Goal: Transaction & Acquisition: Purchase product/service

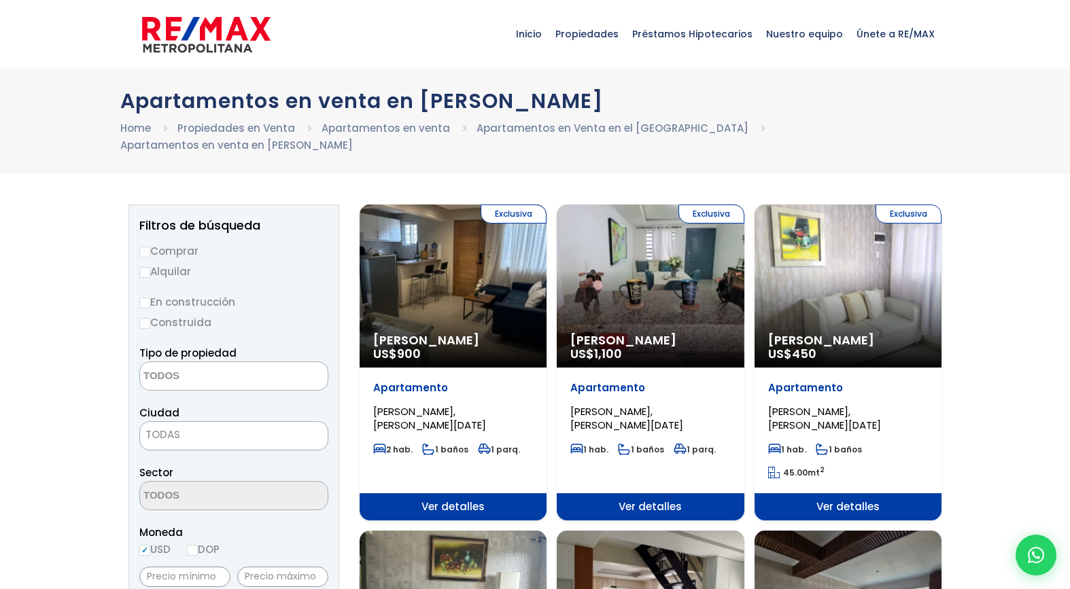
select select
click at [145, 247] on input "Comprar" at bounding box center [144, 252] width 11 height 11
radio input "true"
click at [147, 318] on input "Construida" at bounding box center [144, 323] width 11 height 11
radio input "true"
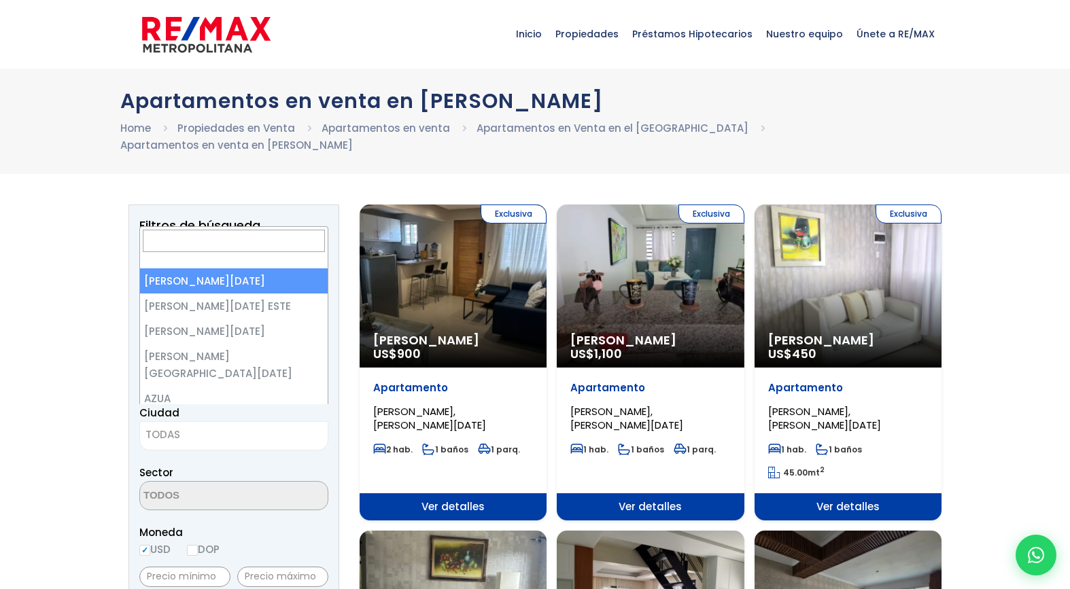
click at [242, 426] on span "TODAS" at bounding box center [234, 435] width 188 height 19
select select "1"
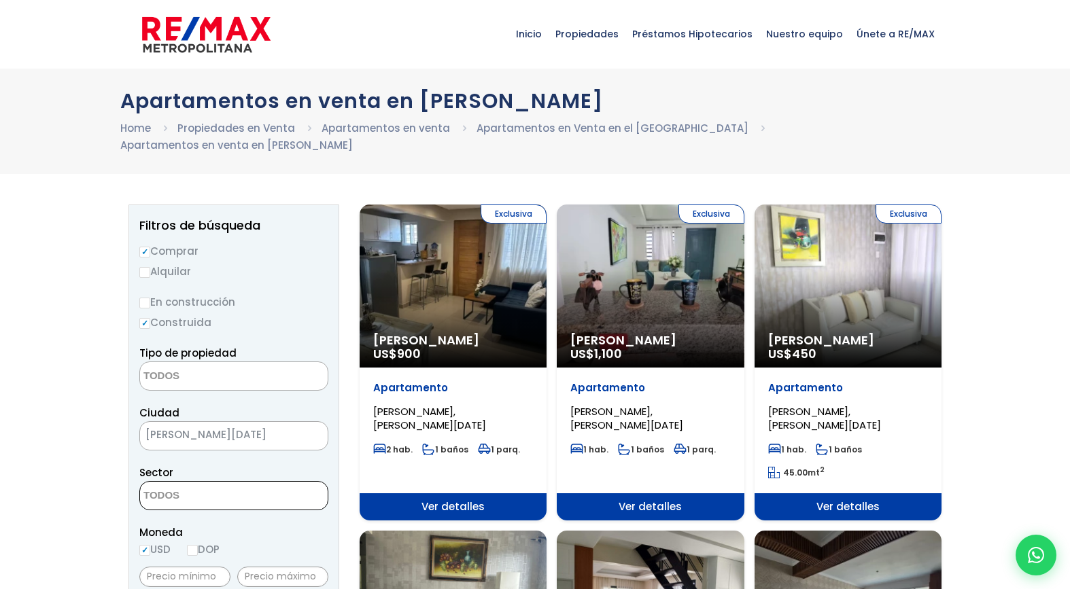
click at [254, 482] on textarea "Search" at bounding box center [206, 496] width 132 height 29
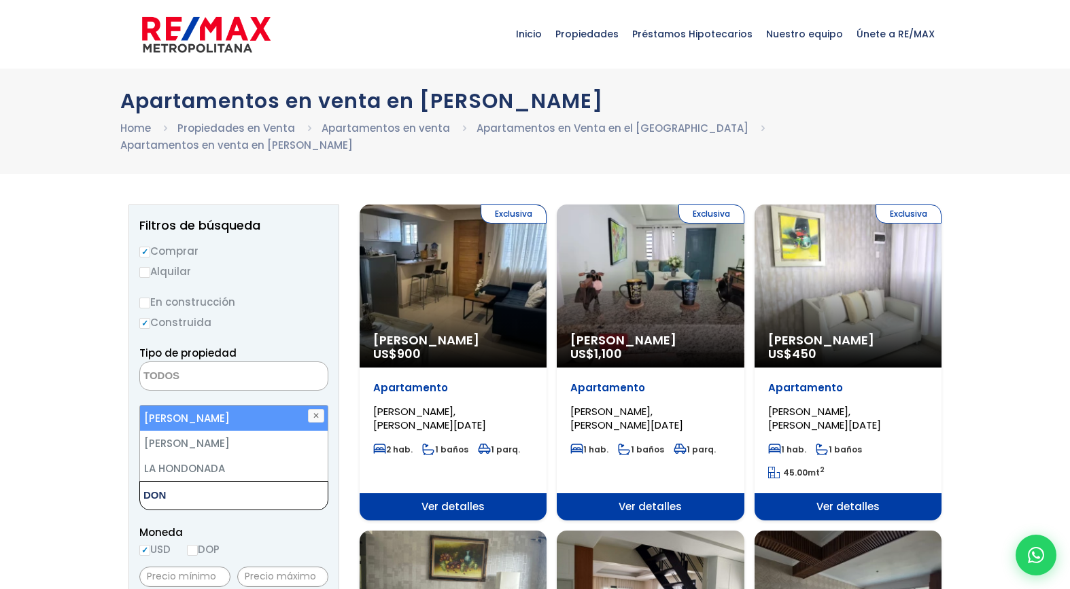
type textarea "DON"
click at [237, 406] on li "[PERSON_NAME]" at bounding box center [234, 418] width 188 height 25
select select "29"
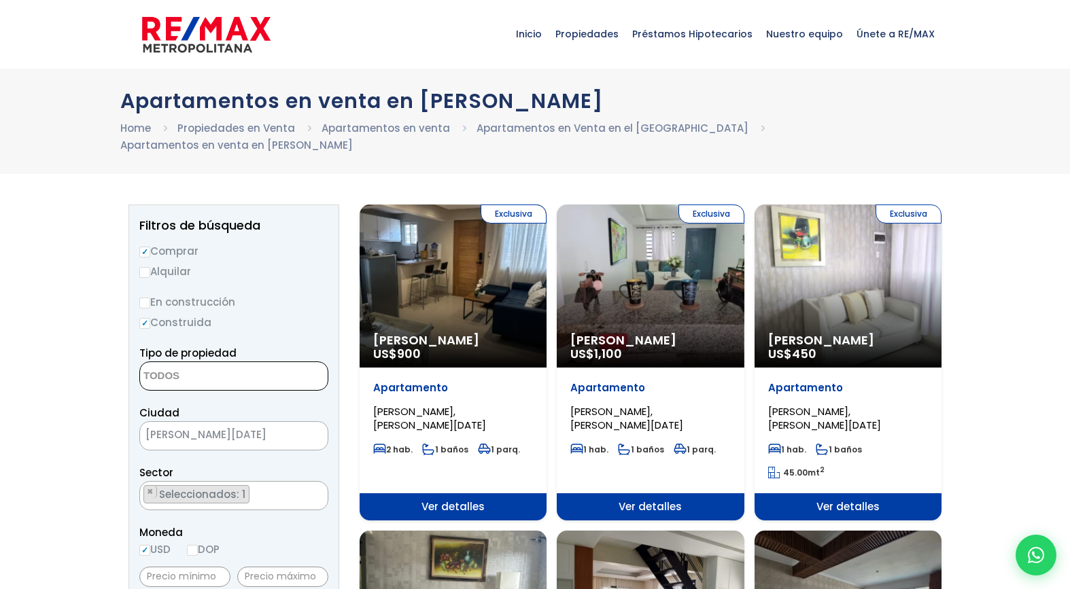
click at [241, 362] on textarea "Search" at bounding box center [206, 376] width 132 height 29
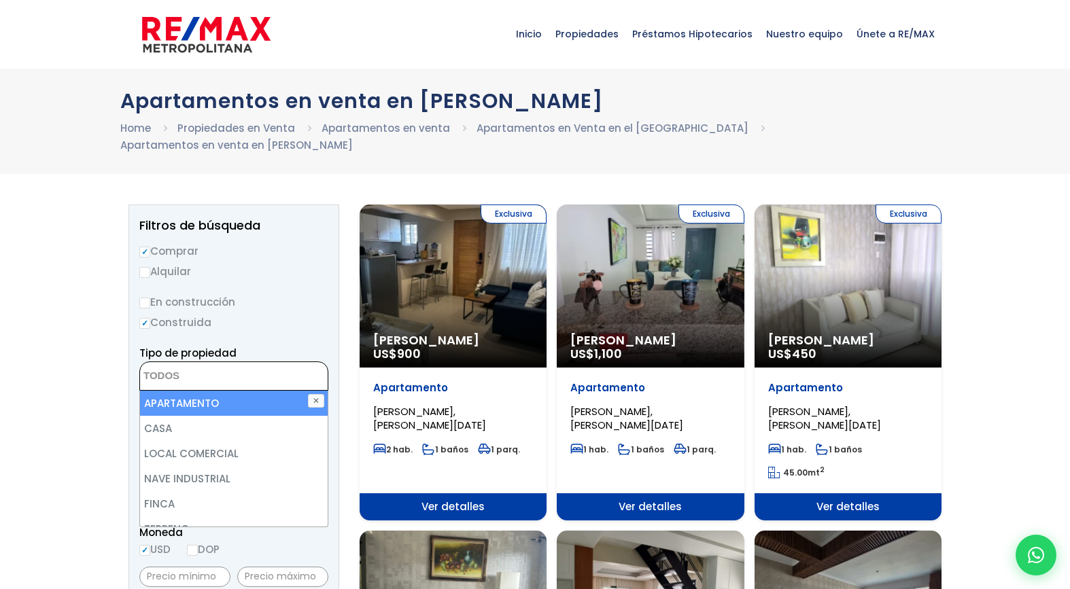
click at [249, 362] on textarea "Search" at bounding box center [206, 376] width 132 height 29
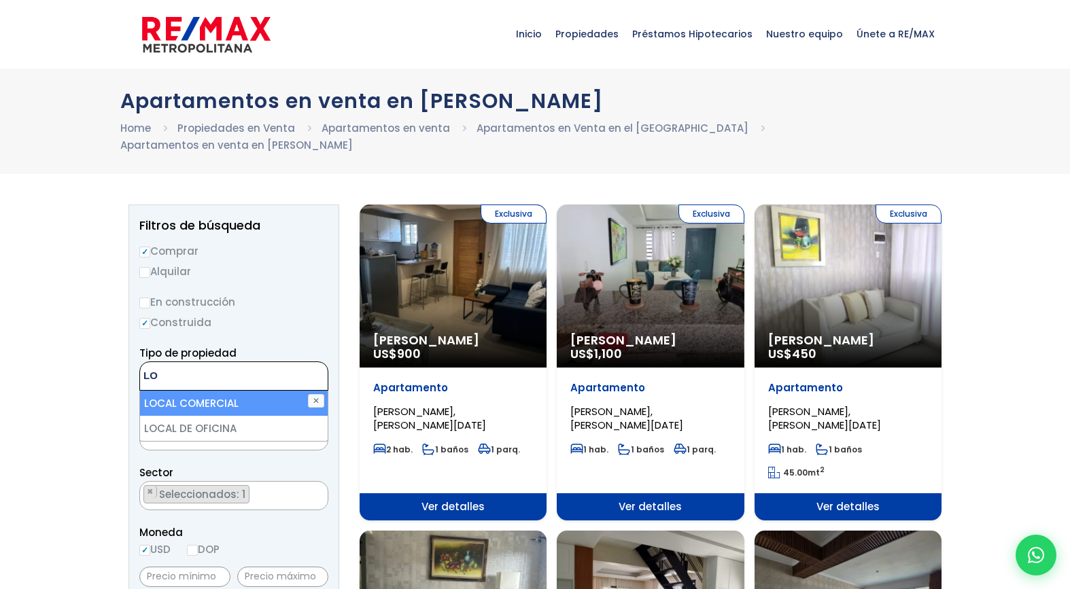
type textarea "L"
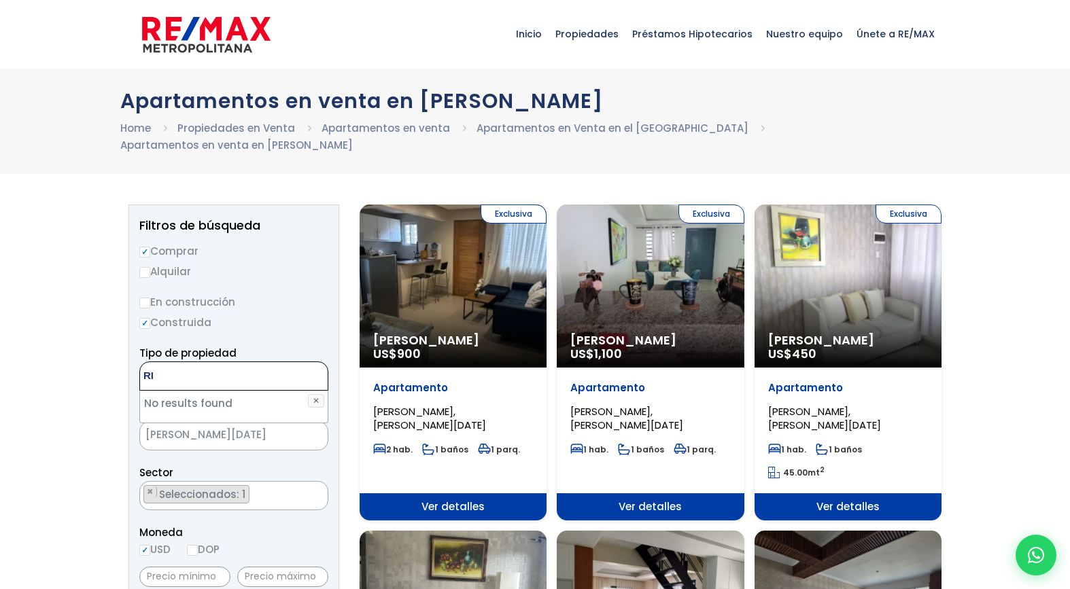
type textarea "R"
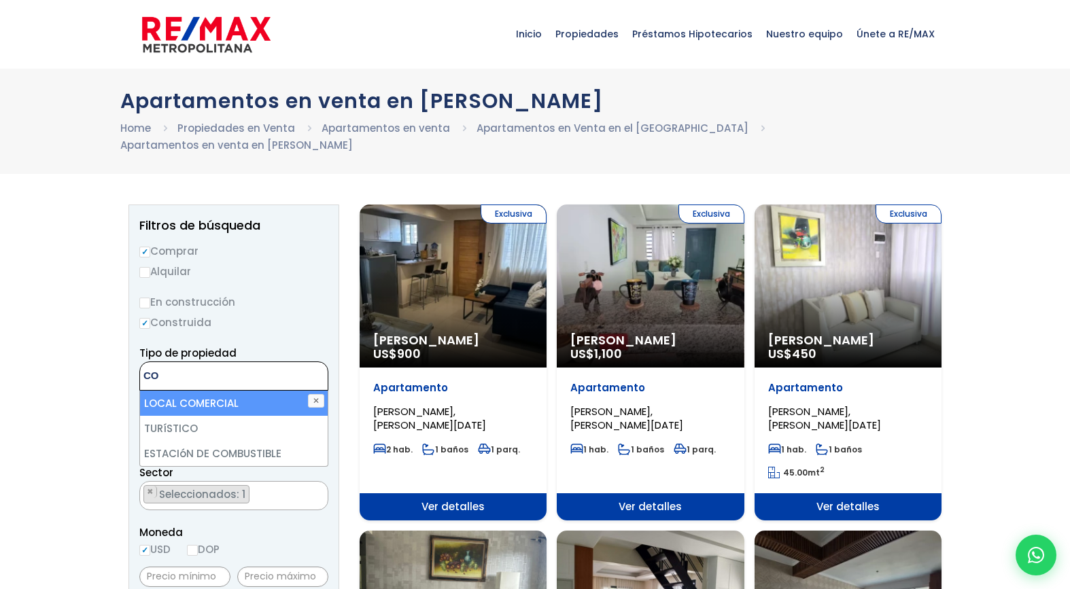
type textarea "C"
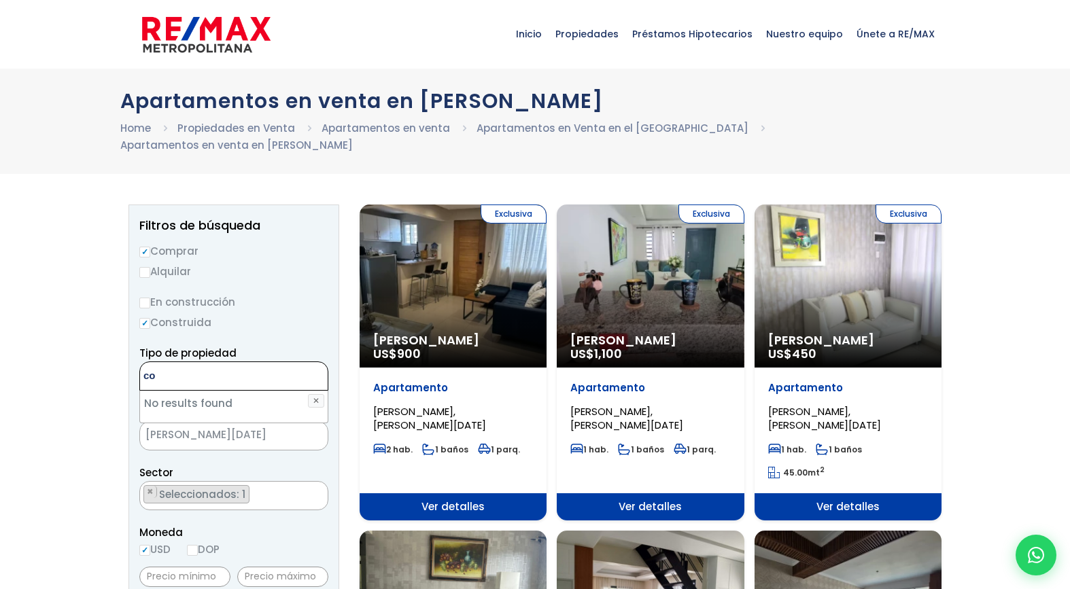
type textarea "c"
type textarea "l"
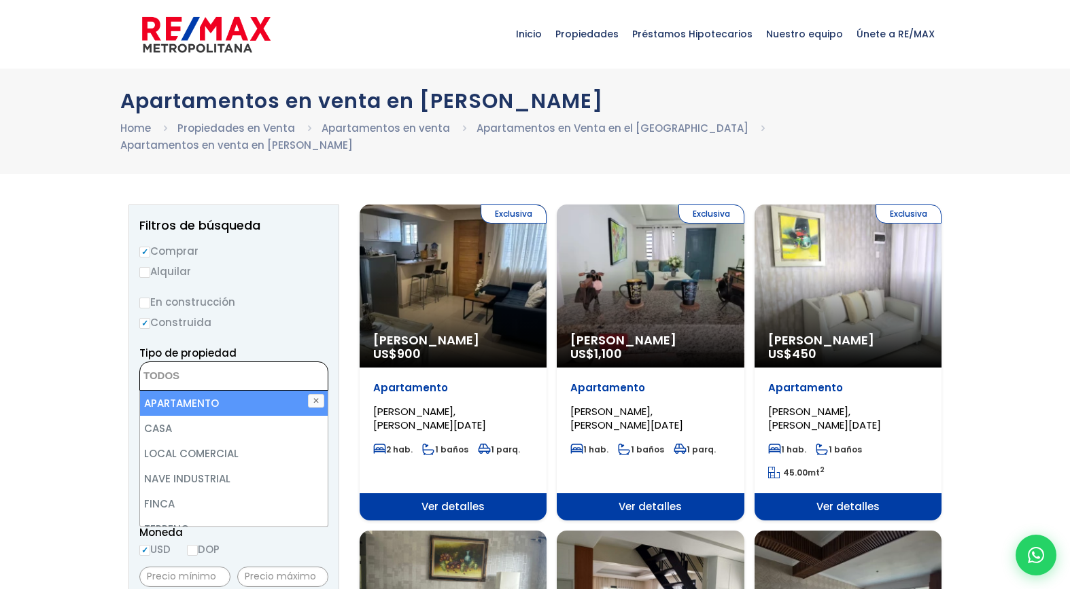
click at [302, 296] on div "En construcción Construida" at bounding box center [233, 312] width 189 height 37
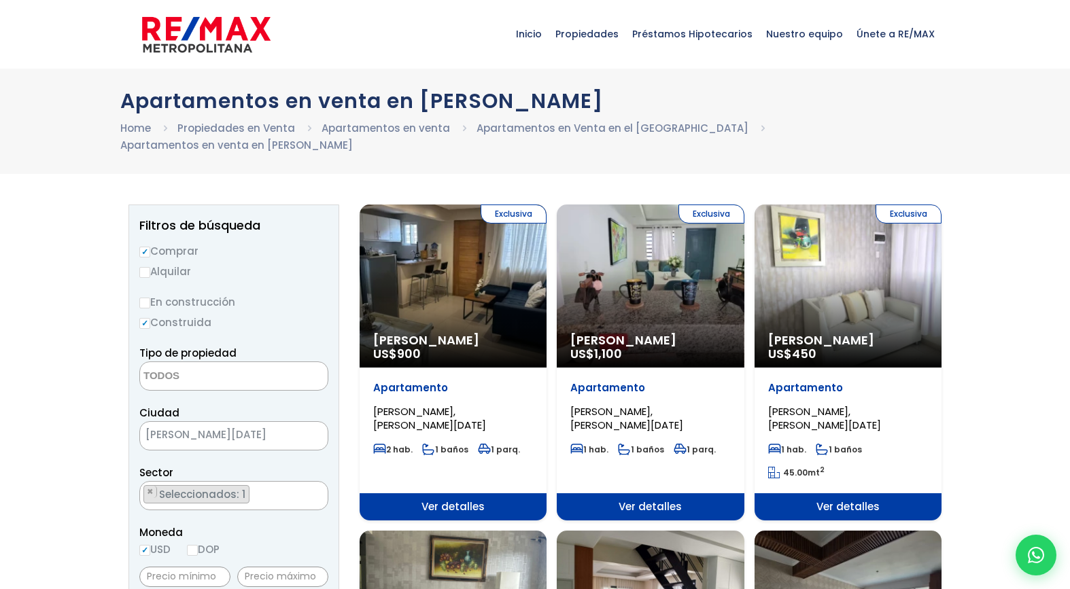
click at [263, 482] on ul "× Seleccionados: 1" at bounding box center [225, 496] width 171 height 29
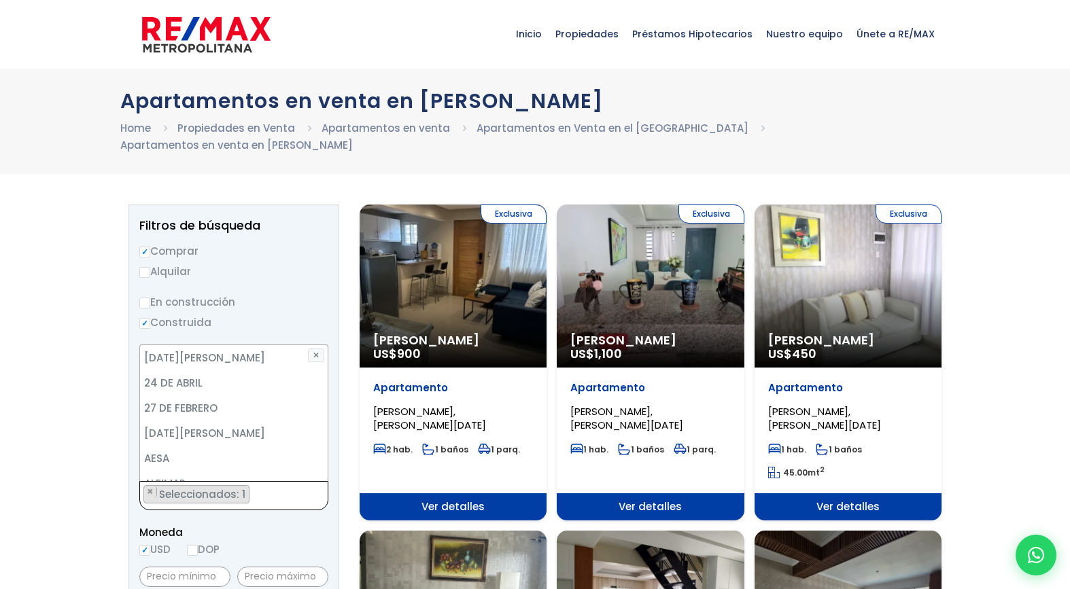
scroll to position [1249, 0]
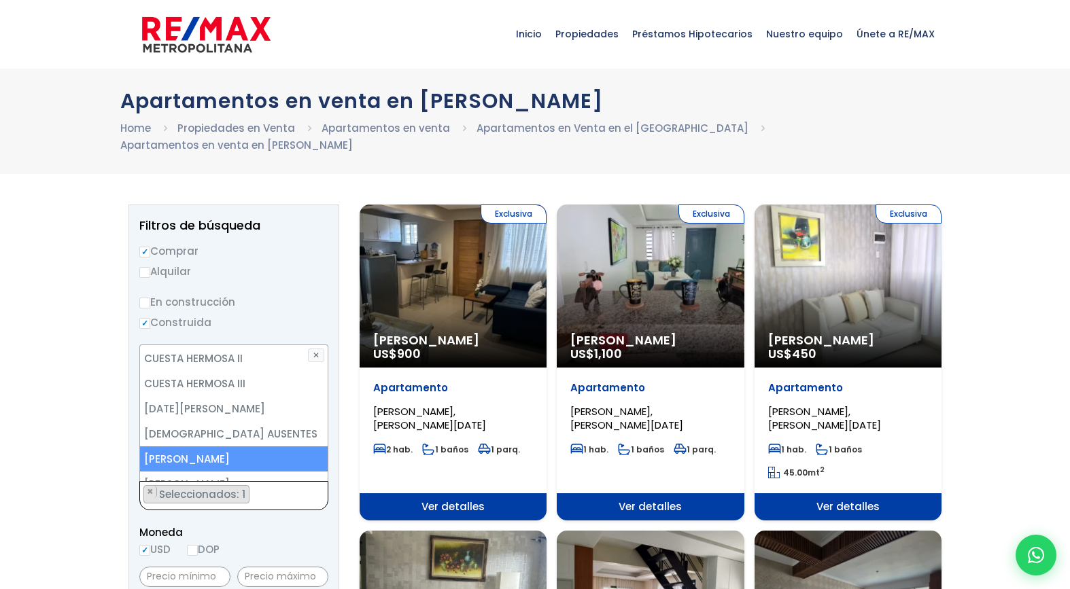
click at [263, 482] on ul "× Seleccionados: 1" at bounding box center [225, 496] width 171 height 29
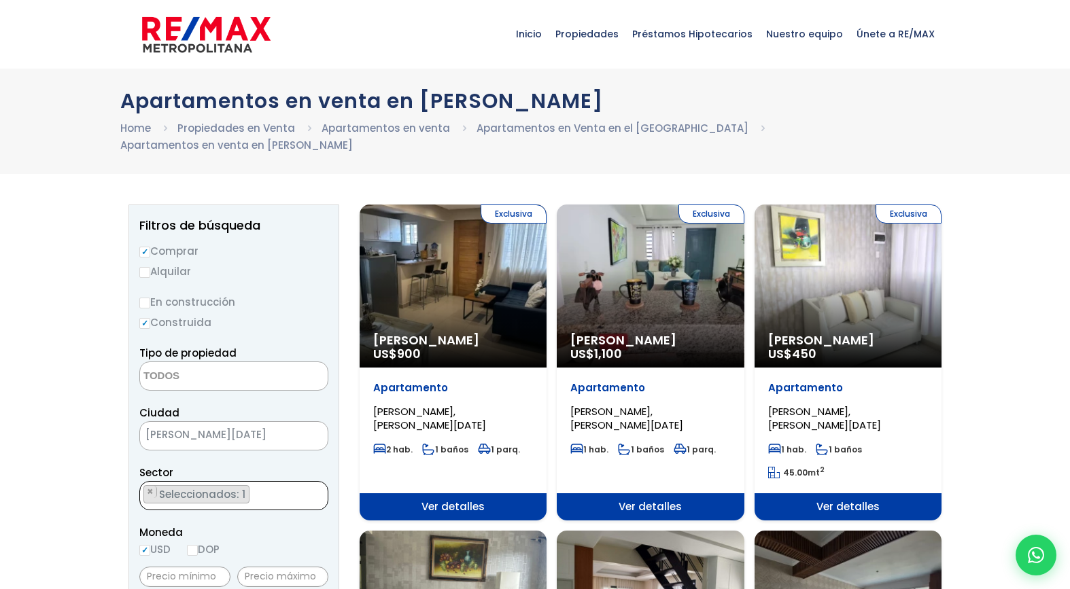
click at [263, 482] on ul "× Seleccionados: 1" at bounding box center [225, 496] width 171 height 29
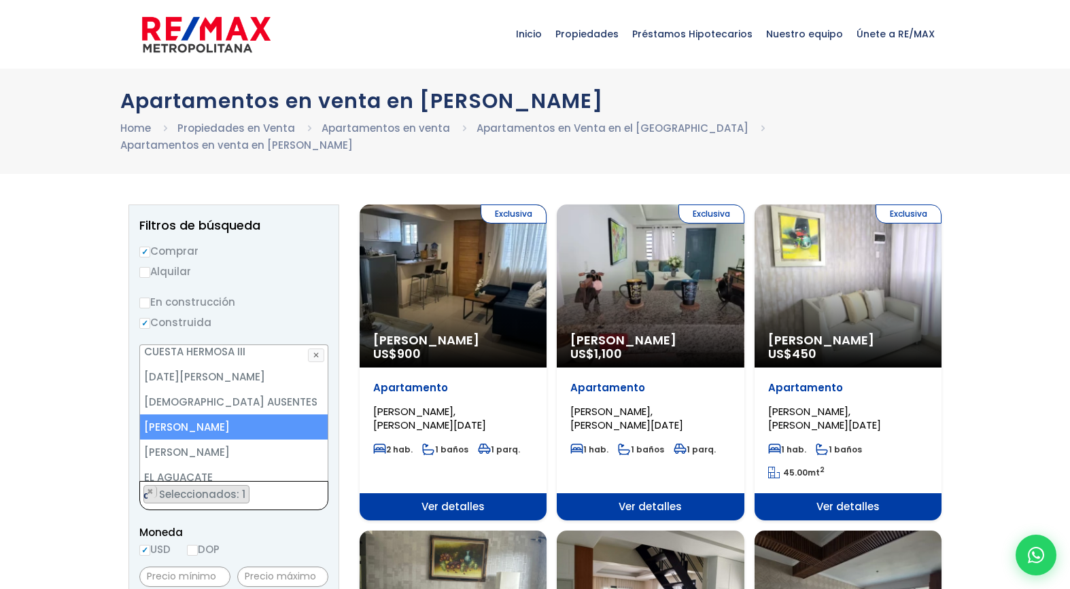
scroll to position [0, 0]
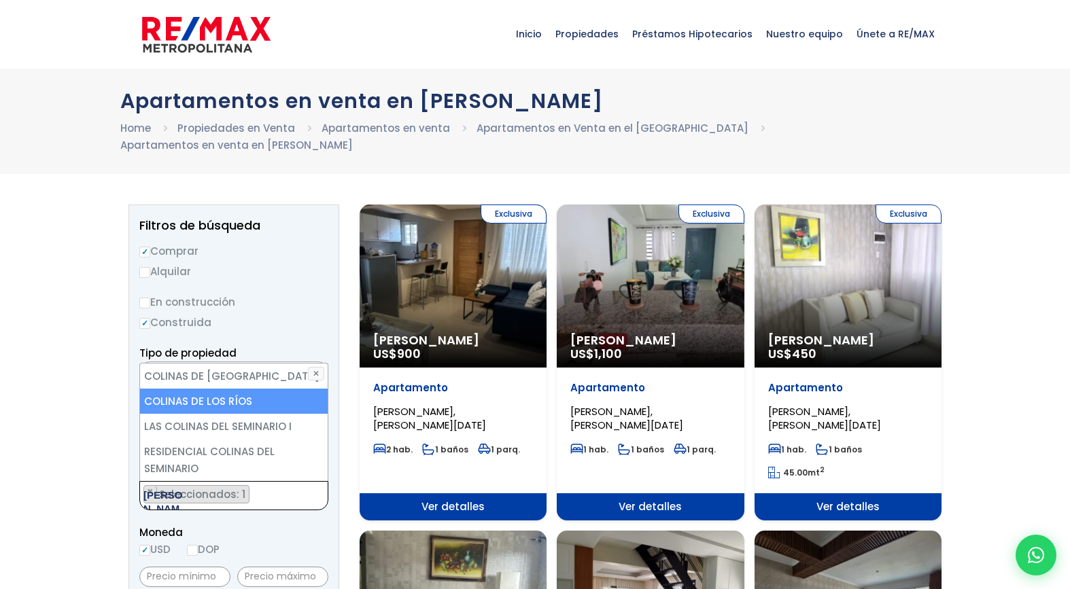
type textarea "colin"
click at [241, 389] on li "COLINAS DE LOS RÍOS" at bounding box center [234, 401] width 188 height 25
select select "37"
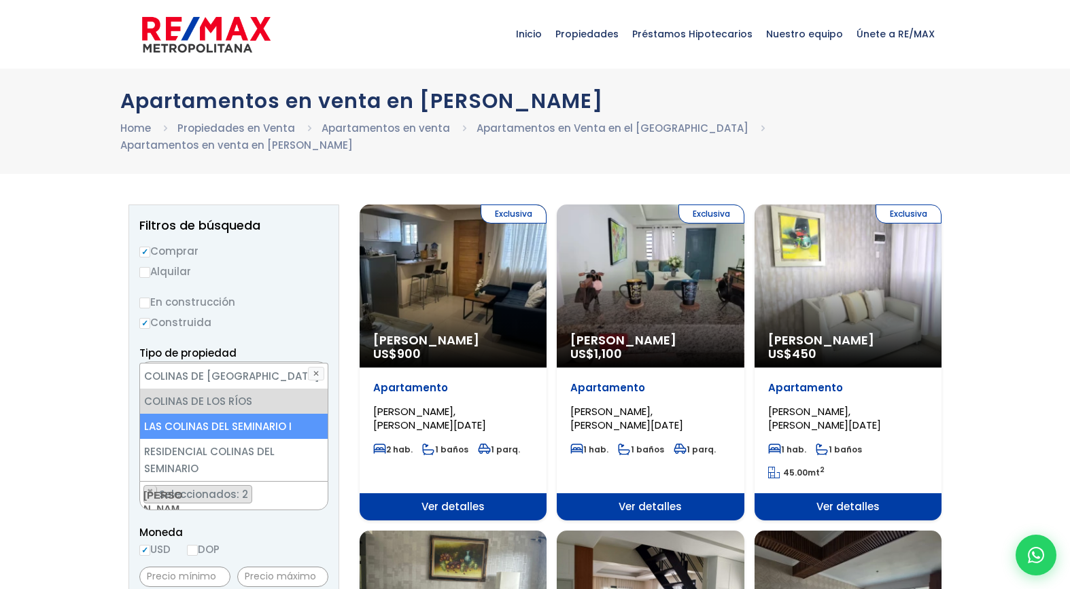
click at [244, 414] on li "LAS COLINAS DEL SEMINARIO I" at bounding box center [234, 426] width 188 height 25
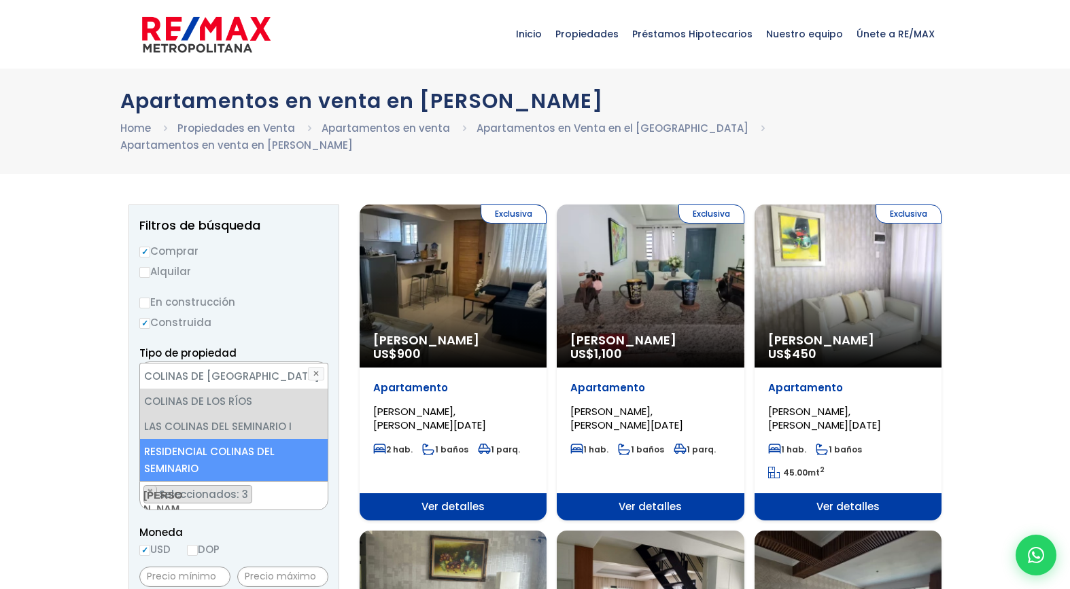
click at [248, 439] on li "RESIDENCIAL COLINAS DEL SEMINARIO" at bounding box center [234, 460] width 188 height 42
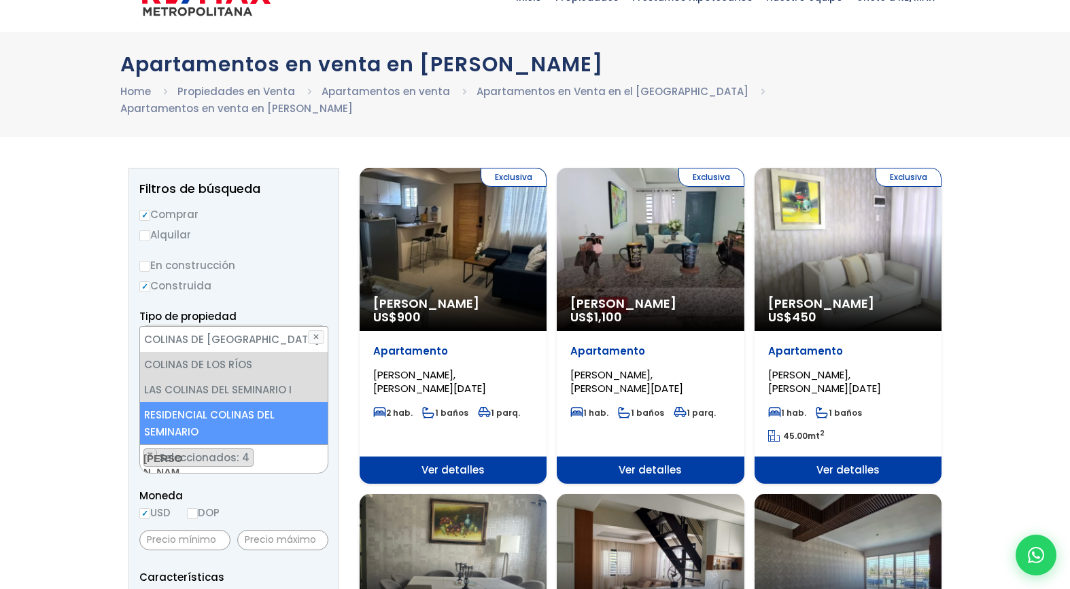
scroll to position [38, 0]
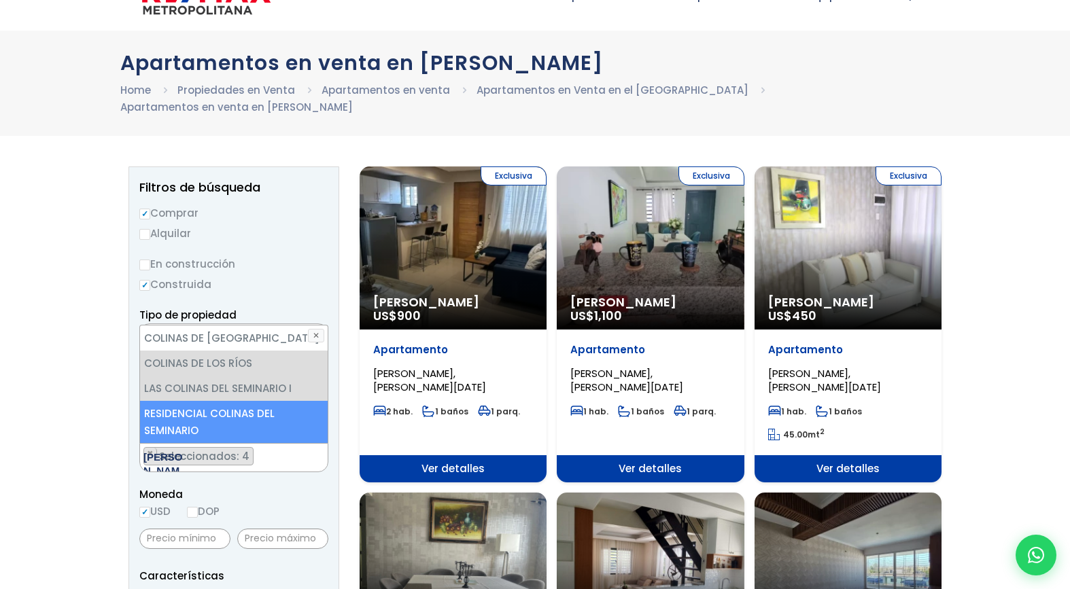
click at [283, 444] on ul "× Seleccionados: 4 × Seleccionados: 4 × Seleccionados: 4 × Seleccionados: 4" at bounding box center [225, 458] width 171 height 29
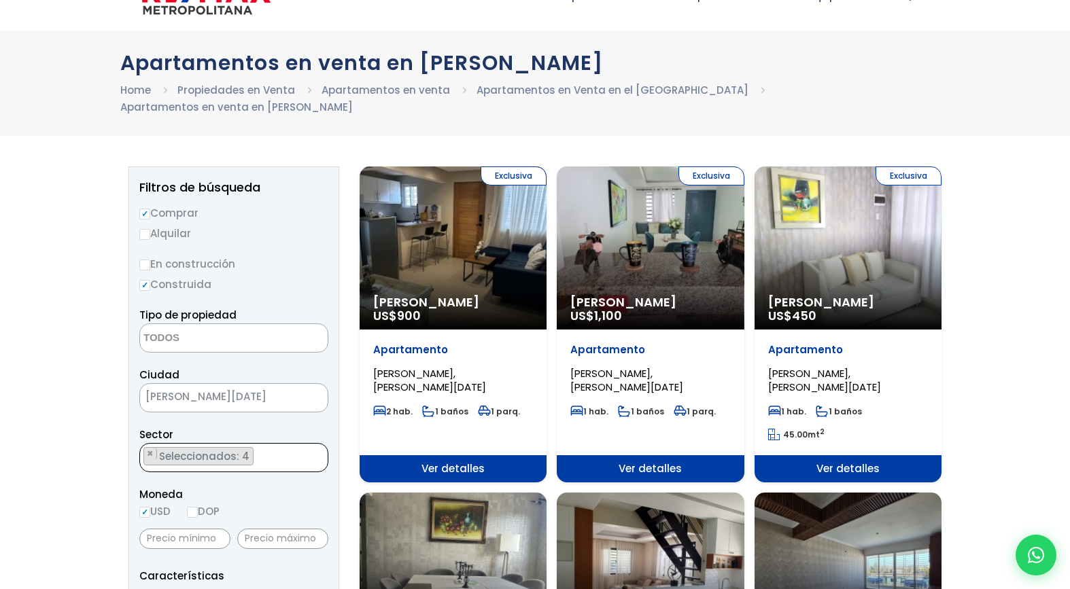
select select
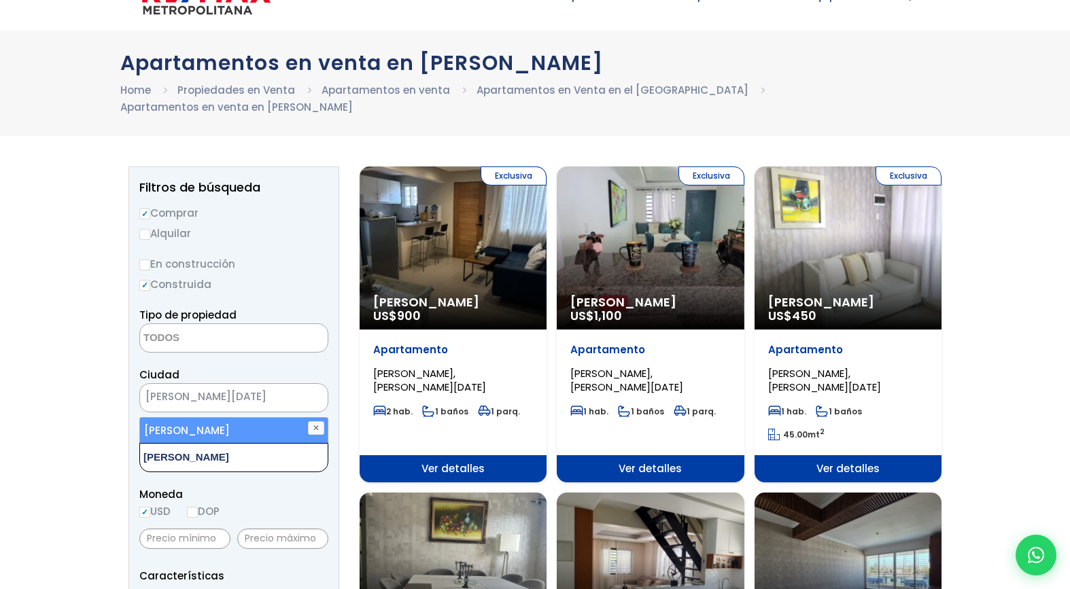
type textarea "villa marina"
click at [238, 421] on li "VILLA MARINA" at bounding box center [234, 430] width 188 height 25
select select "43"
click at [288, 444] on ul "× Seleccionados: 1" at bounding box center [225, 458] width 171 height 29
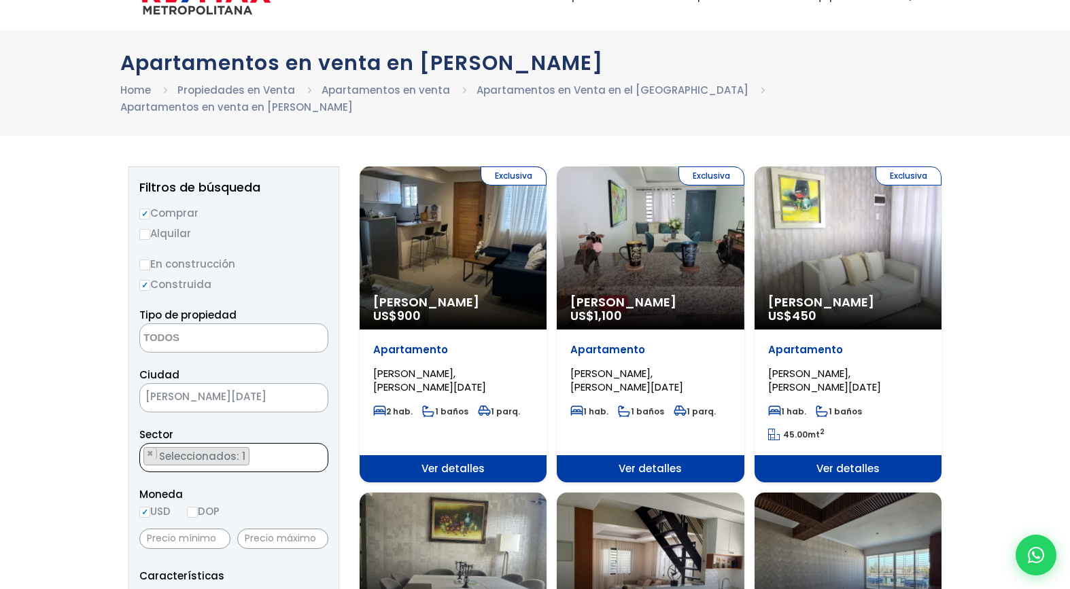
select select
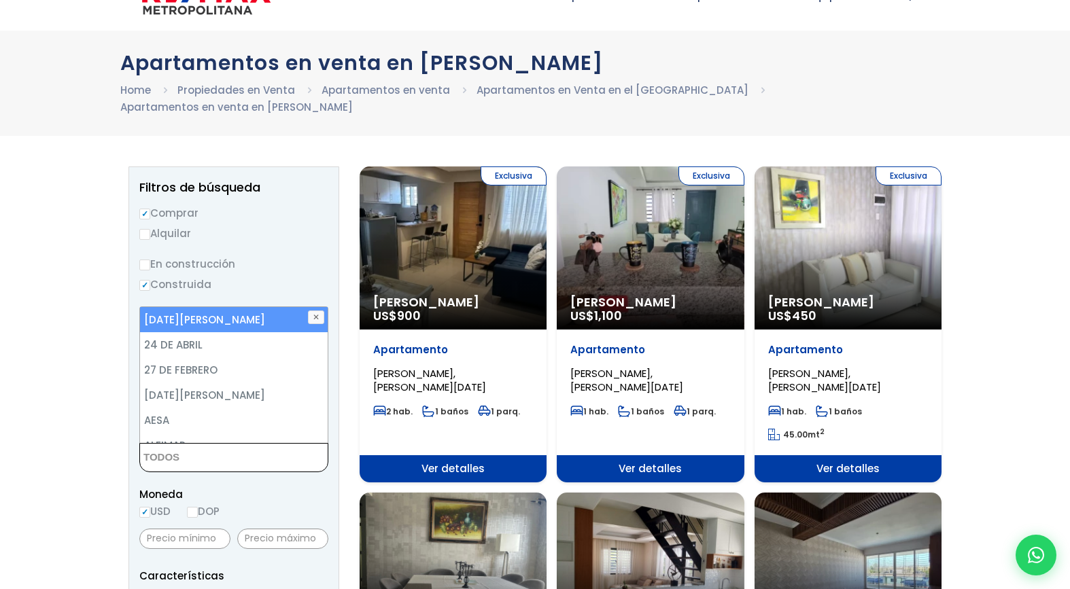
type textarea "v"
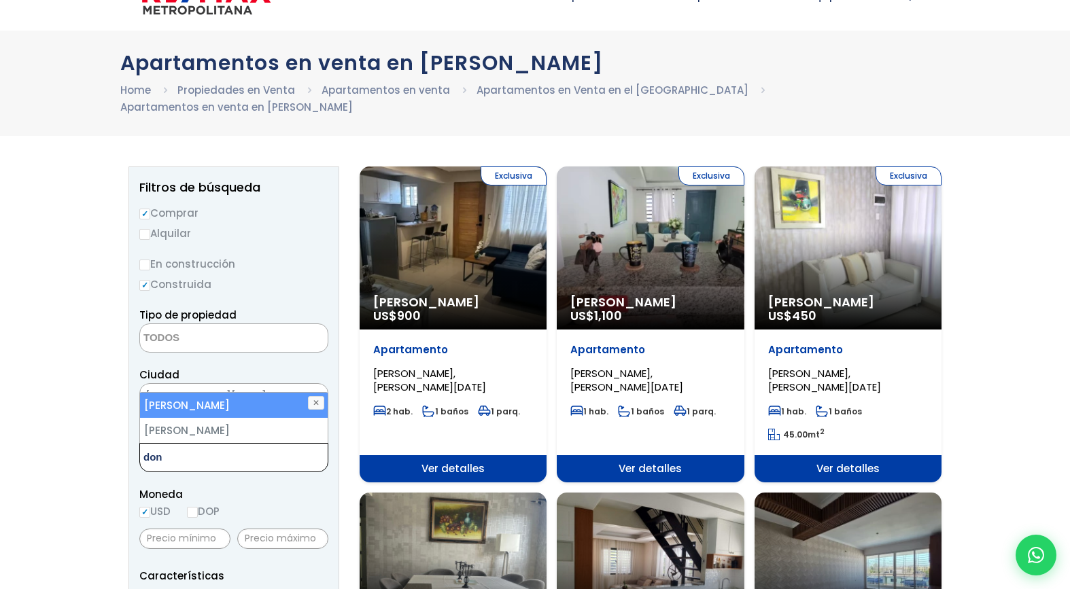
type textarea "don"
click at [239, 393] on li "DON HONORIO" at bounding box center [234, 405] width 188 height 25
select select "29"
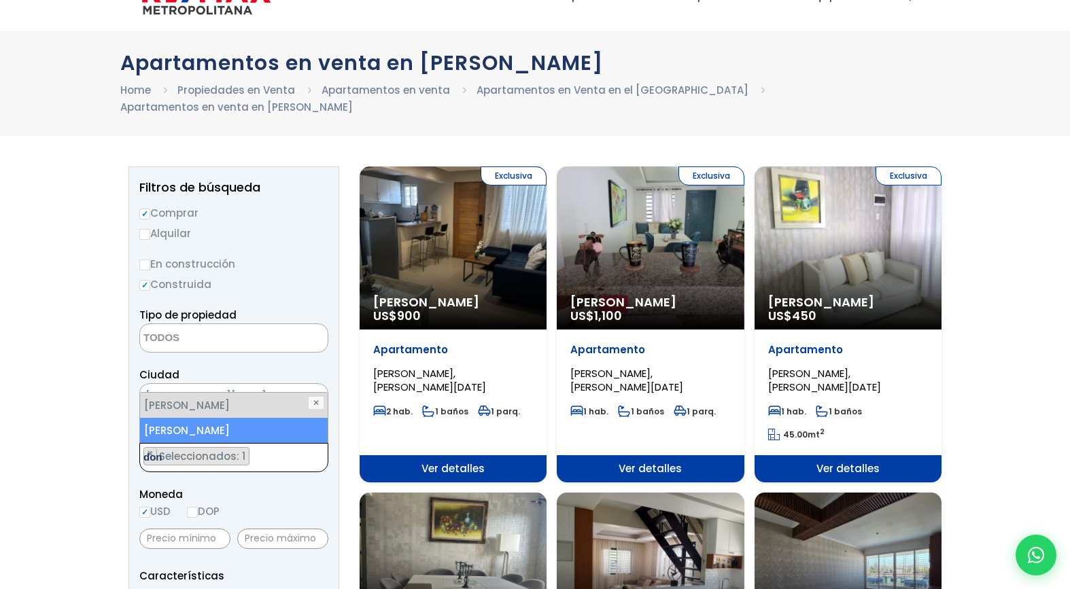
click at [283, 446] on ul "× Seleccionados: 1" at bounding box center [225, 458] width 171 height 29
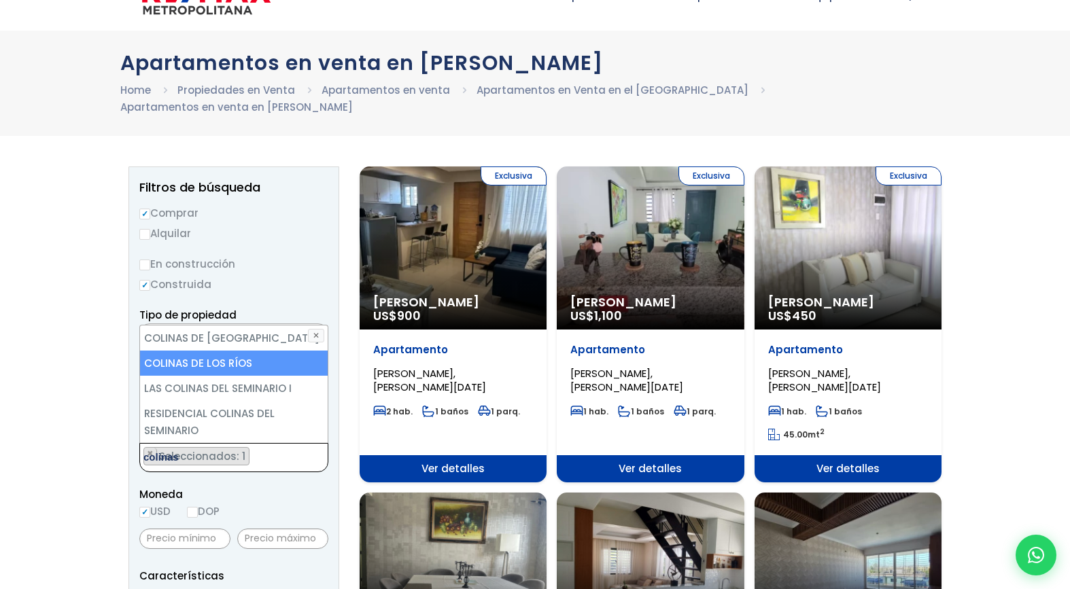
type textarea "colinas"
click at [262, 351] on li "COLINAS DE LOS RÍOS" at bounding box center [234, 363] width 188 height 25
select select "37"
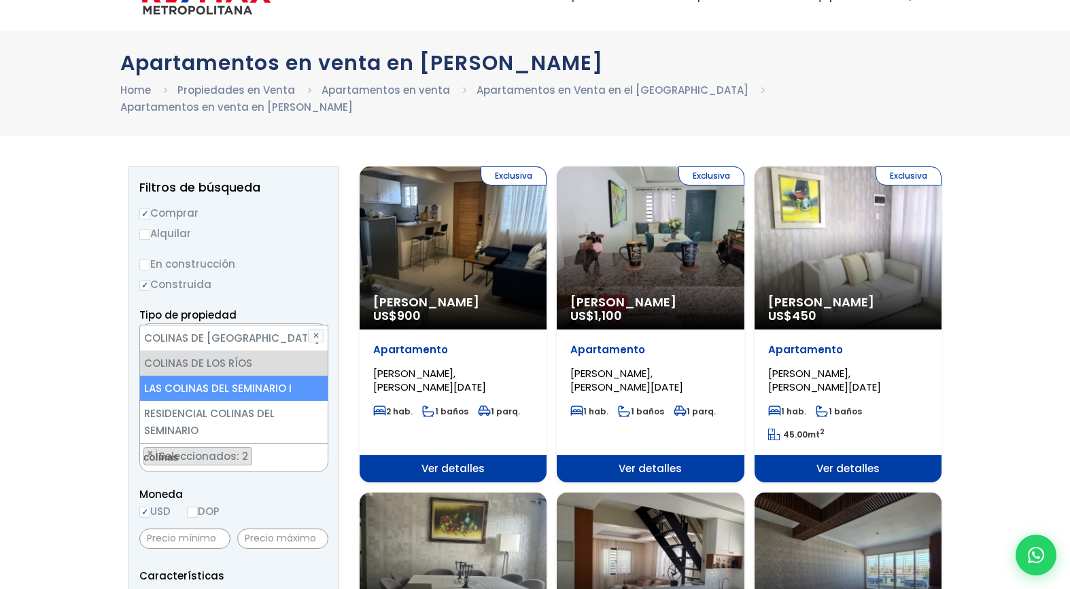
click at [261, 376] on li "LAS COLINAS DEL SEMINARIO I" at bounding box center [234, 388] width 188 height 25
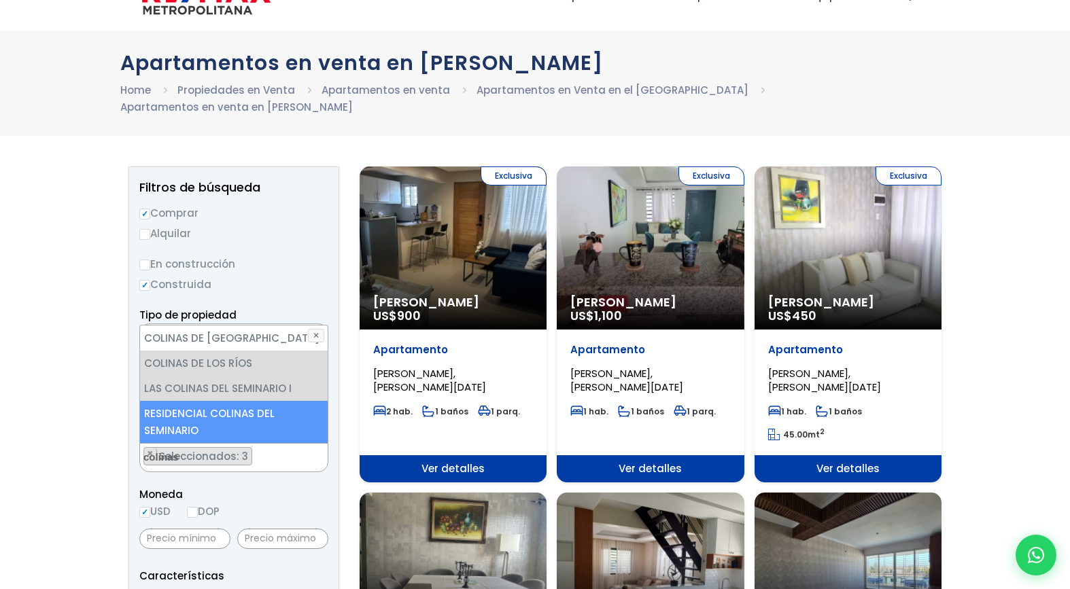
click at [258, 401] on li "RESIDENCIAL COLINAS DEL SEMINARIO" at bounding box center [234, 422] width 188 height 42
click at [279, 444] on ul "× Seleccionados: 4 × Seleccionados: 4 × Seleccionados: 4 × Seleccionados: 4" at bounding box center [225, 458] width 171 height 29
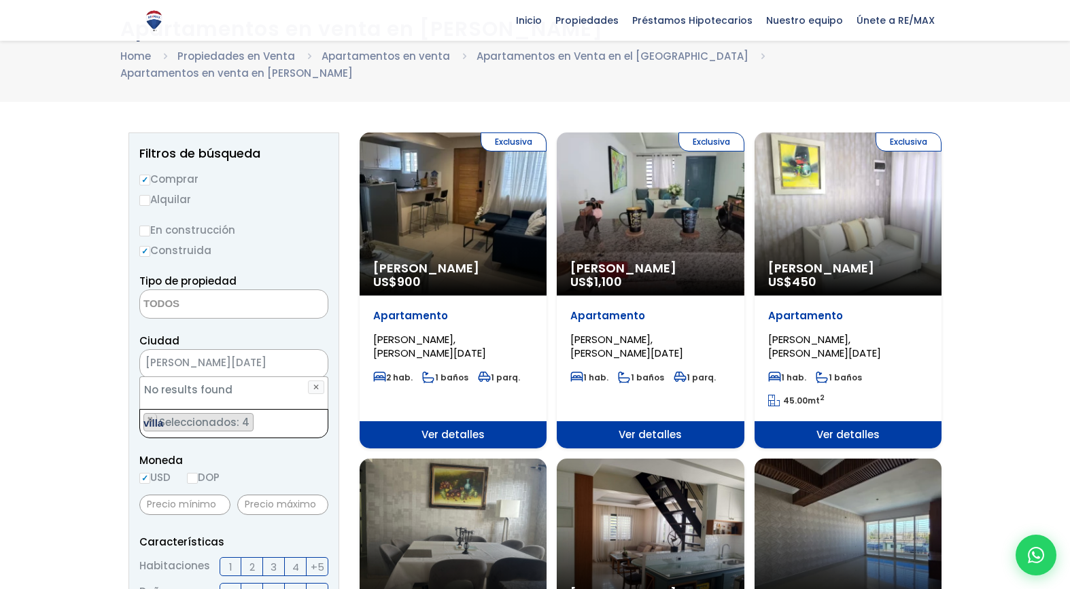
scroll to position [0, 0]
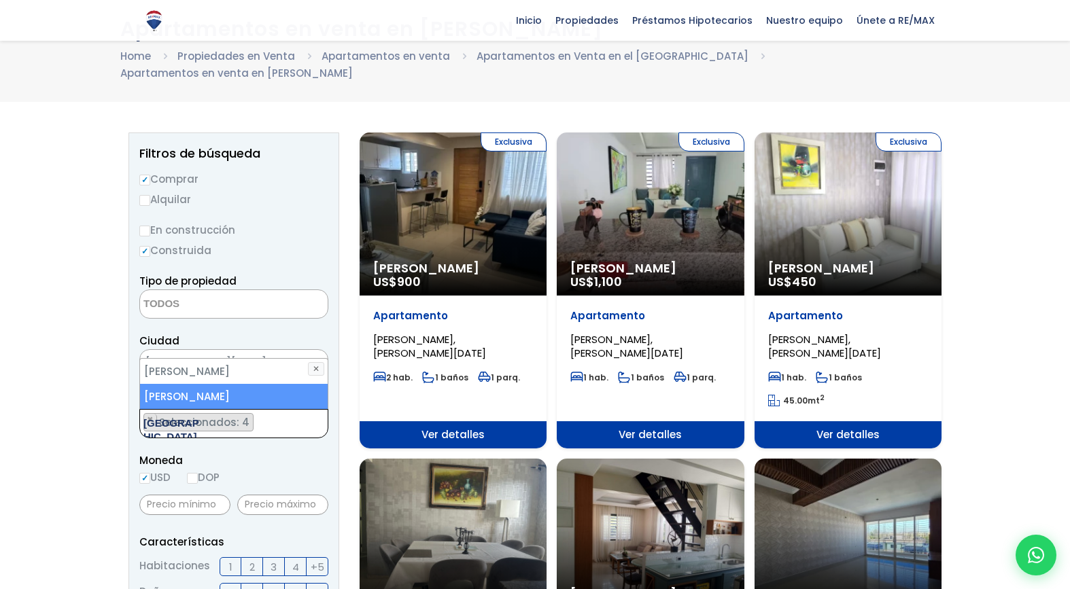
type textarea "villa ma"
click at [242, 384] on li "VILLA MARINA" at bounding box center [234, 396] width 188 height 25
click at [275, 410] on ul "× Seleccionados: 5 × Seleccionados: 5 × Seleccionados: 5 × Seleccionados: 5 × S…" at bounding box center [225, 424] width 171 height 29
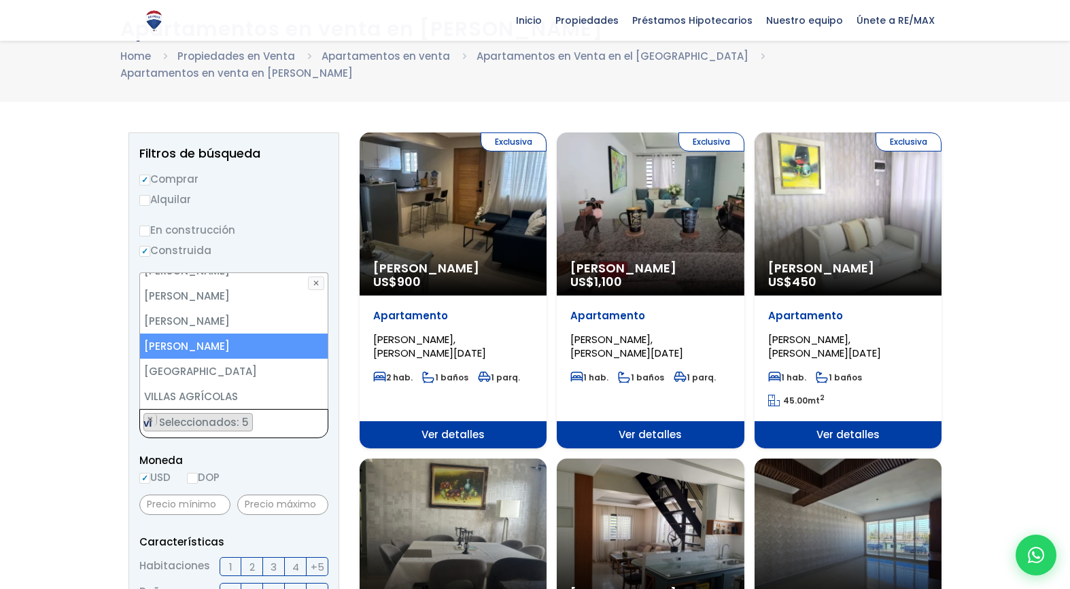
type textarea "v"
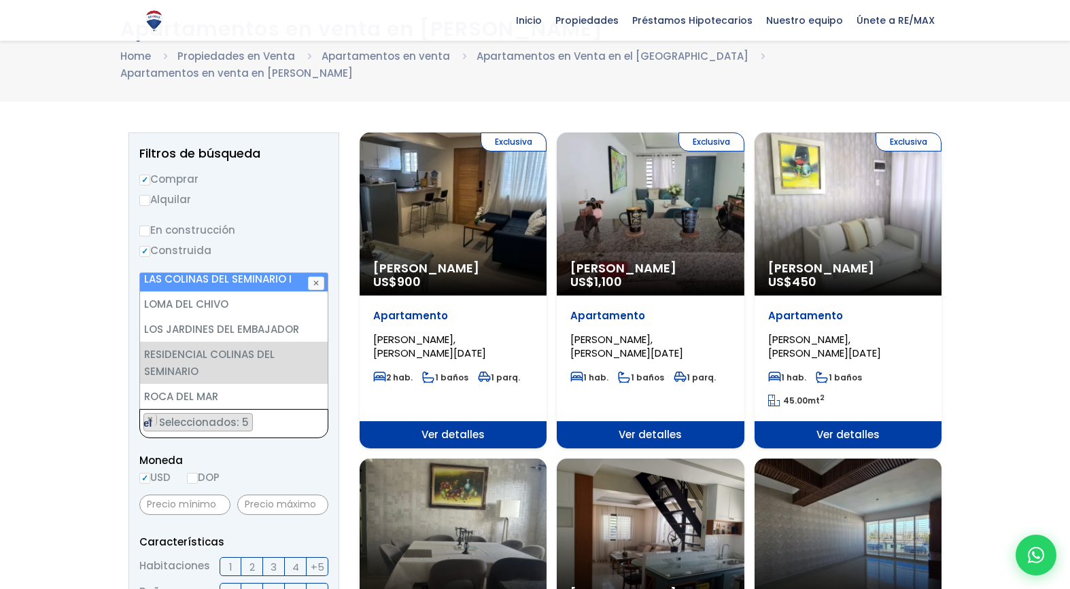
type textarea "e"
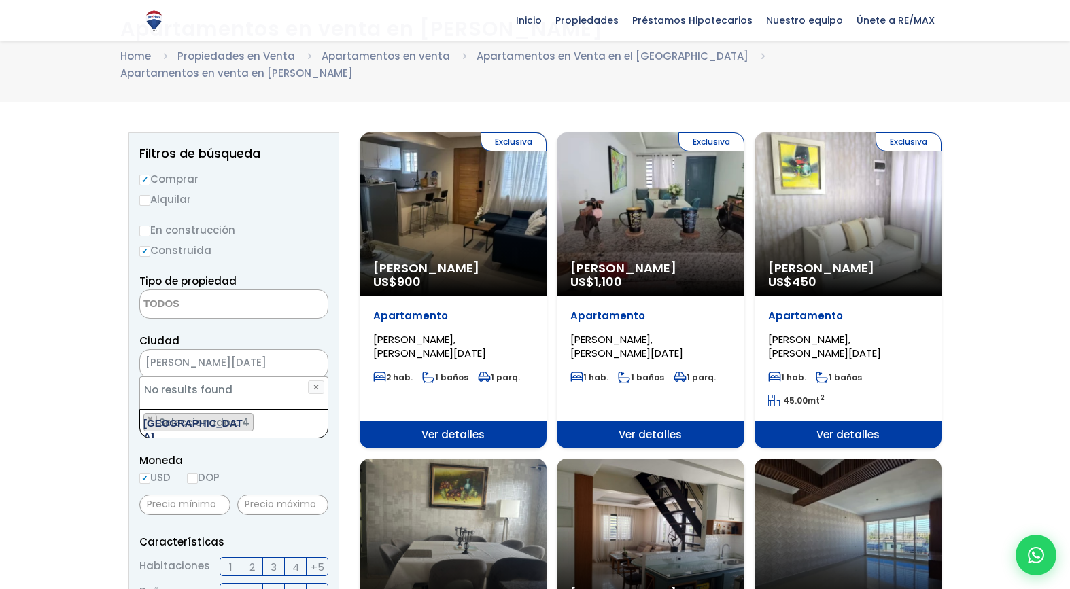
type textarea "VILLA MARINA"
click at [244, 384] on li "[PERSON_NAME]" at bounding box center [234, 396] width 188 height 25
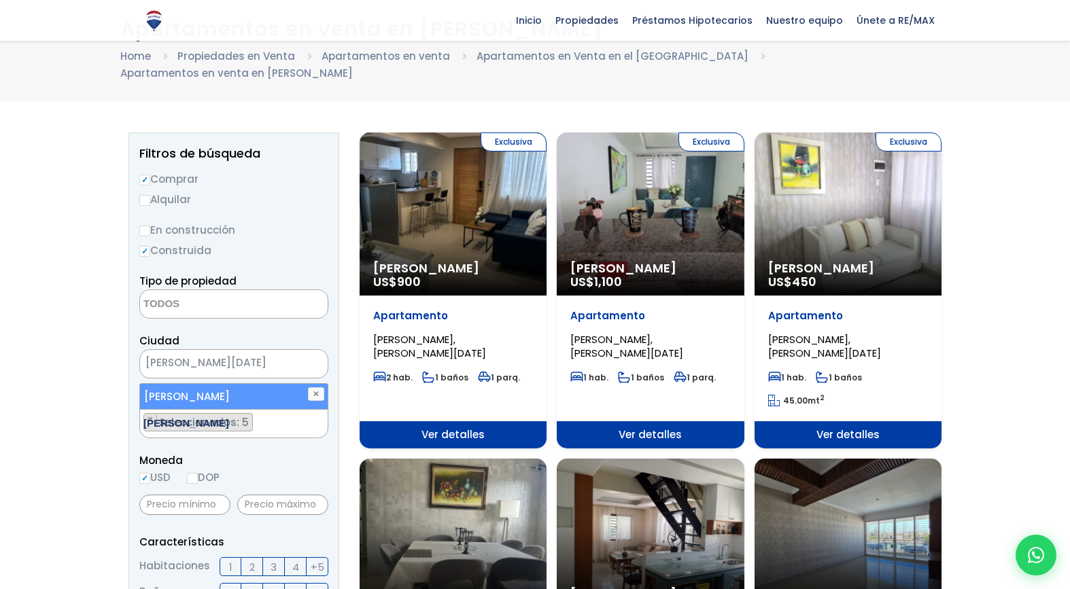
click at [283, 410] on ul "× Seleccionados: 5 × Seleccionados: 5 × Seleccionados: 5 × Seleccionados: 5 × S…" at bounding box center [225, 424] width 171 height 29
type textarea "condado"
click at [290, 384] on li "RESIDENCIAL CONDADO" at bounding box center [234, 396] width 188 height 25
click at [286, 410] on ul "× Seleccionados: 6 × Seleccionados: 6 × Seleccionados: 6 × Seleccionados: 6 × S…" at bounding box center [225, 424] width 171 height 29
type textarea "gala"
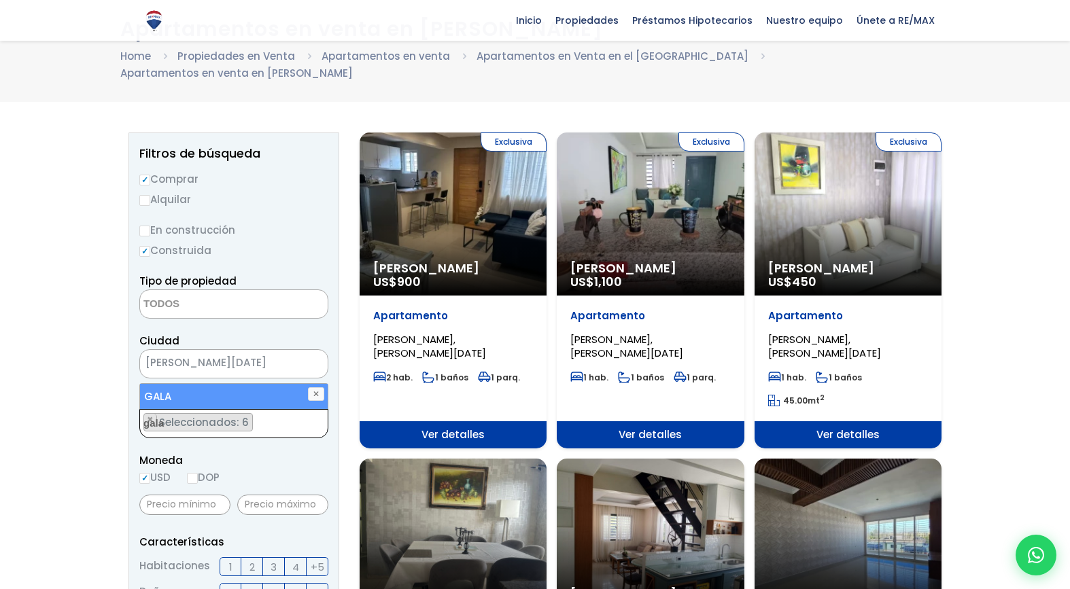
click at [261, 384] on li "GALA" at bounding box center [234, 396] width 188 height 25
click at [288, 410] on ul "× Seleccionados: 7 × Seleccionados: 7 × Seleccionados: 7 × Seleccionados: 7 × S…" at bounding box center [225, 424] width 171 height 29
type textarea "proce"
click at [286, 384] on li "LOS PRÓCERES" at bounding box center [234, 396] width 188 height 25
click at [288, 414] on ul "× Seleccionados: 8 × Seleccionados: 8 × Seleccionados: 8 × Seleccionados: 8 × S…" at bounding box center [225, 424] width 171 height 29
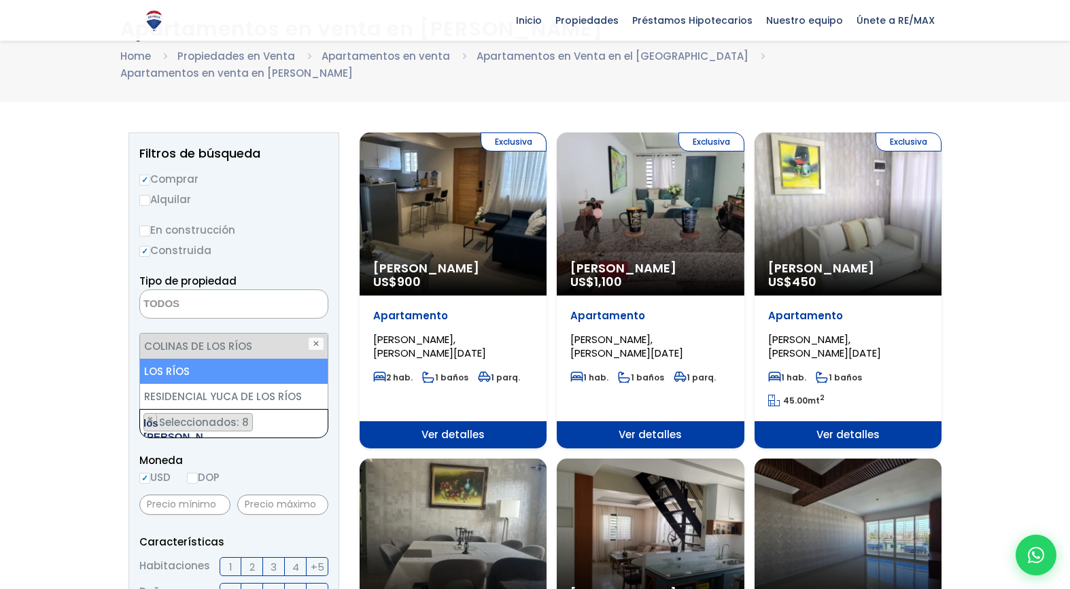
type textarea "los rios"
click at [235, 359] on li "LOS RÍOS" at bounding box center [234, 371] width 188 height 25
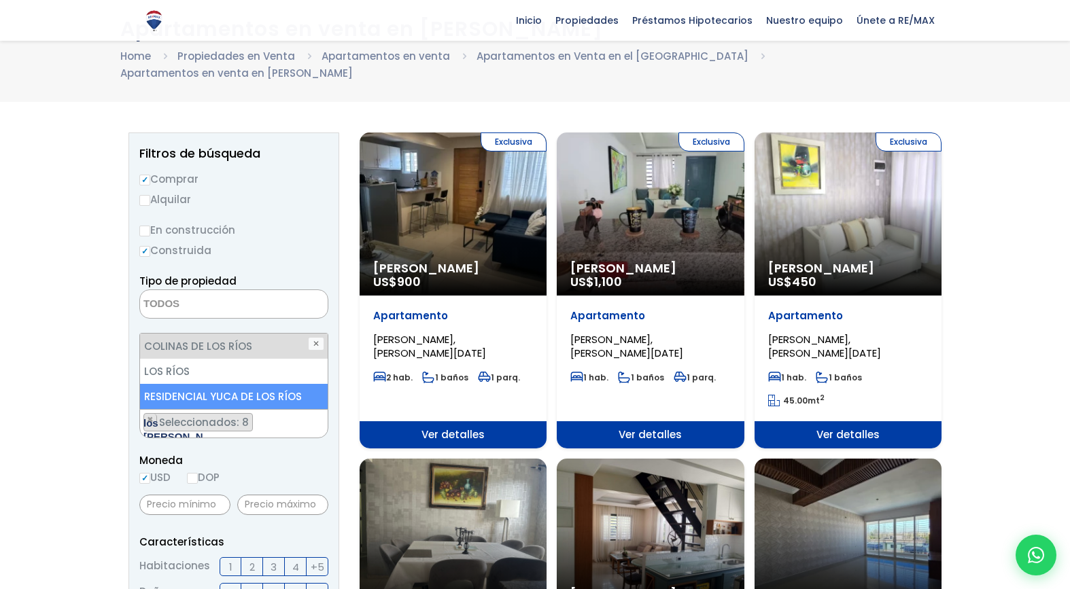
click at [306, 410] on ul "× Seleccionados: 8 × Seleccionados: 8 × Seleccionados: 8 × Seleccionados: 8 × S…" at bounding box center [225, 424] width 171 height 29
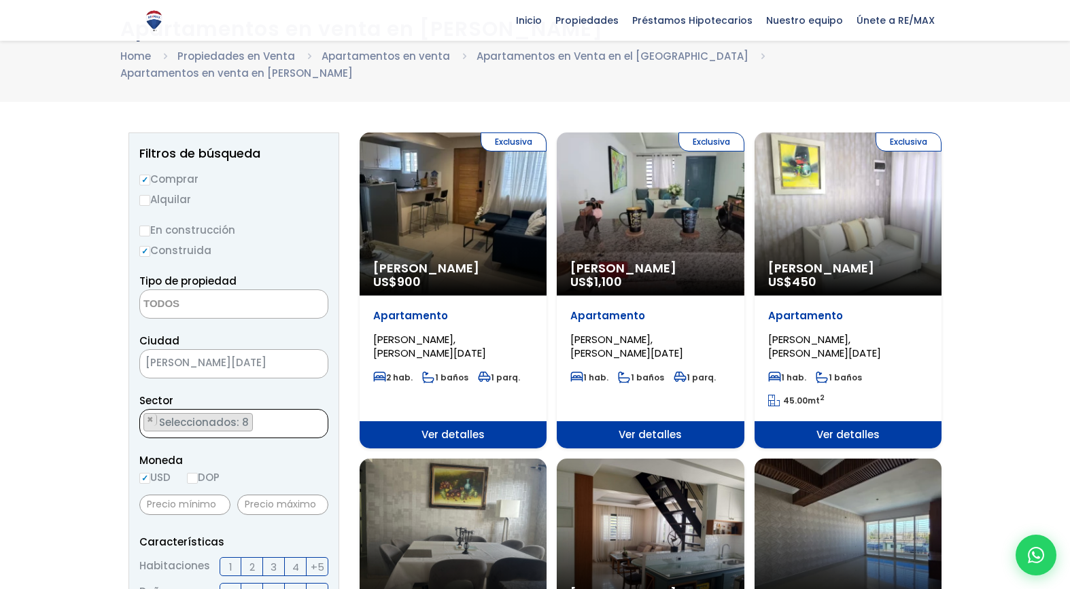
click at [308, 410] on ul "× Seleccionados: 8 × Seleccionados: 8 × Seleccionados: 8 × Seleccionados: 8 × S…" at bounding box center [225, 424] width 171 height 29
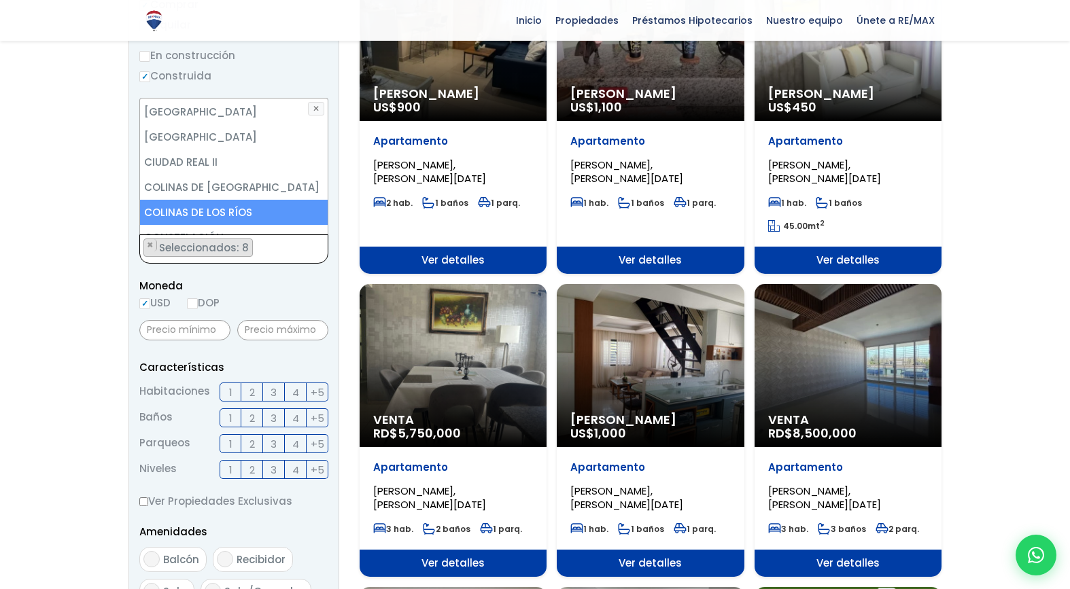
scroll to position [247, 0]
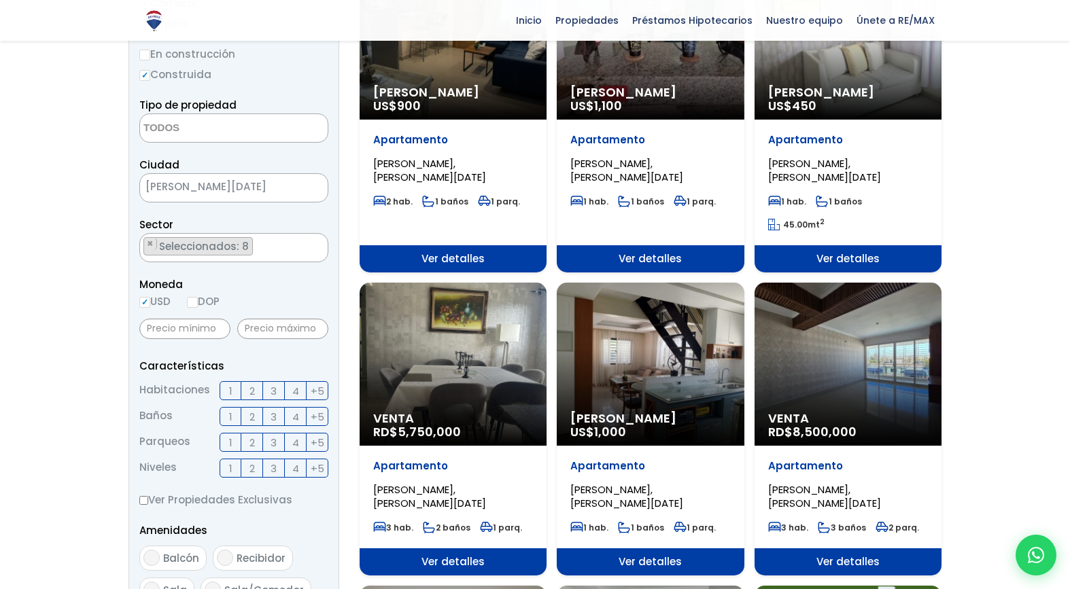
click at [272, 383] on span "3" at bounding box center [274, 391] width 6 height 17
click at [0, 0] on input "3" at bounding box center [0, 0] width 0 height 0
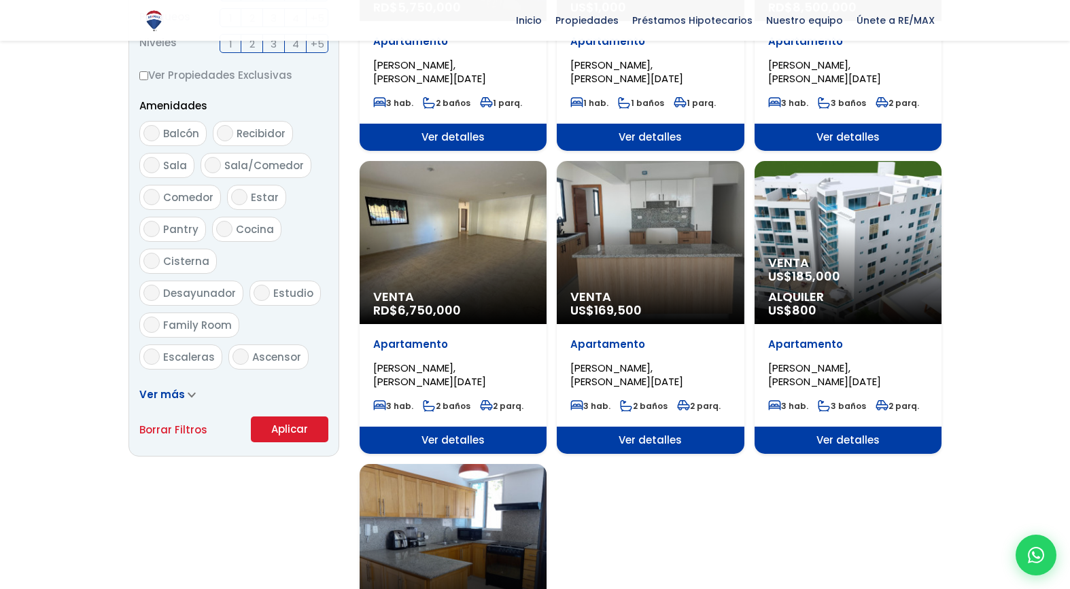
scroll to position [646, 0]
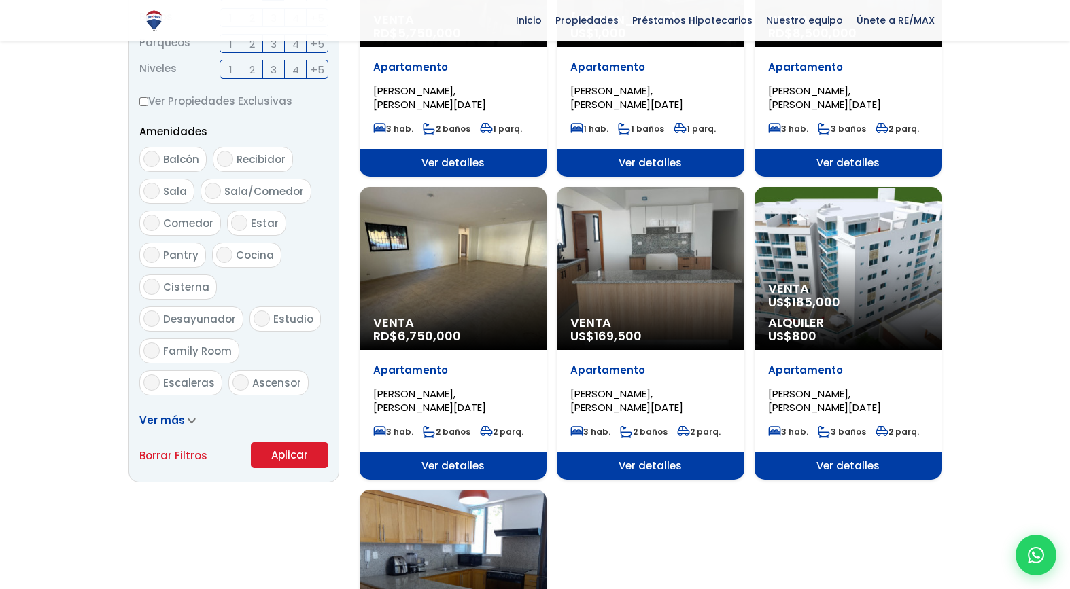
click at [151, 406] on input "Terraza techada" at bounding box center [151, 414] width 16 height 16
checkbox input "true"
click at [188, 419] on icon at bounding box center [191, 420] width 6 height 3
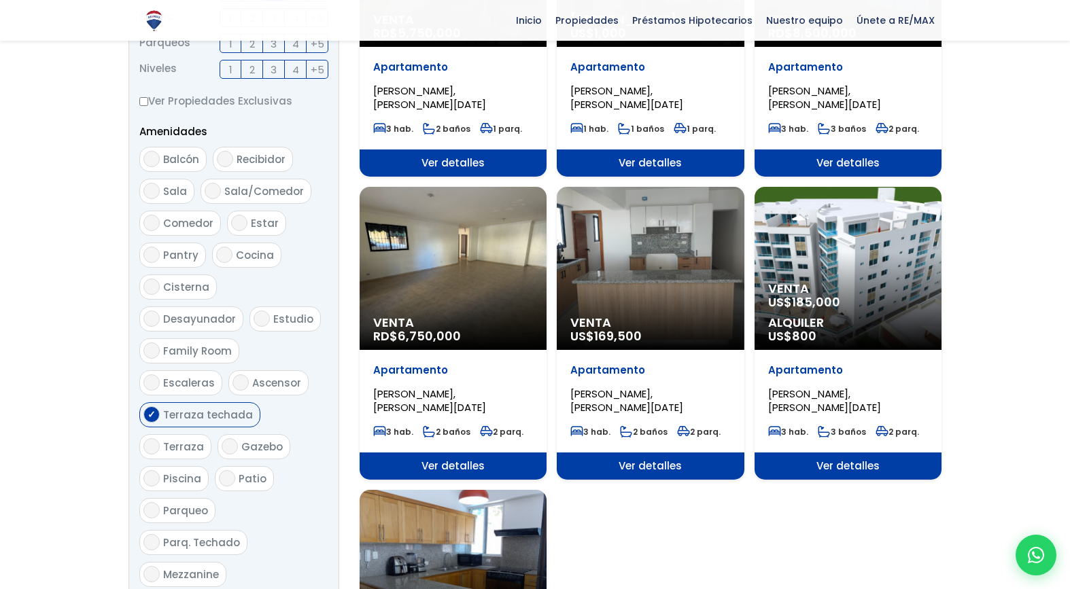
click at [156, 438] on input "Terraza" at bounding box center [151, 446] width 16 height 16
checkbox input "true"
click at [235, 438] on input "Gazebo" at bounding box center [230, 446] width 16 height 16
checkbox input "true"
click at [229, 470] on input "Patio" at bounding box center [227, 478] width 16 height 16
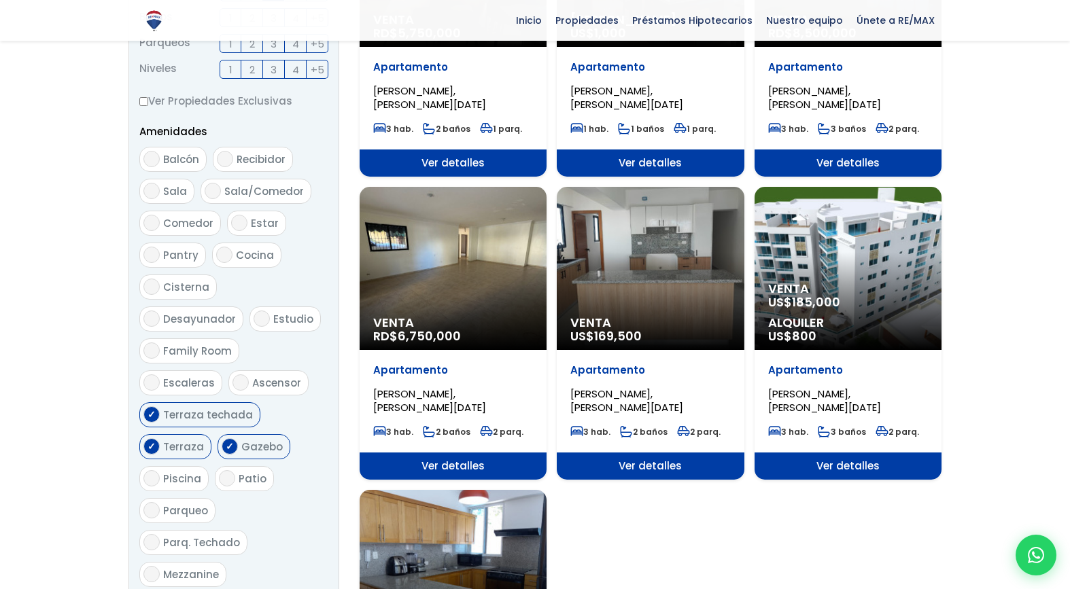
checkbox input "true"
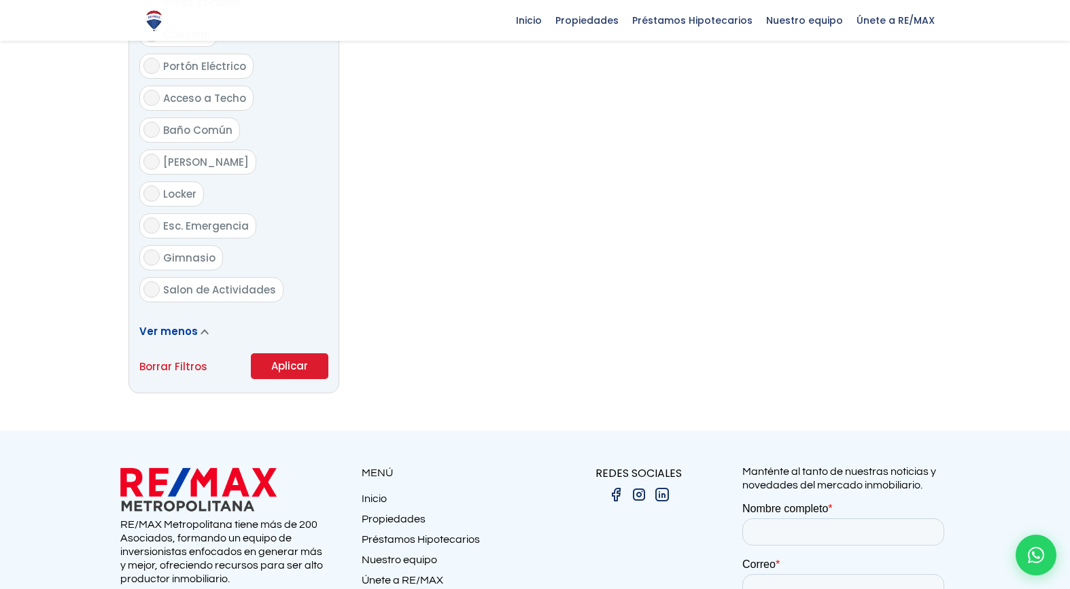
scroll to position [1729, 0]
click at [299, 355] on button "Aplicar" at bounding box center [289, 368] width 77 height 26
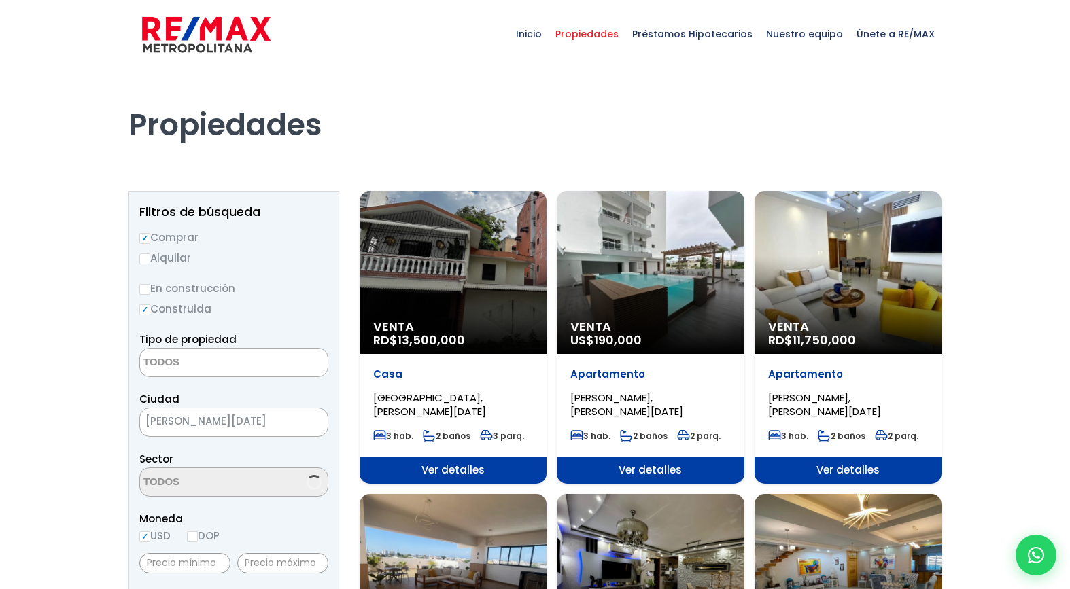
select select
select select "37"
click at [868, 249] on div "Venta RD$ 11,750,000" at bounding box center [848, 272] width 187 height 163
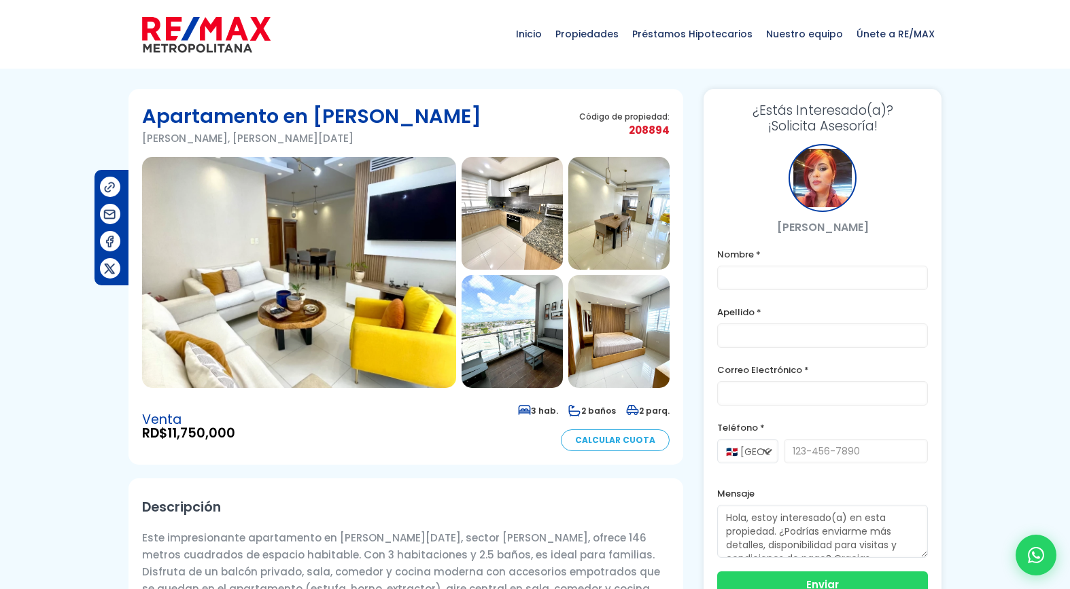
click at [396, 245] on img at bounding box center [299, 272] width 314 height 231
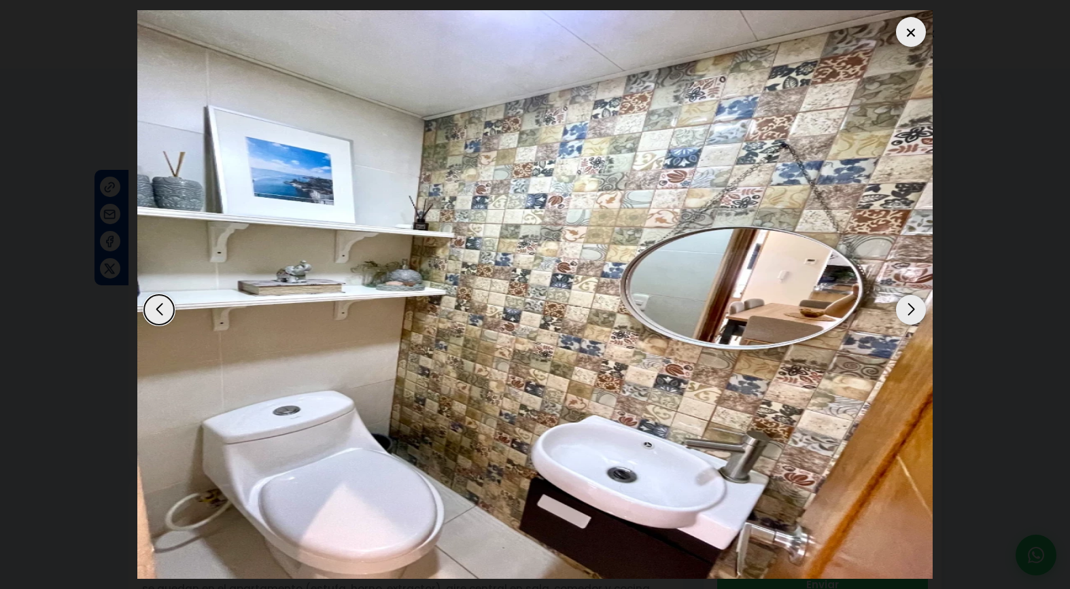
click at [915, 315] on div "Next slide" at bounding box center [911, 310] width 30 height 30
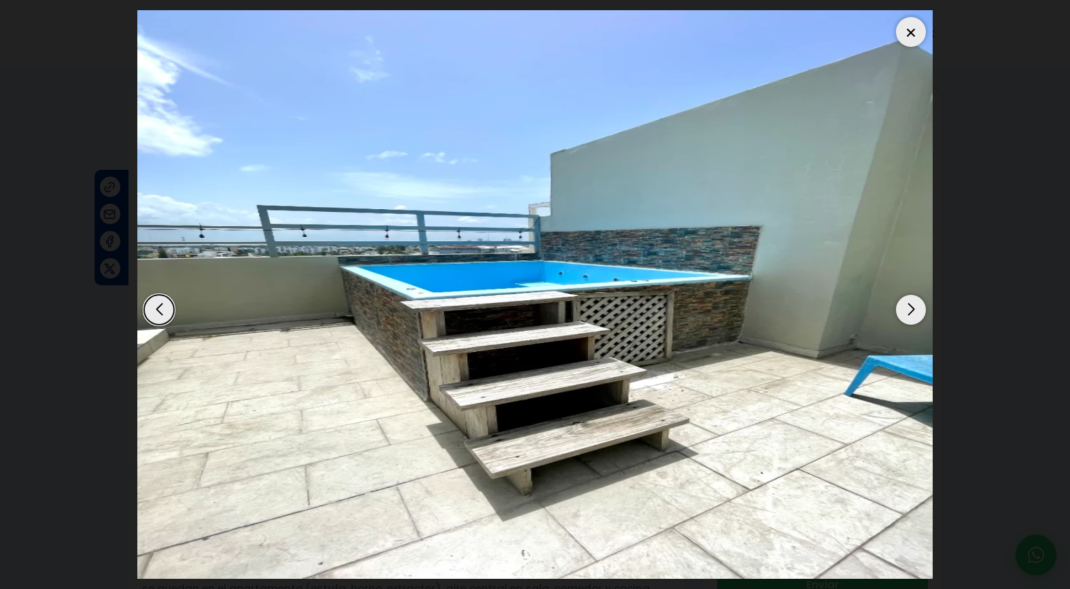
click at [915, 315] on div "Next slide" at bounding box center [911, 310] width 30 height 30
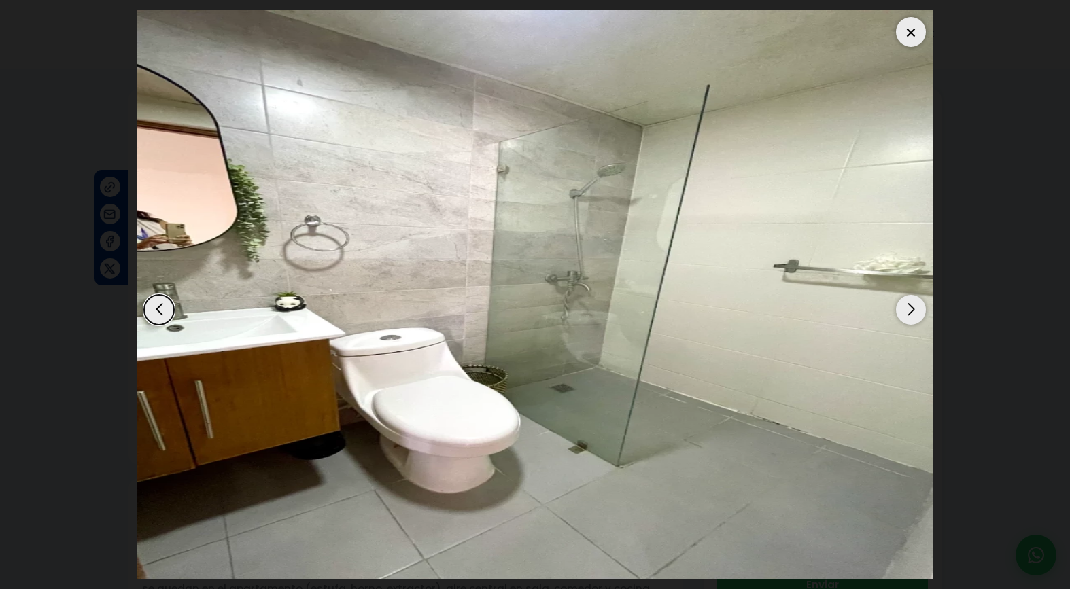
click at [915, 315] on div "Next slide" at bounding box center [911, 310] width 30 height 30
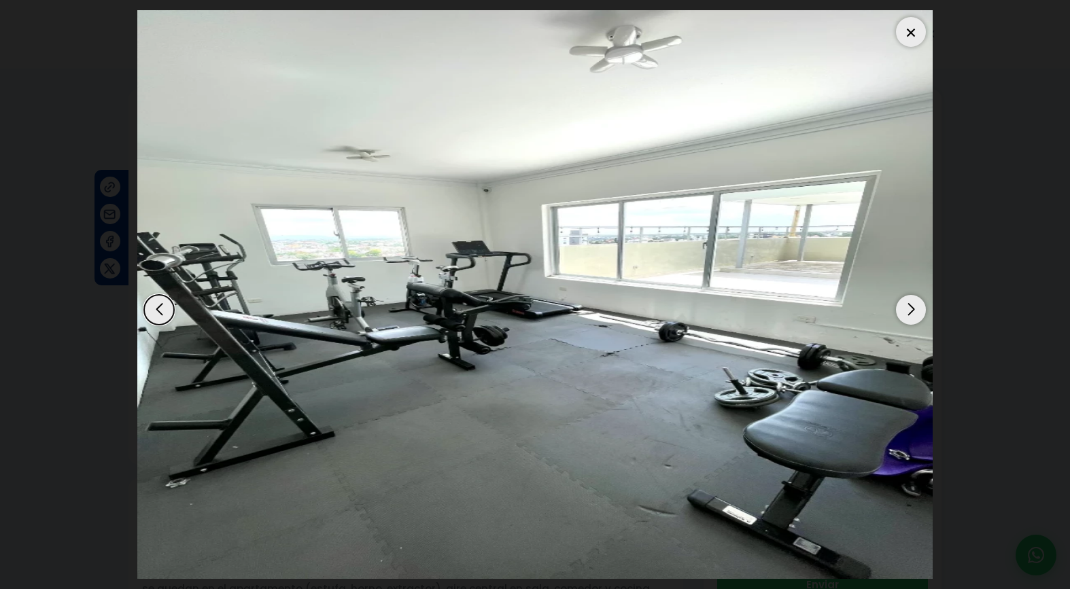
click at [915, 315] on div "Next slide" at bounding box center [911, 310] width 30 height 30
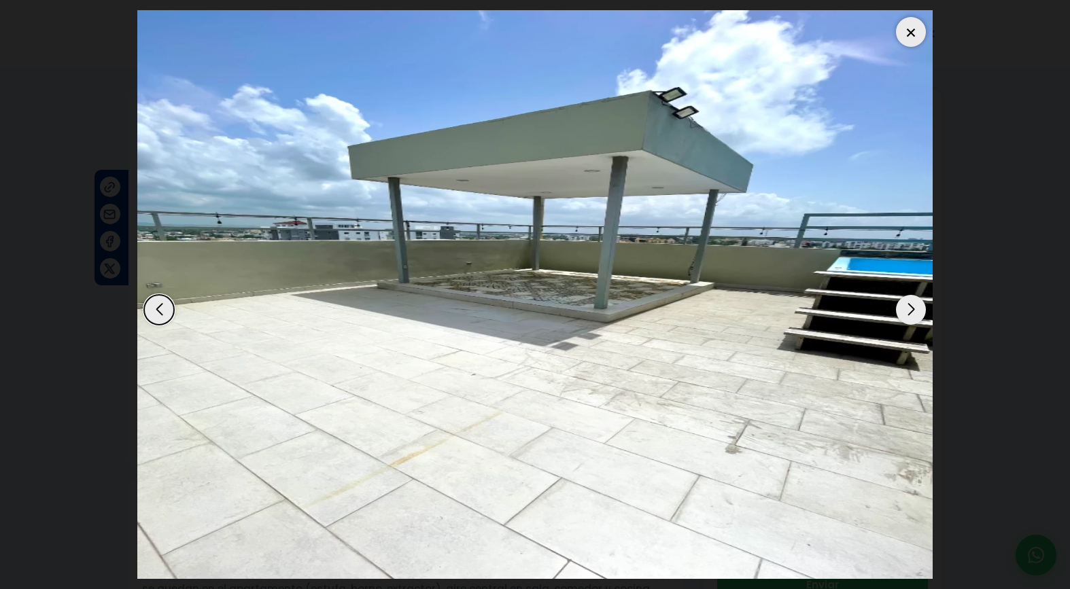
click at [914, 26] on div at bounding box center [911, 32] width 30 height 30
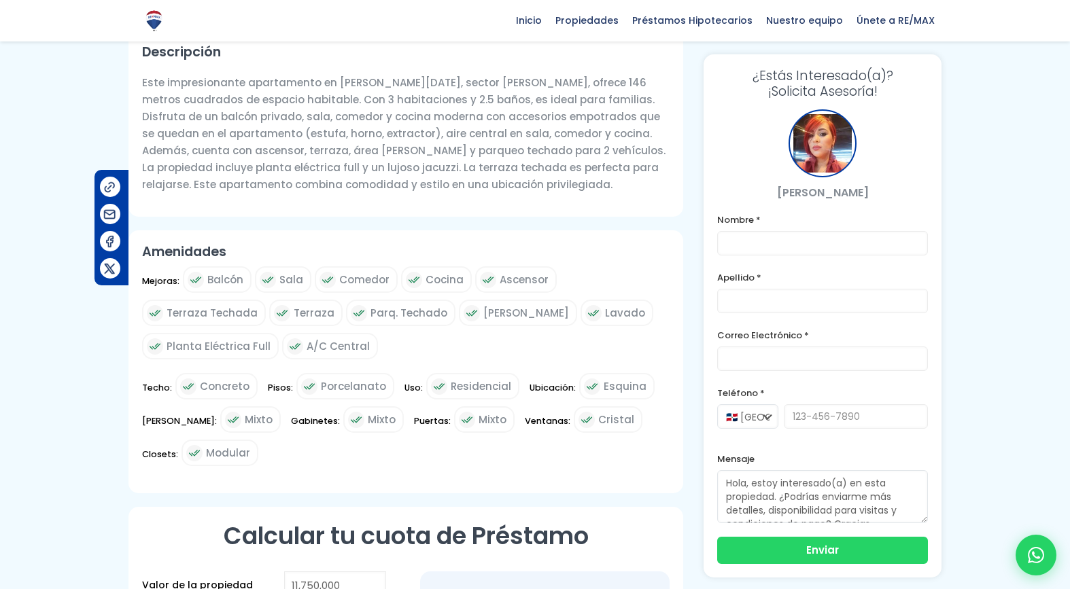
scroll to position [455, 0]
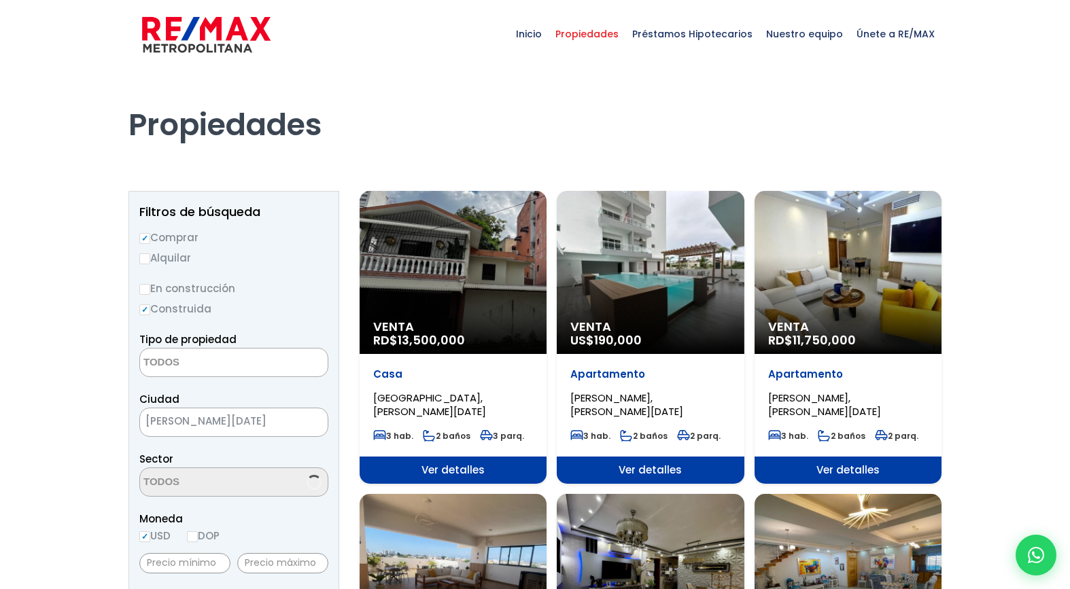
select select
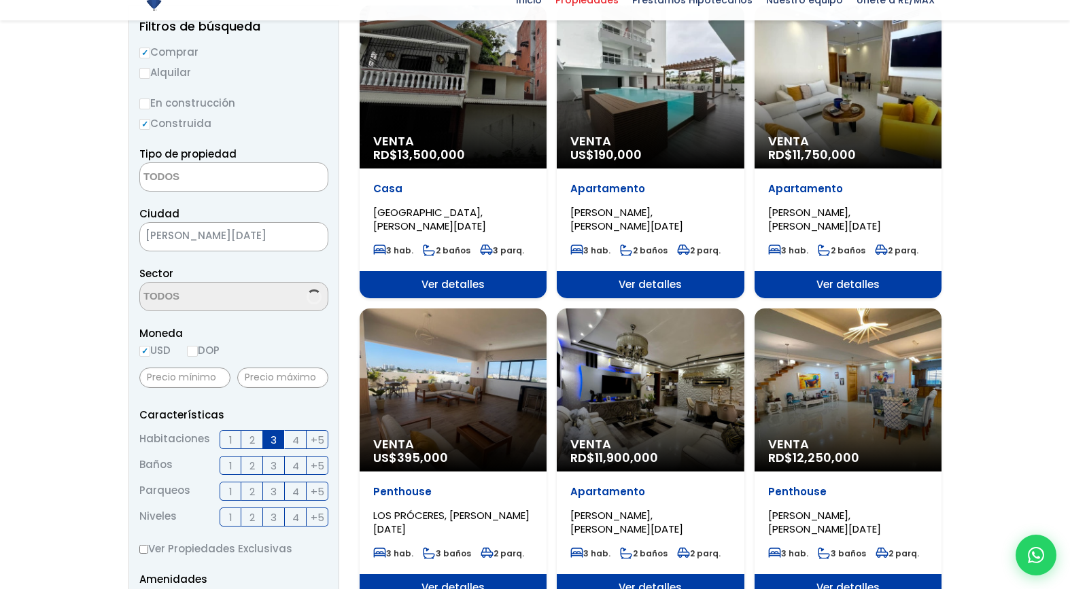
scroll to position [3813, 0]
select select "37"
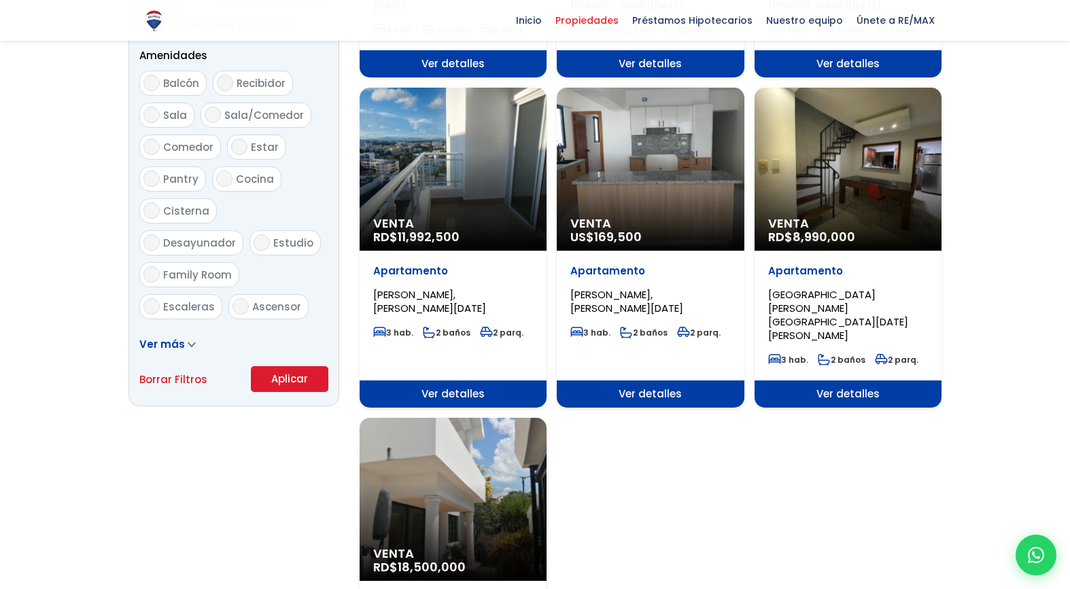
scroll to position [0, 0]
click at [878, 169] on div "Venta RD$ 8,990,000" at bounding box center [848, 169] width 187 height 163
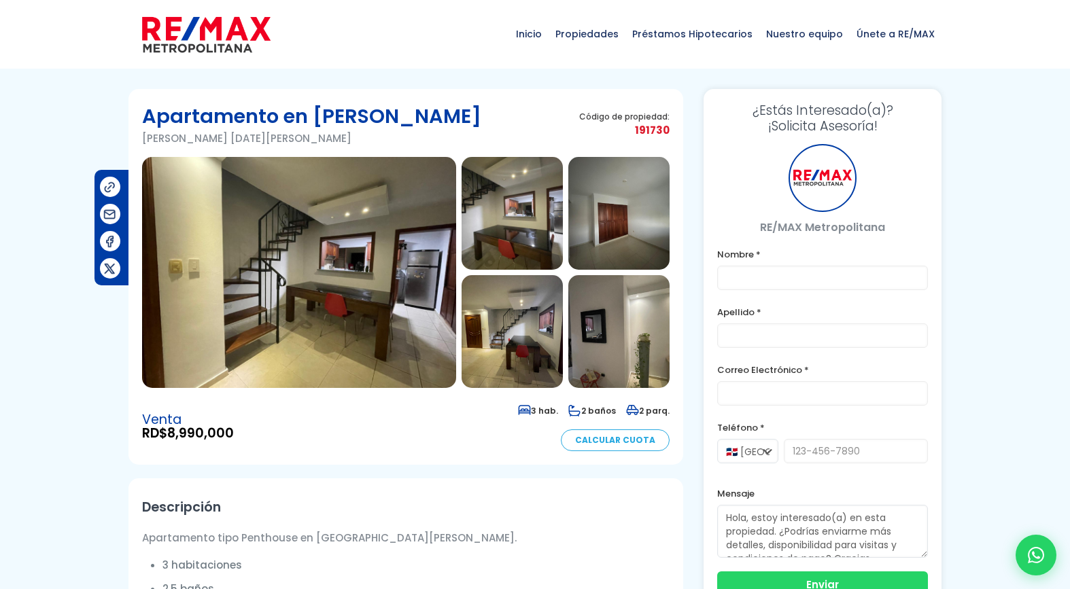
click at [351, 262] on img at bounding box center [299, 272] width 314 height 231
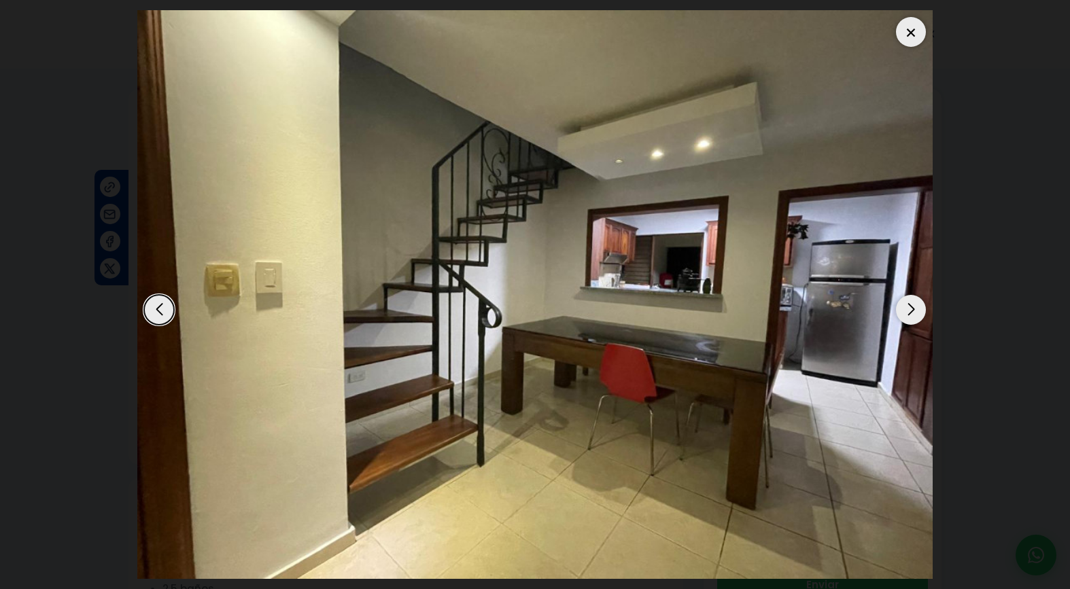
click at [914, 311] on div "Next slide" at bounding box center [911, 310] width 30 height 30
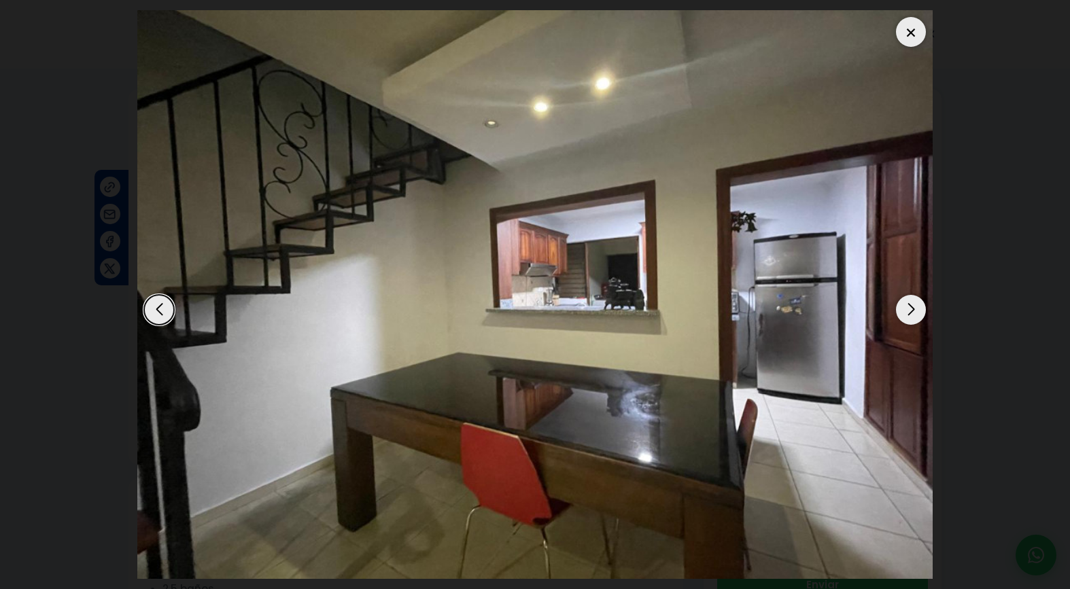
click at [914, 311] on div "Next slide" at bounding box center [911, 310] width 30 height 30
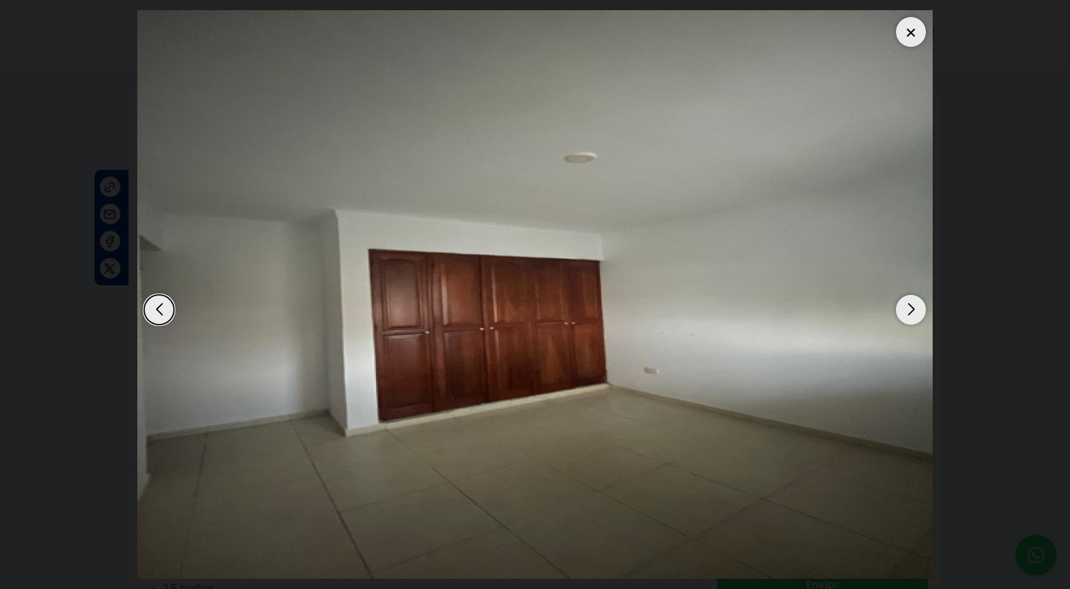
click at [914, 311] on div "Next slide" at bounding box center [911, 310] width 30 height 30
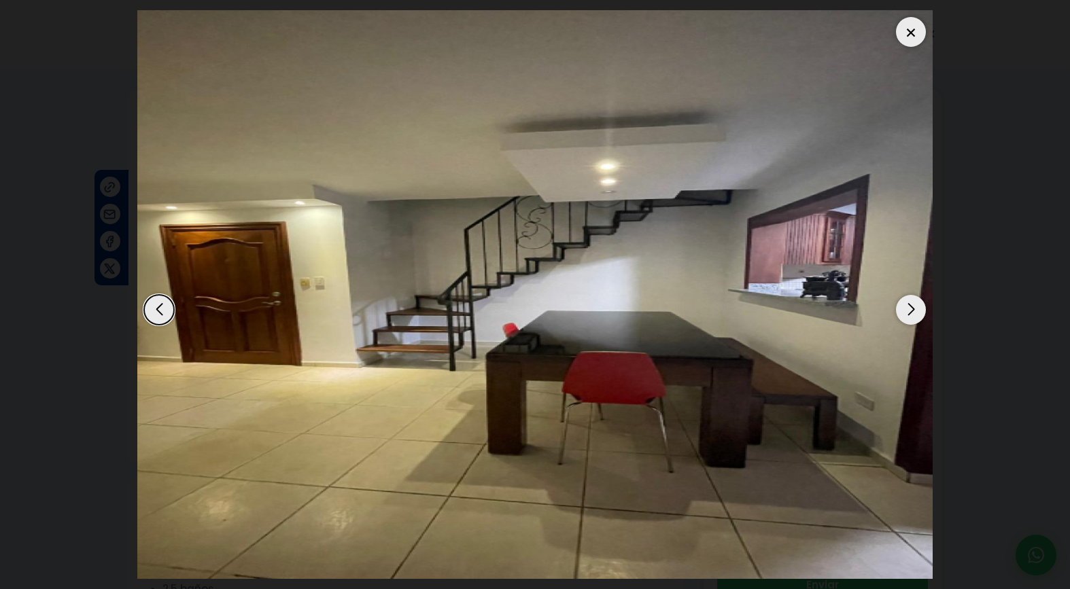
click at [914, 311] on div "Next slide" at bounding box center [911, 310] width 30 height 30
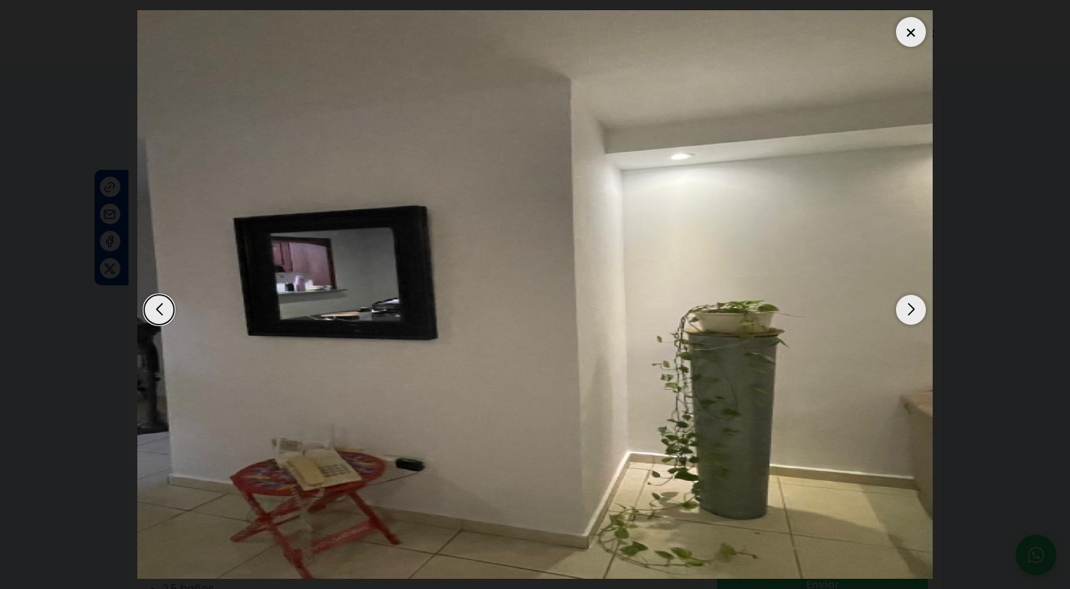
click at [914, 311] on div "Next slide" at bounding box center [911, 310] width 30 height 30
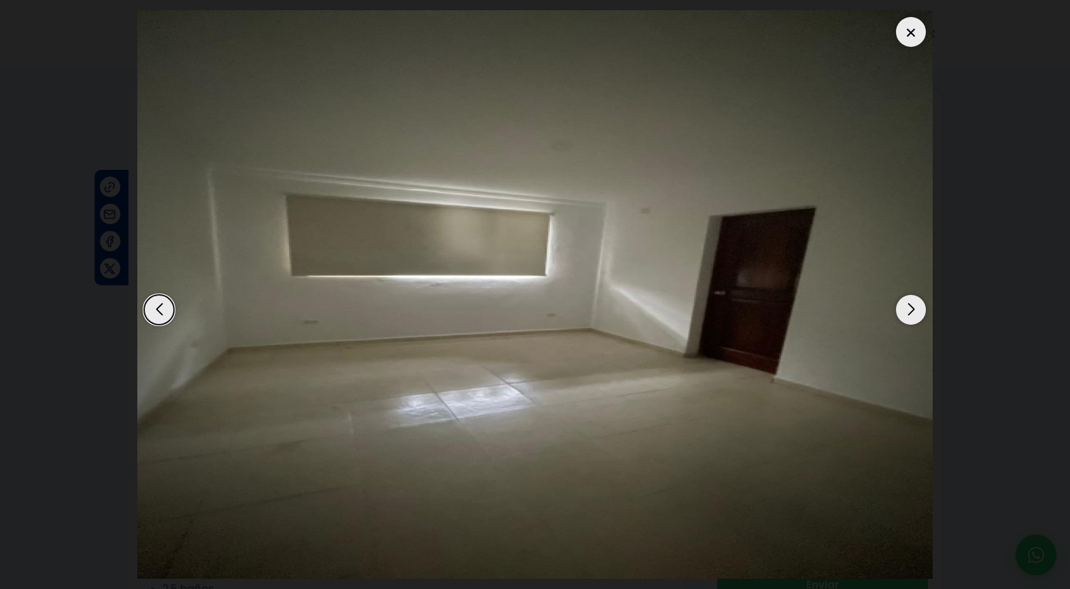
click at [914, 311] on div "Next slide" at bounding box center [911, 310] width 30 height 30
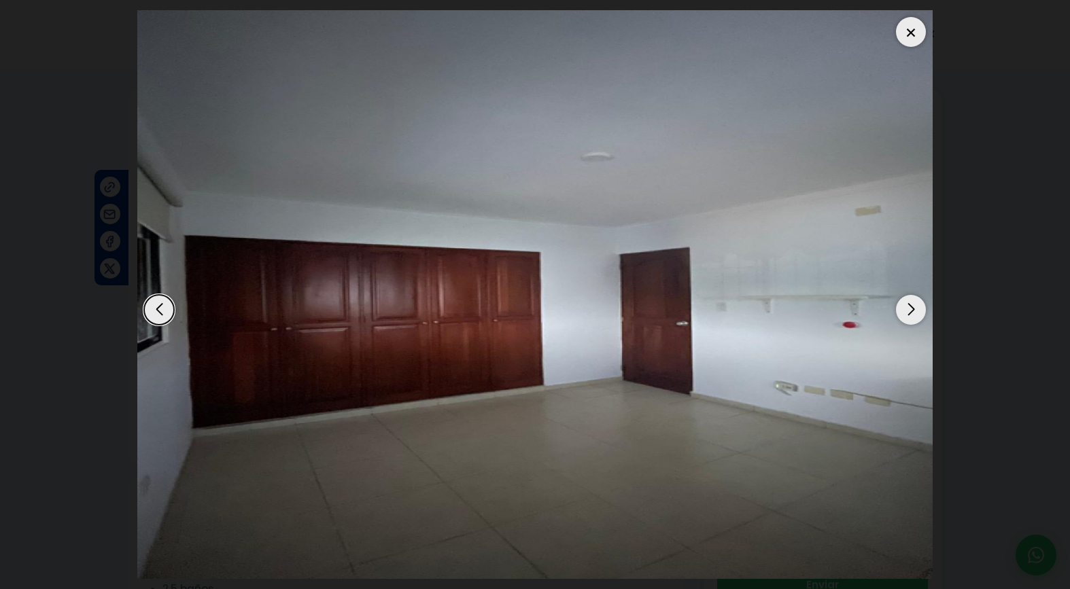
click at [914, 311] on div "Next slide" at bounding box center [911, 310] width 30 height 30
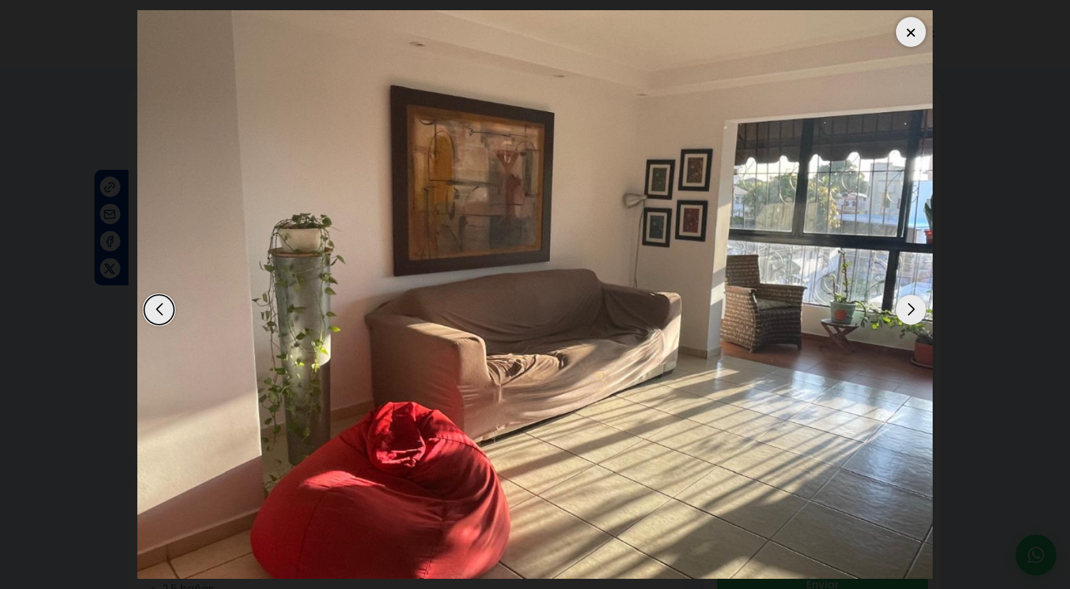
click at [914, 311] on div "Next slide" at bounding box center [911, 310] width 30 height 30
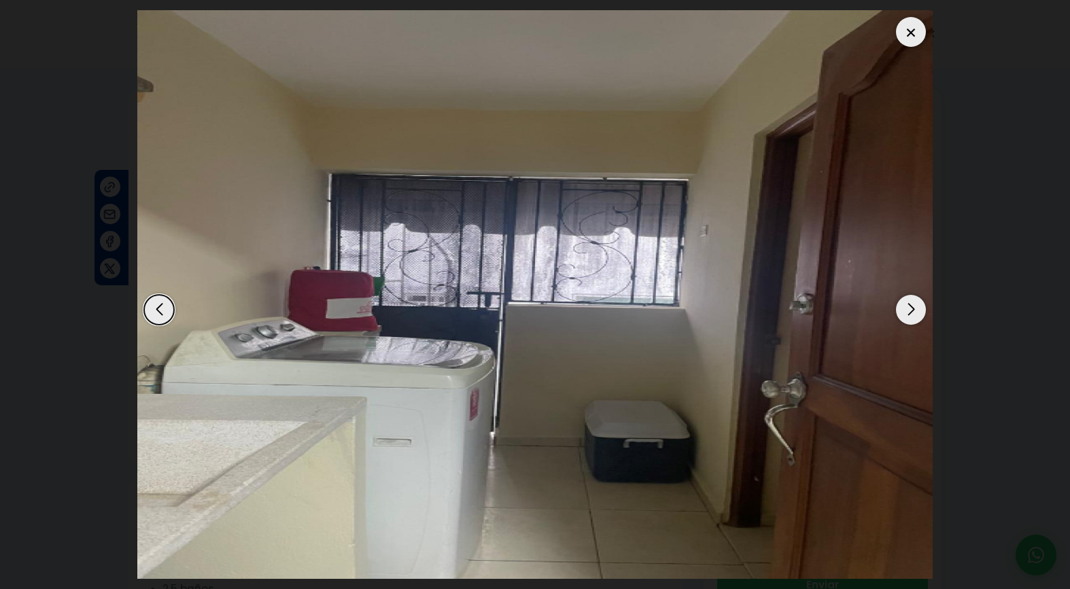
click at [914, 311] on div "Next slide" at bounding box center [911, 310] width 30 height 30
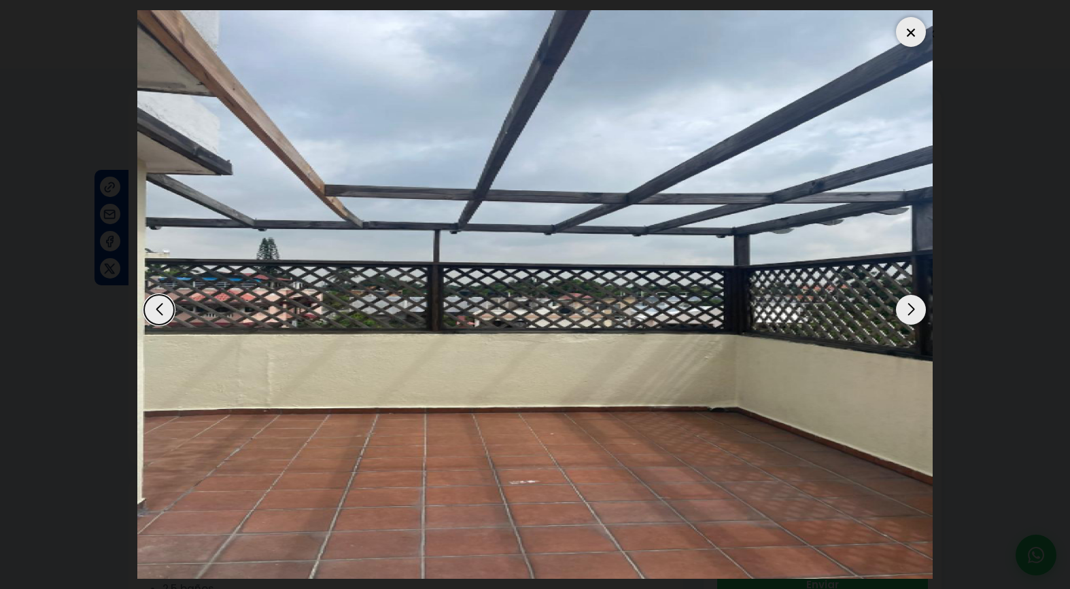
click at [914, 311] on div "Next slide" at bounding box center [911, 310] width 30 height 30
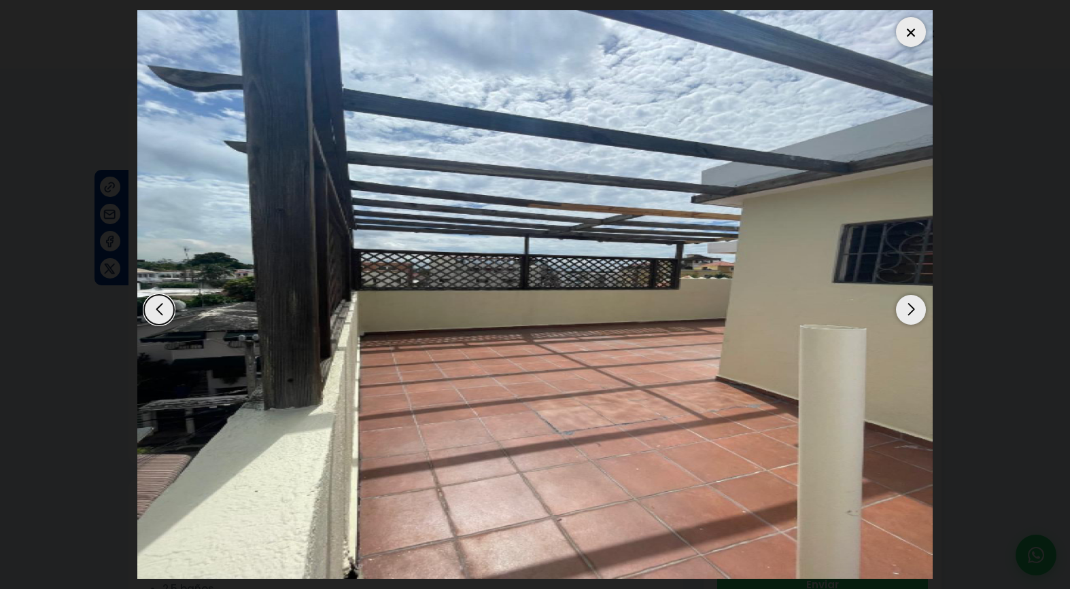
click at [914, 311] on div "Next slide" at bounding box center [911, 310] width 30 height 30
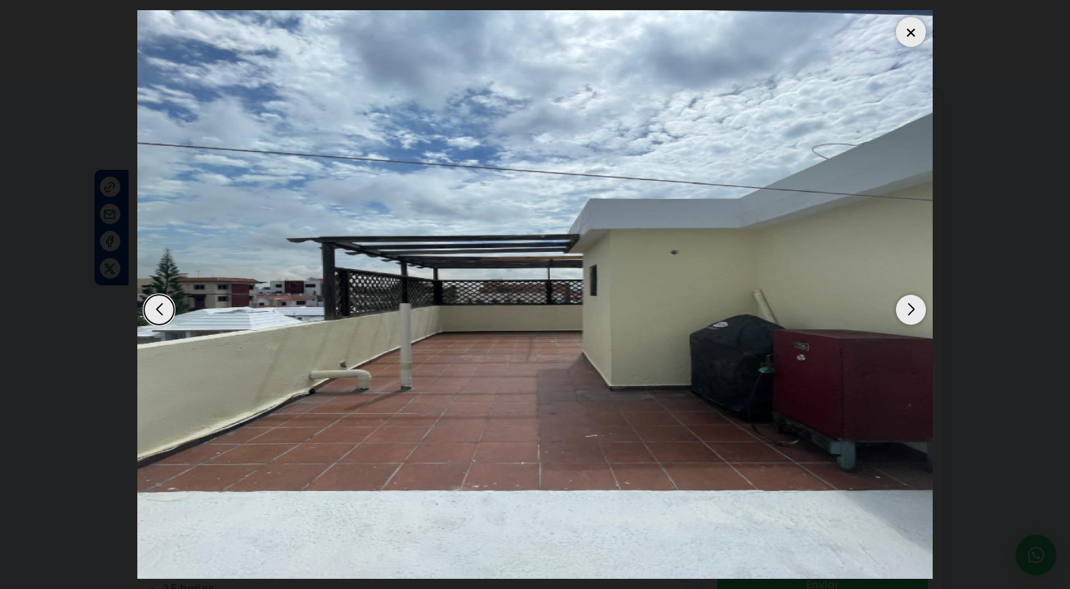
click at [914, 311] on div "Next slide" at bounding box center [911, 310] width 30 height 30
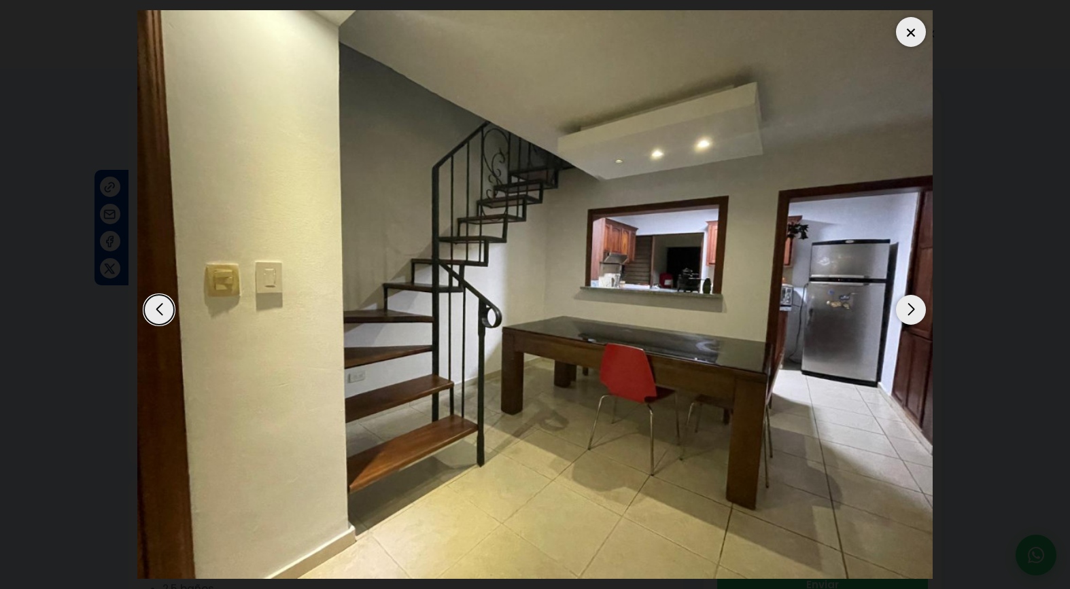
click at [912, 33] on div at bounding box center [911, 32] width 30 height 30
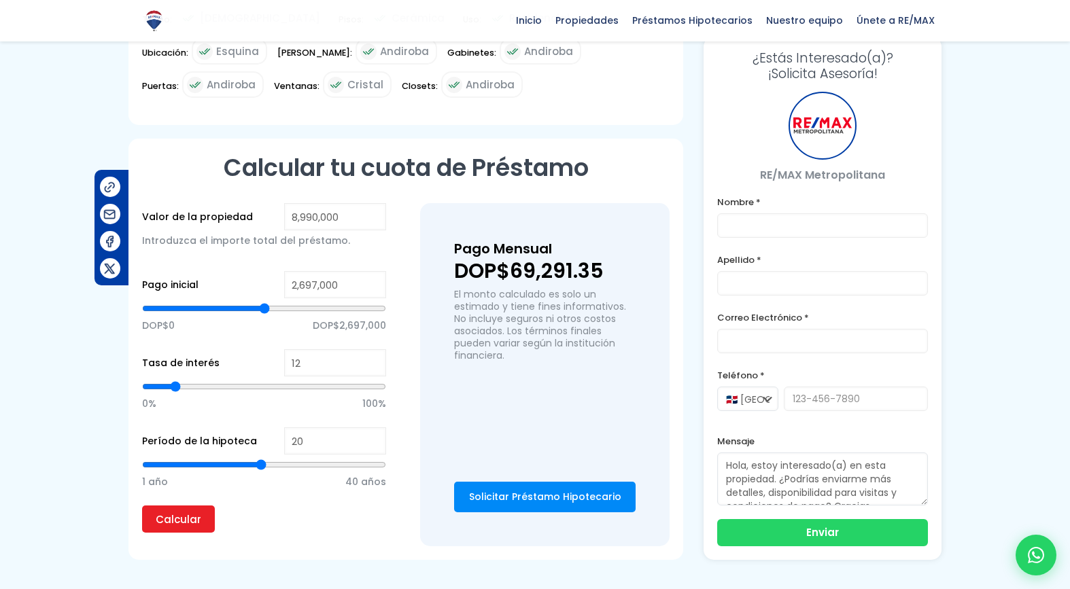
scroll to position [944, 0]
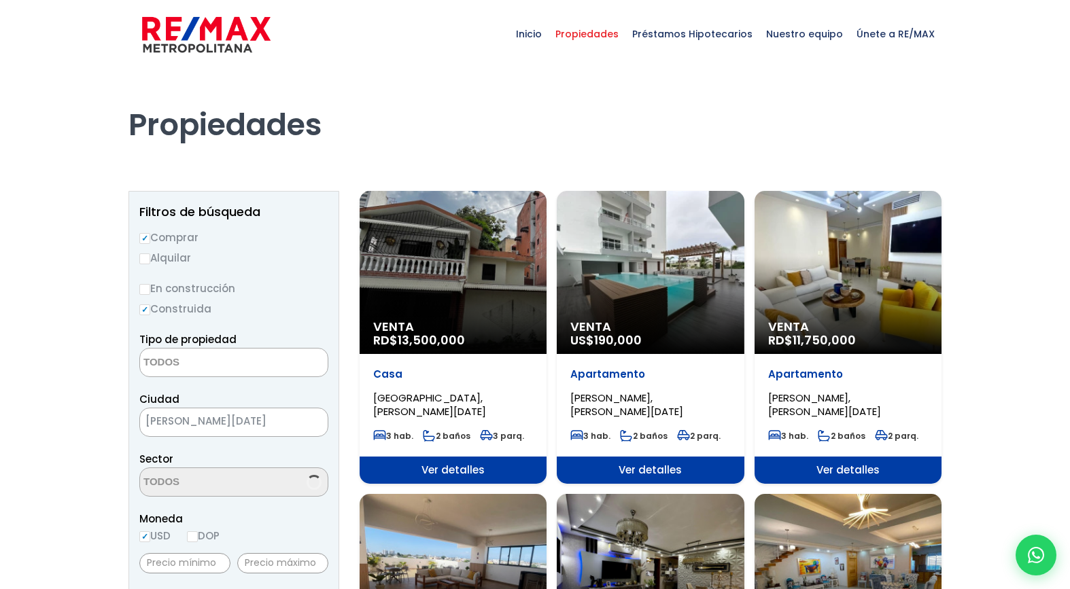
select select
select select "37"
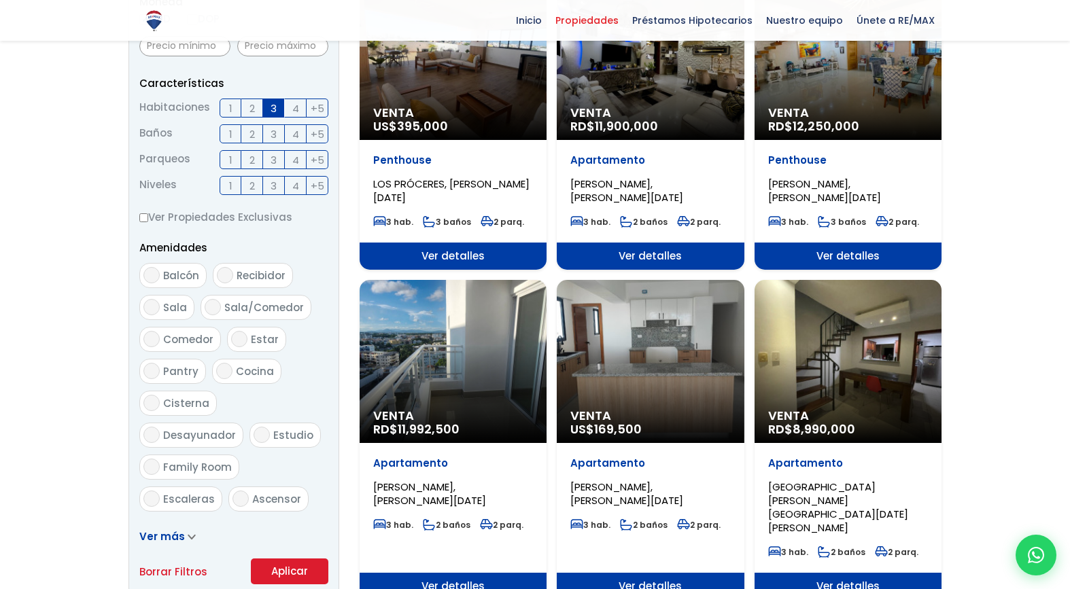
scroll to position [525, 0]
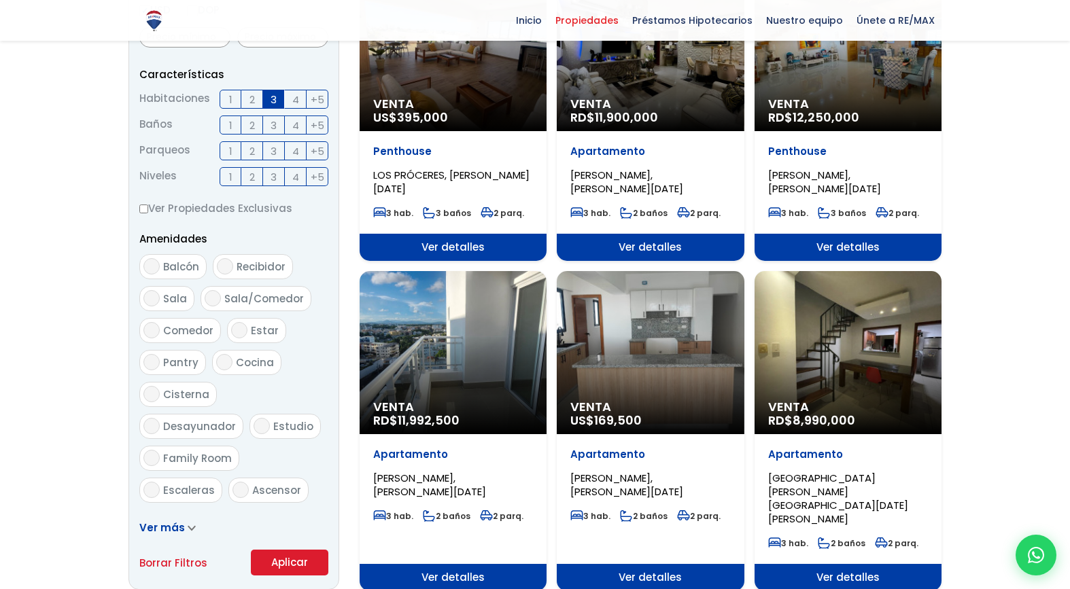
click at [848, 344] on div "Venta RD$ 8,990,000" at bounding box center [848, 352] width 187 height 163
click at [849, 363] on div "Venta RD$ 8,990,000" at bounding box center [848, 352] width 187 height 163
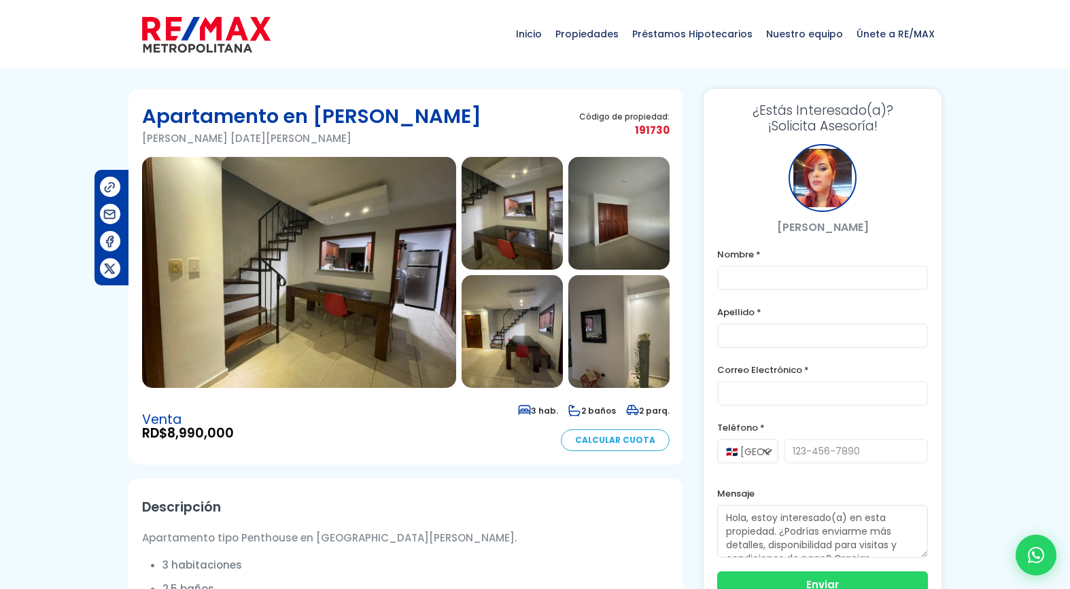
click at [297, 309] on img at bounding box center [299, 272] width 314 height 231
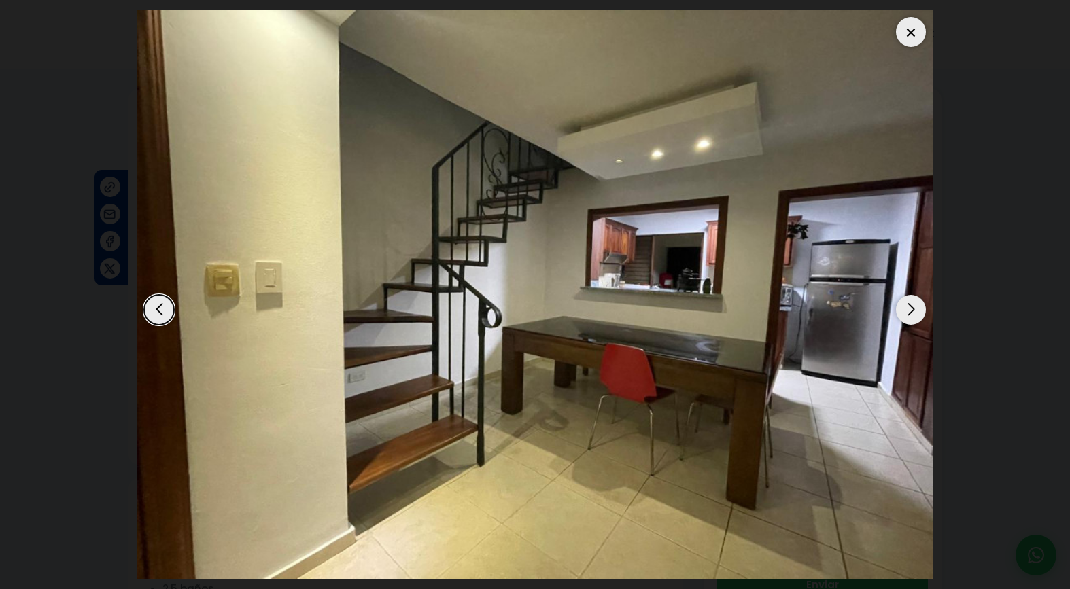
click at [916, 315] on div "Next slide" at bounding box center [911, 310] width 30 height 30
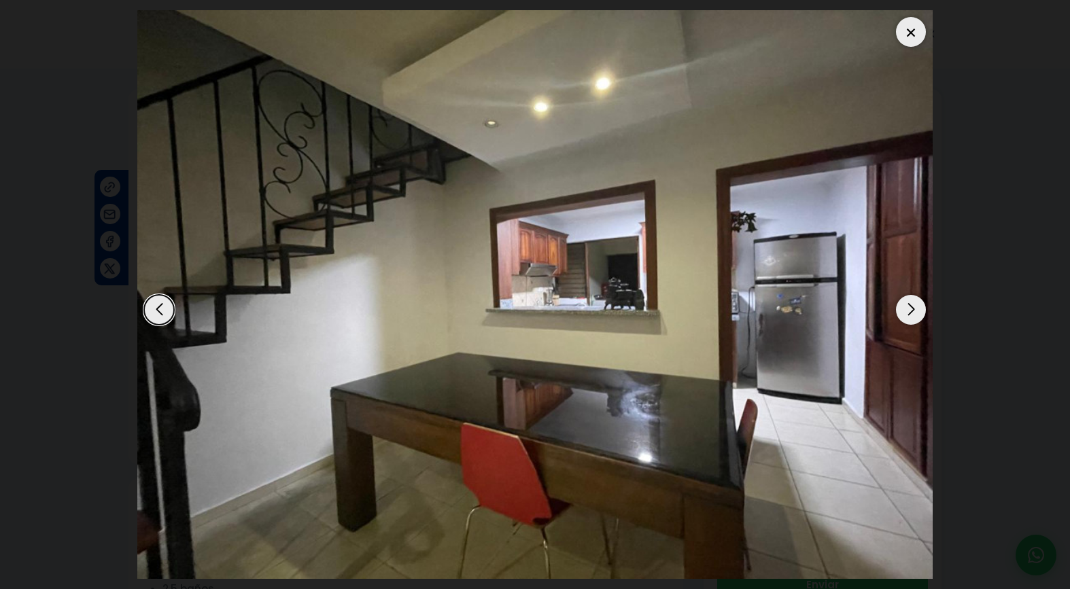
click at [916, 315] on div "Next slide" at bounding box center [911, 310] width 30 height 30
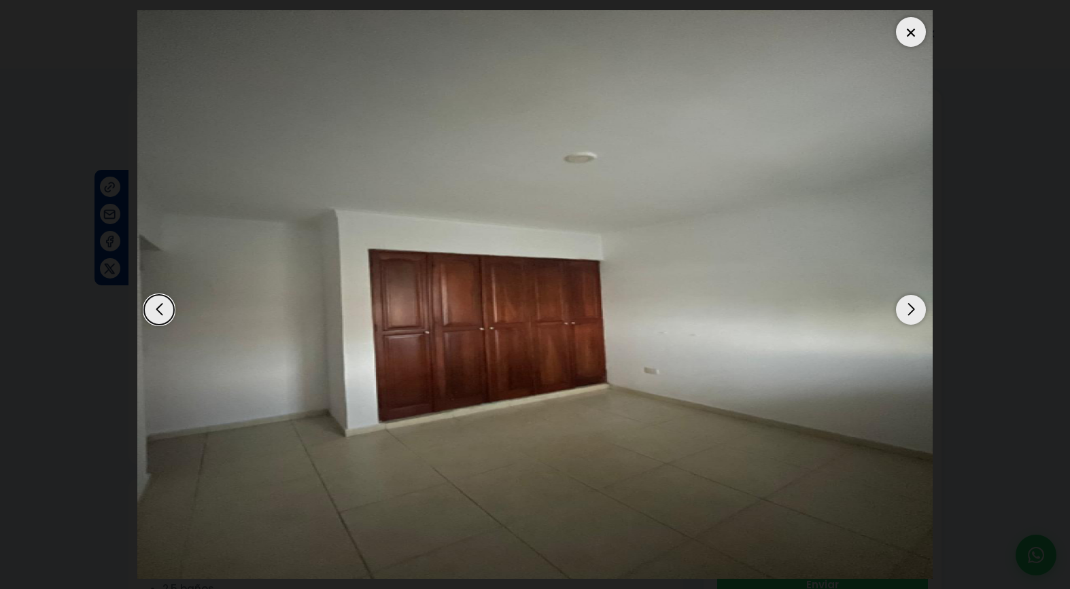
click at [916, 315] on div "Next slide" at bounding box center [911, 310] width 30 height 30
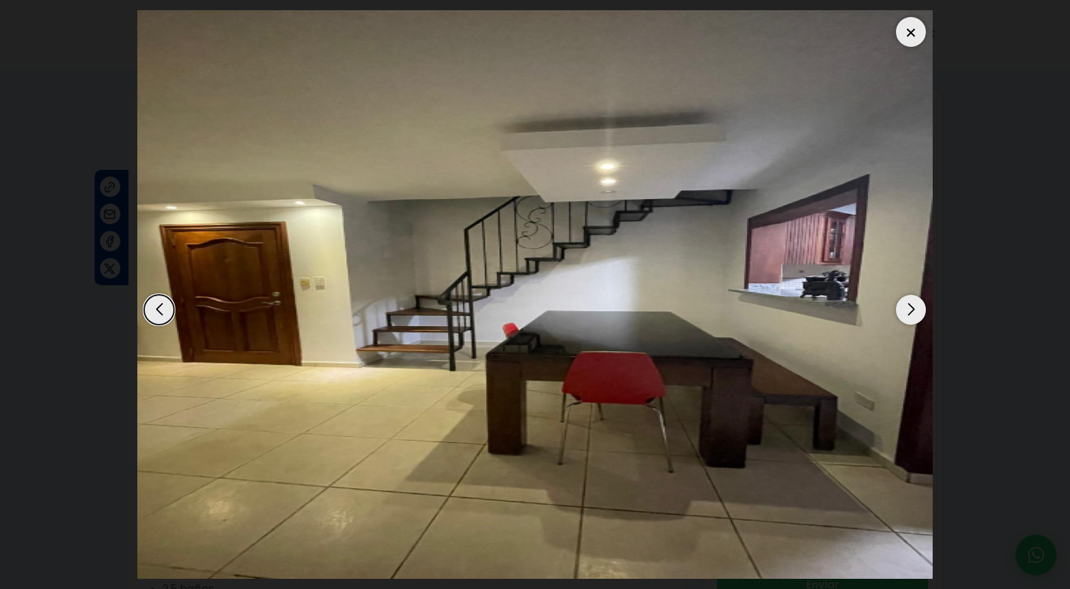
click at [916, 315] on div "Next slide" at bounding box center [911, 310] width 30 height 30
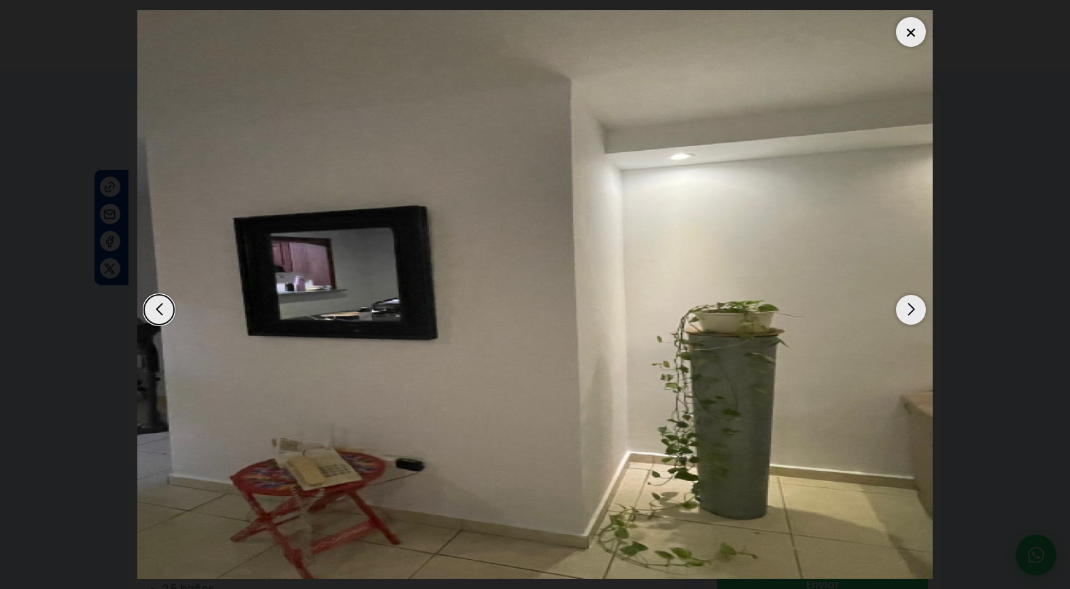
click at [916, 315] on div "Next slide" at bounding box center [911, 310] width 30 height 30
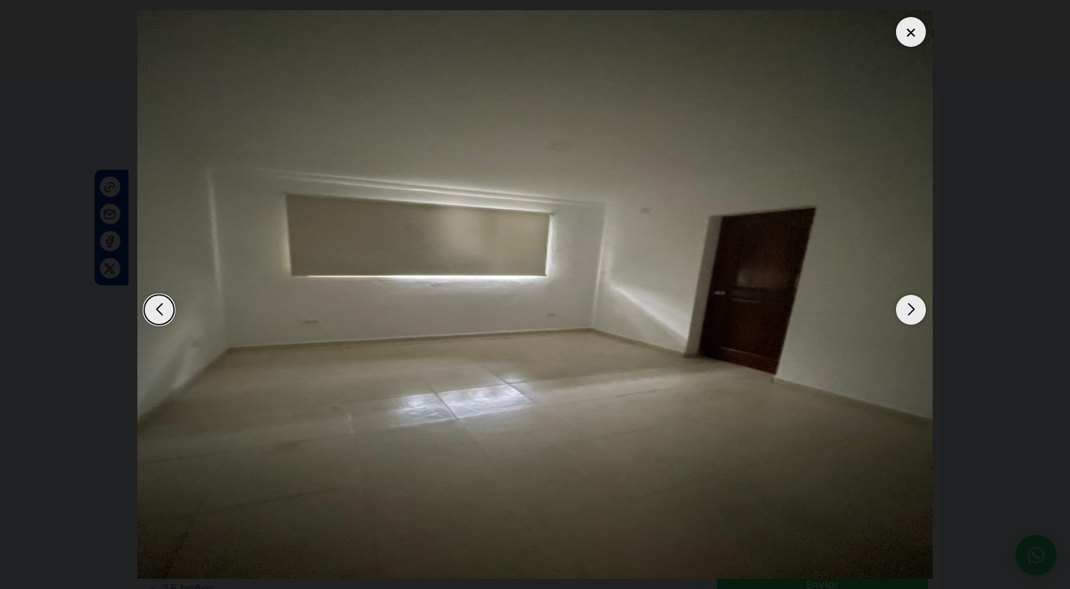
click at [916, 315] on div "Next slide" at bounding box center [911, 310] width 30 height 30
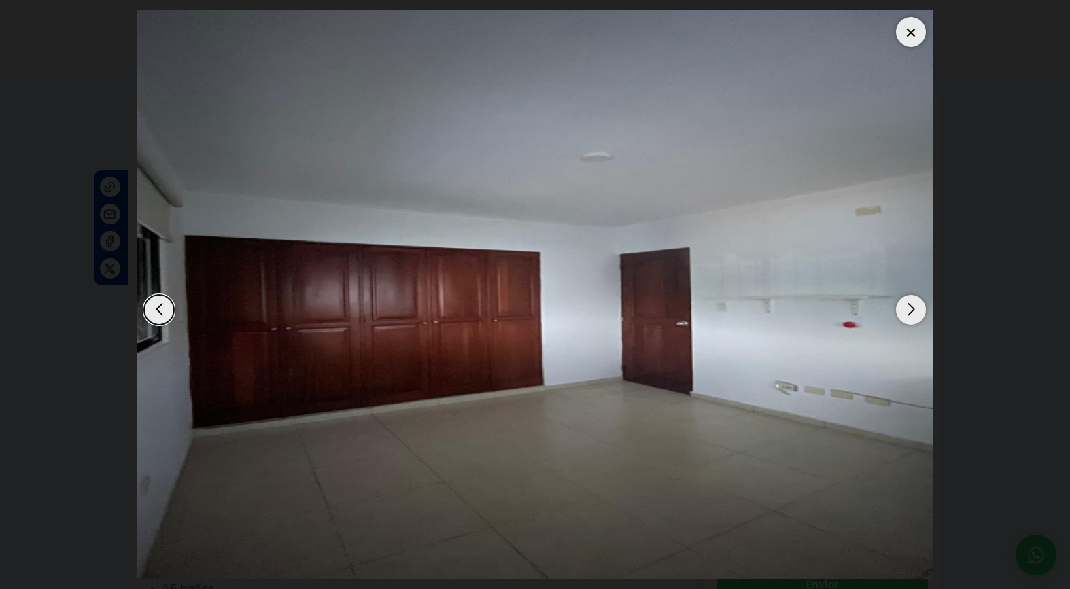
click at [916, 315] on div "Next slide" at bounding box center [911, 310] width 30 height 30
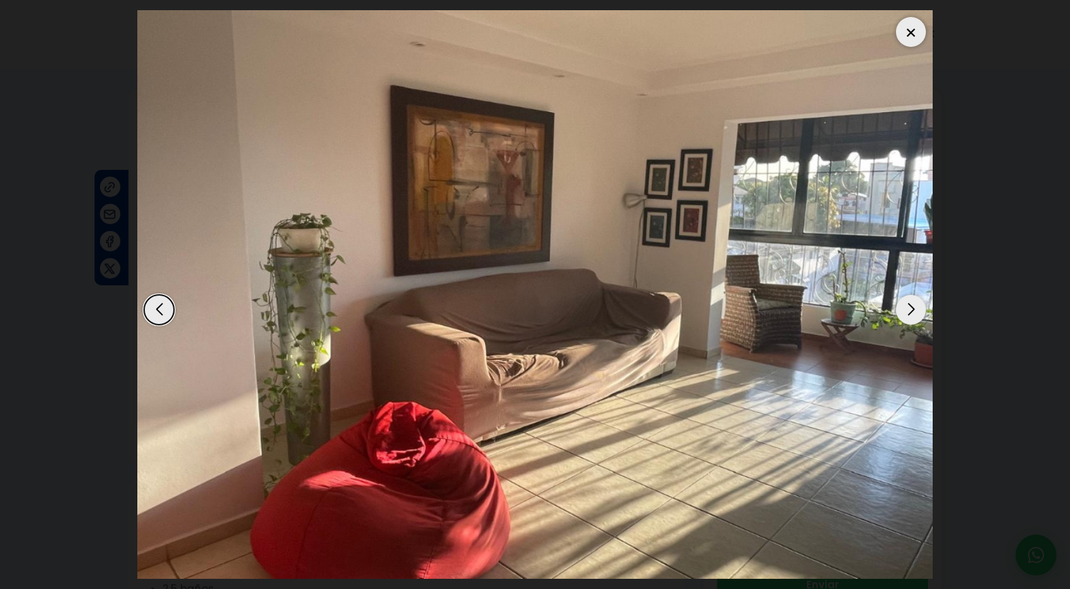
click at [916, 315] on div "Next slide" at bounding box center [911, 310] width 30 height 30
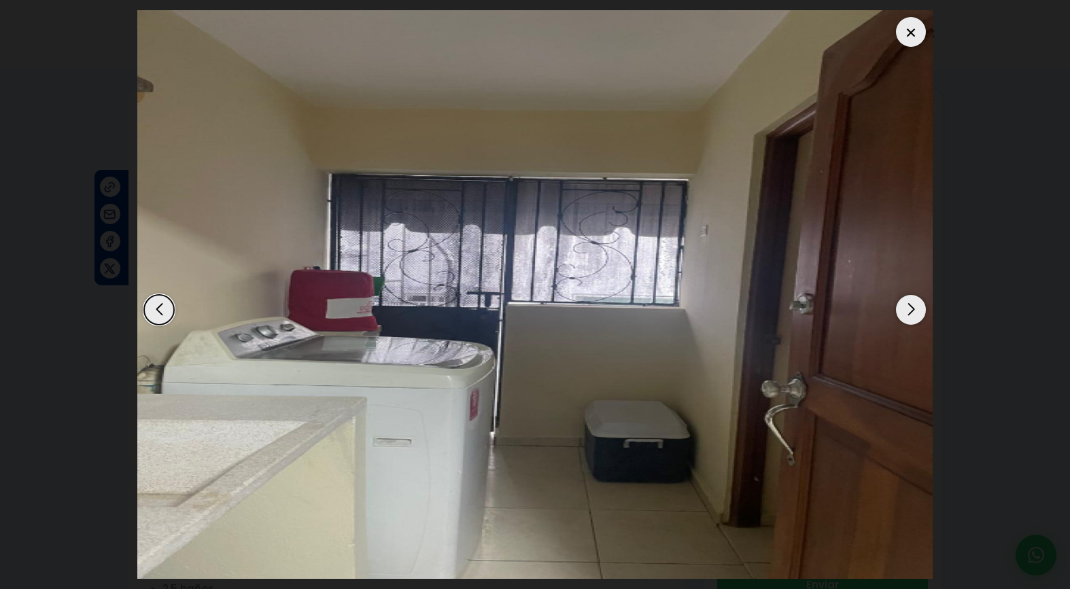
click at [916, 315] on div "Next slide" at bounding box center [911, 310] width 30 height 30
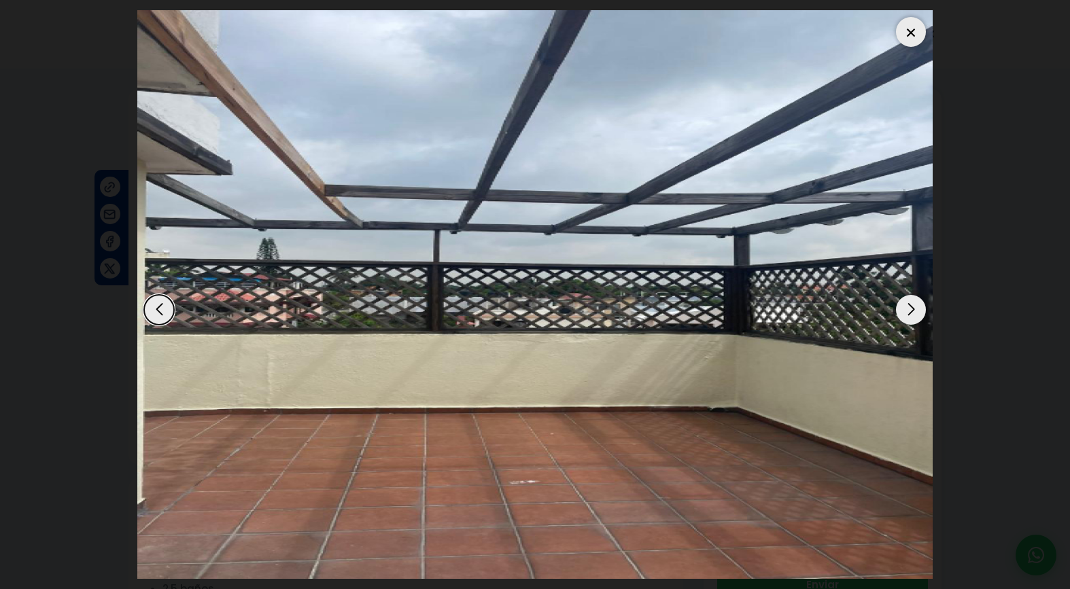
click at [916, 315] on div "Next slide" at bounding box center [911, 310] width 30 height 30
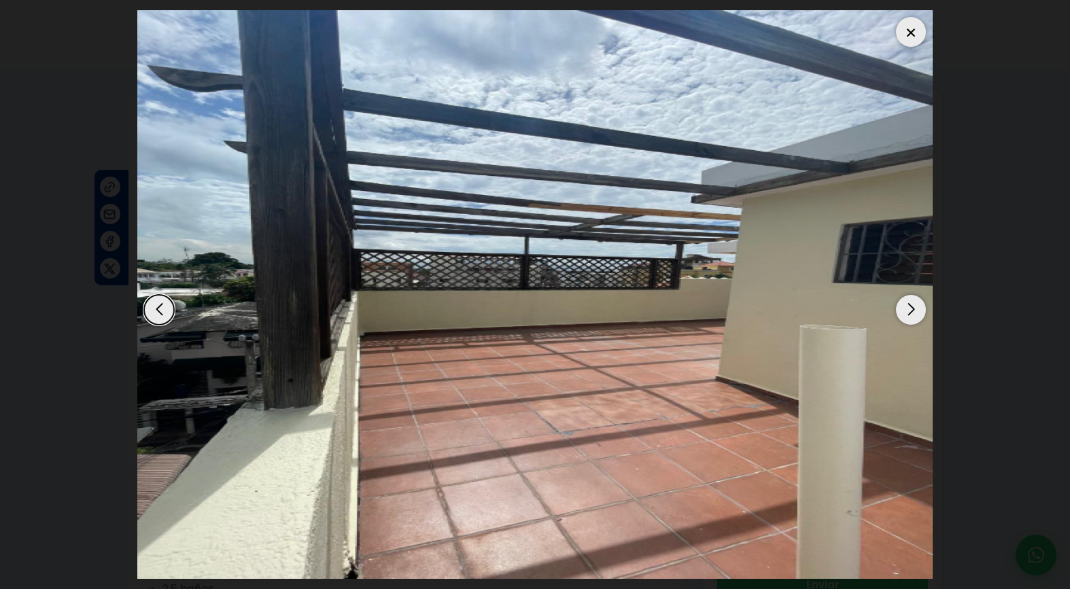
click at [916, 315] on div "Next slide" at bounding box center [911, 310] width 30 height 30
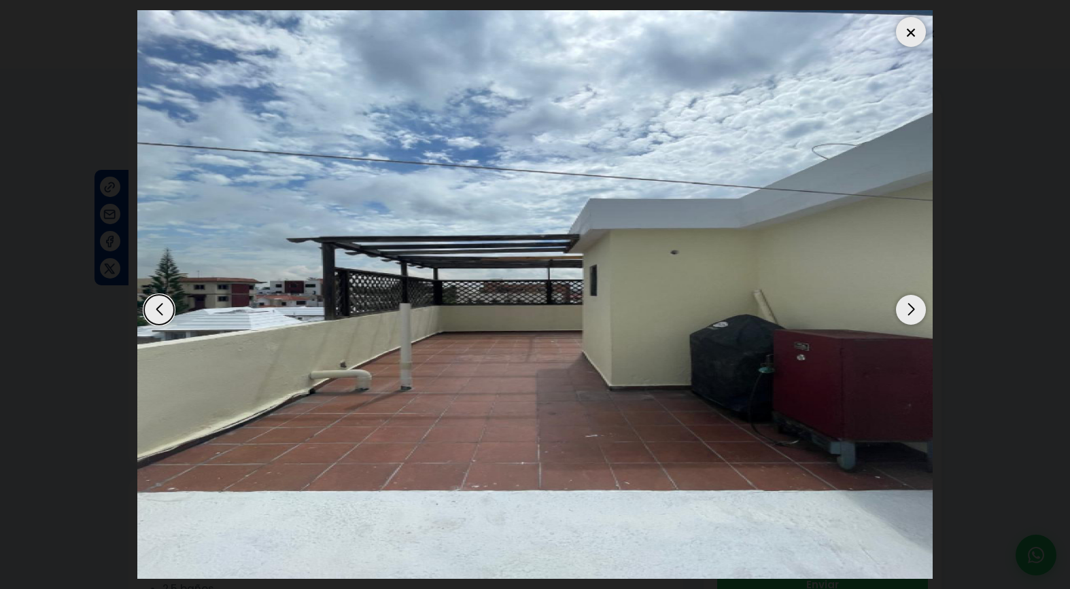
click at [916, 315] on div "Next slide" at bounding box center [911, 310] width 30 height 30
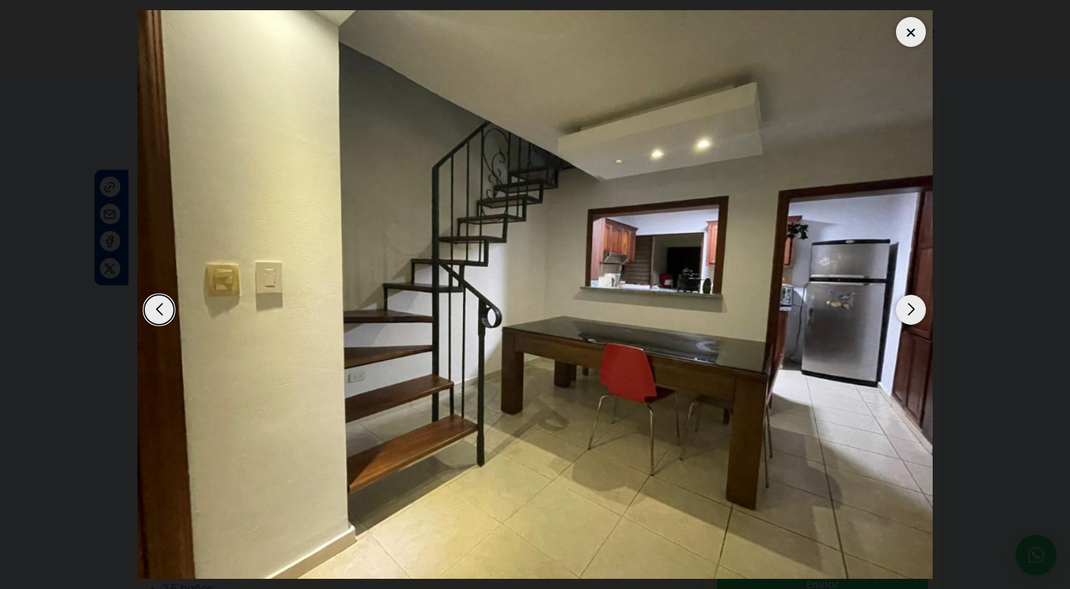
click at [916, 315] on div "Next slide" at bounding box center [911, 310] width 30 height 30
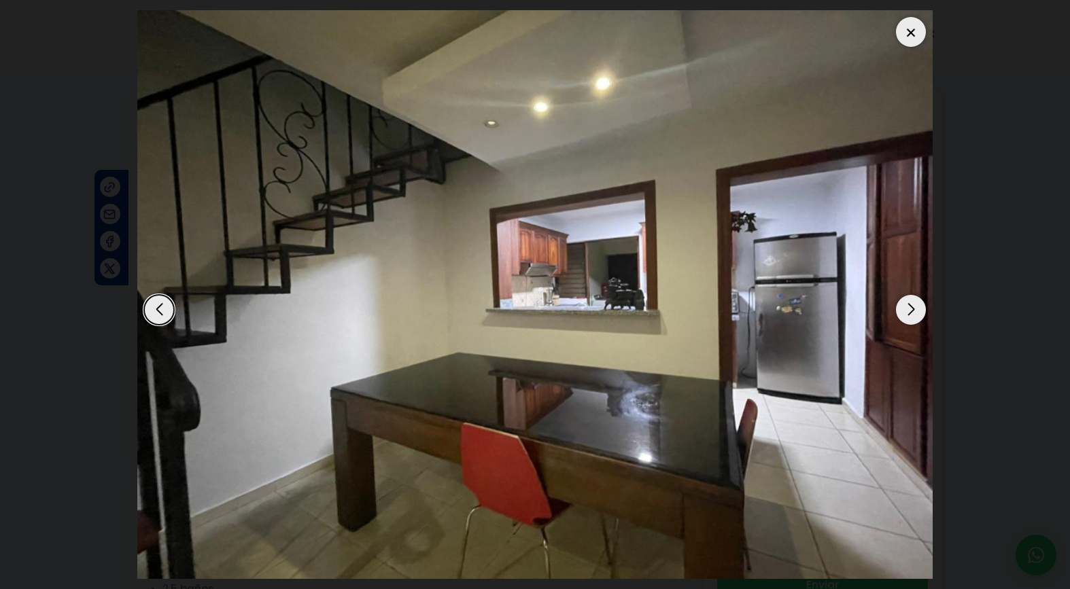
click at [920, 41] on div at bounding box center [911, 32] width 30 height 30
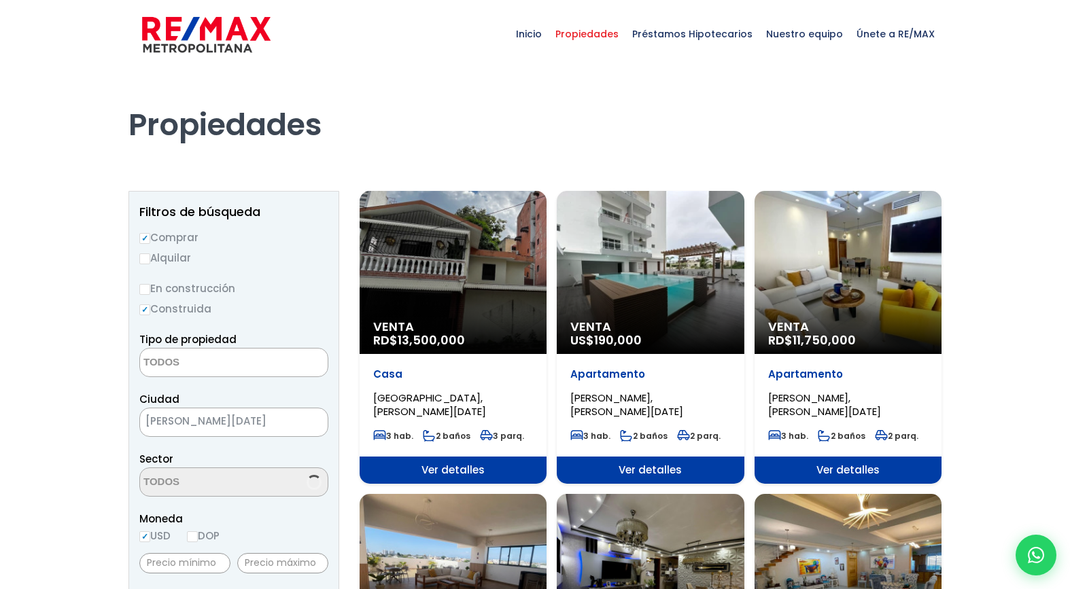
select select
select select "37"
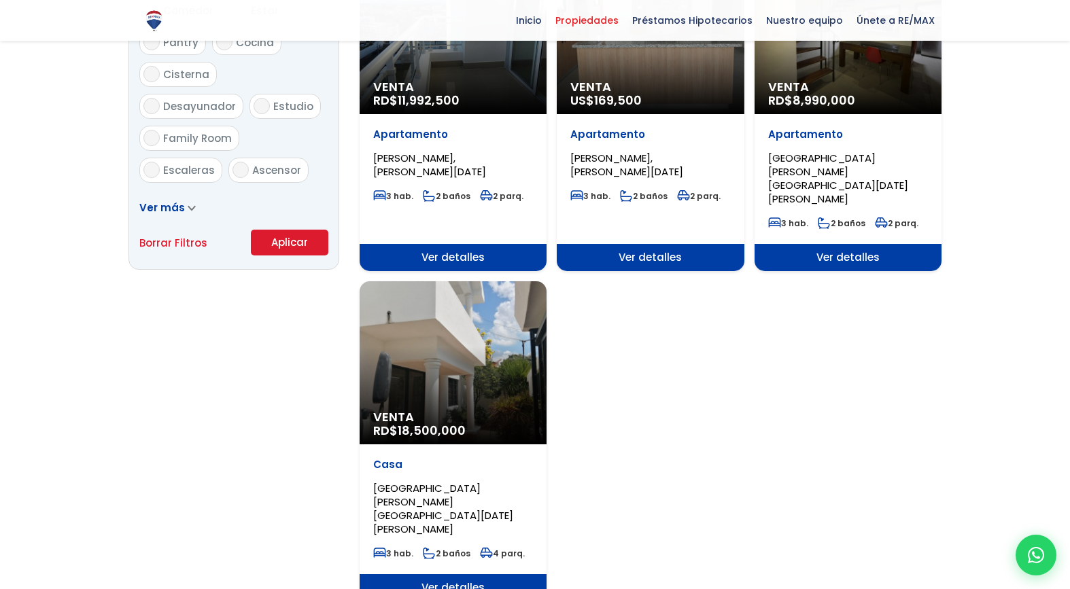
scroll to position [842, 0]
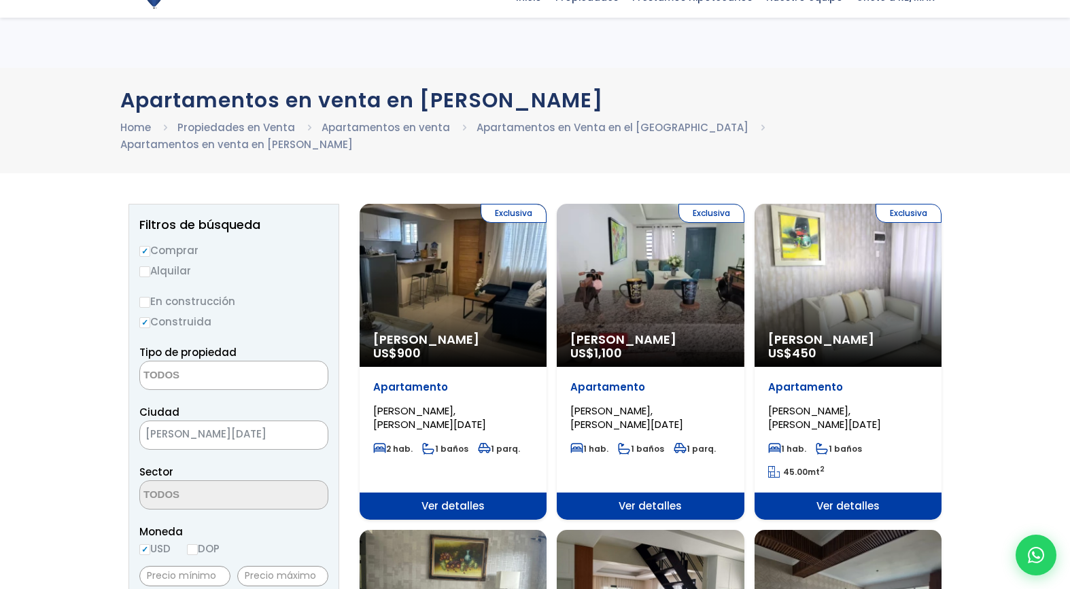
select select
select select "1"
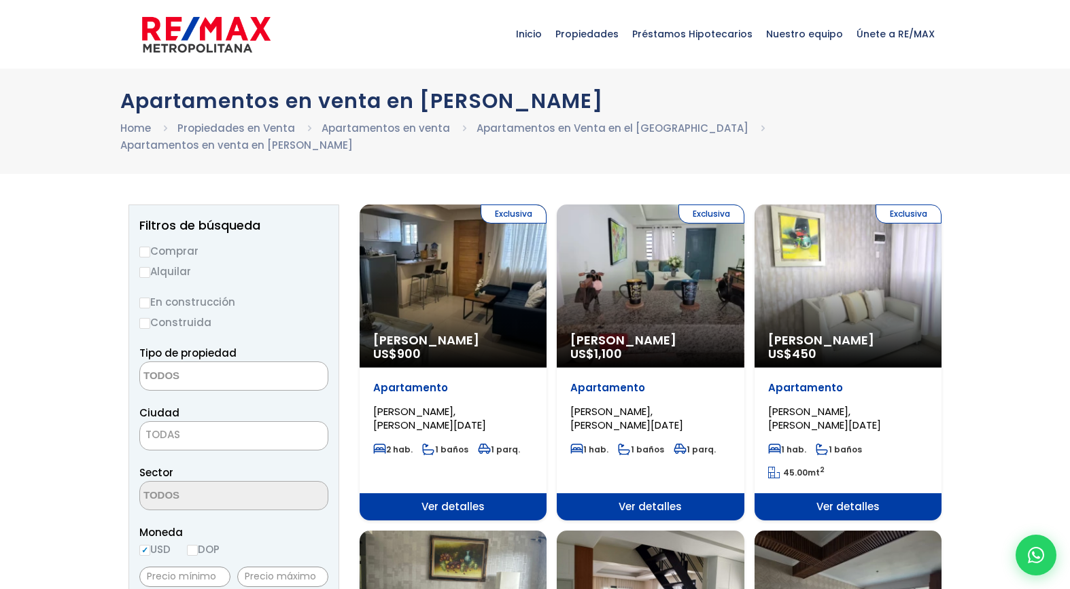
select select
click at [609, 33] on span "Propiedades" at bounding box center [587, 34] width 77 height 41
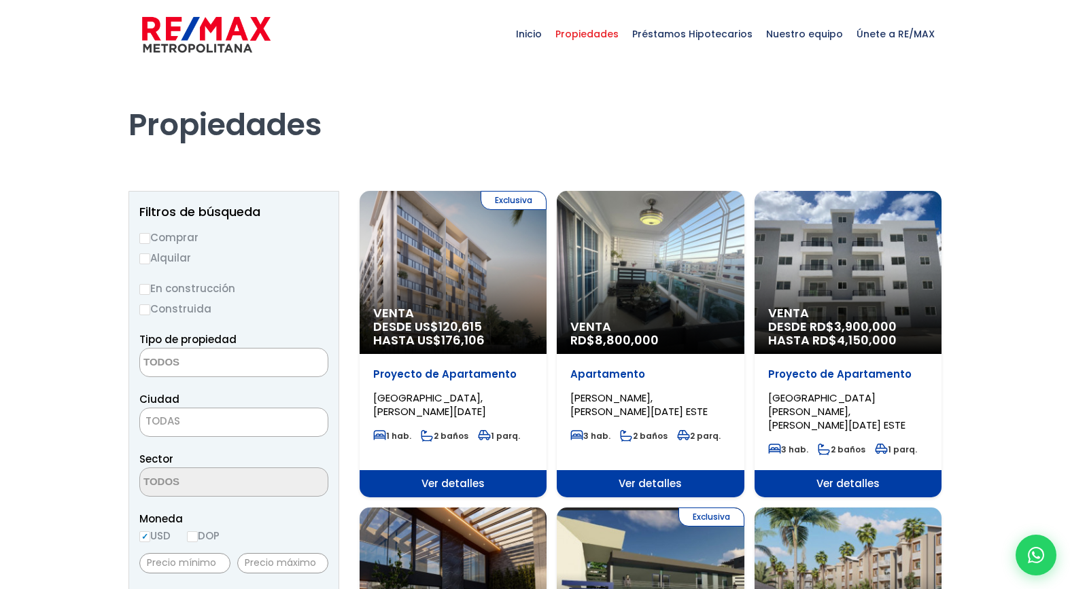
select select
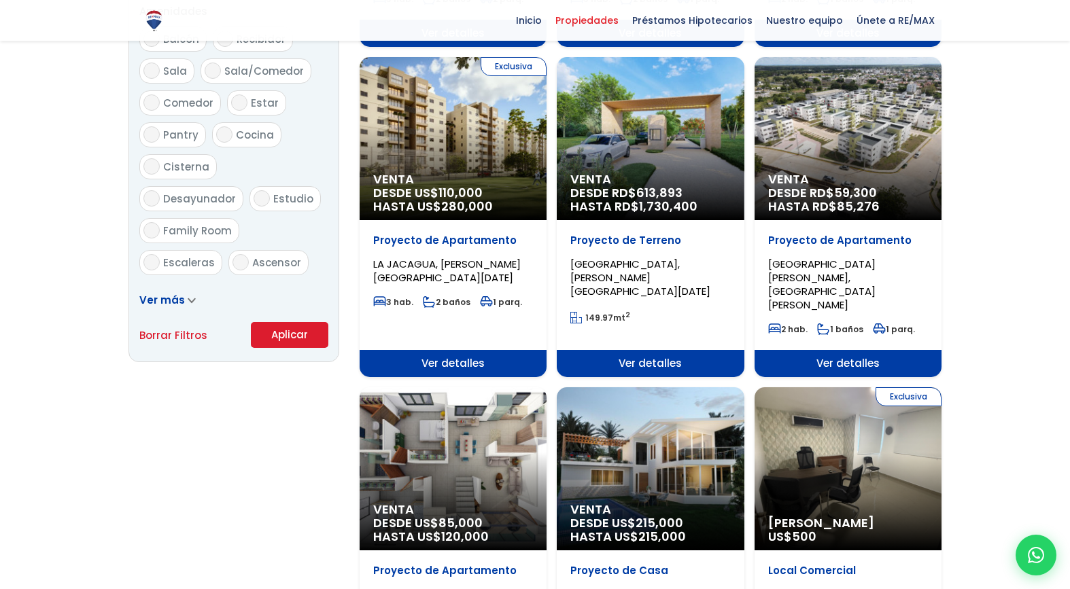
scroll to position [757, 0]
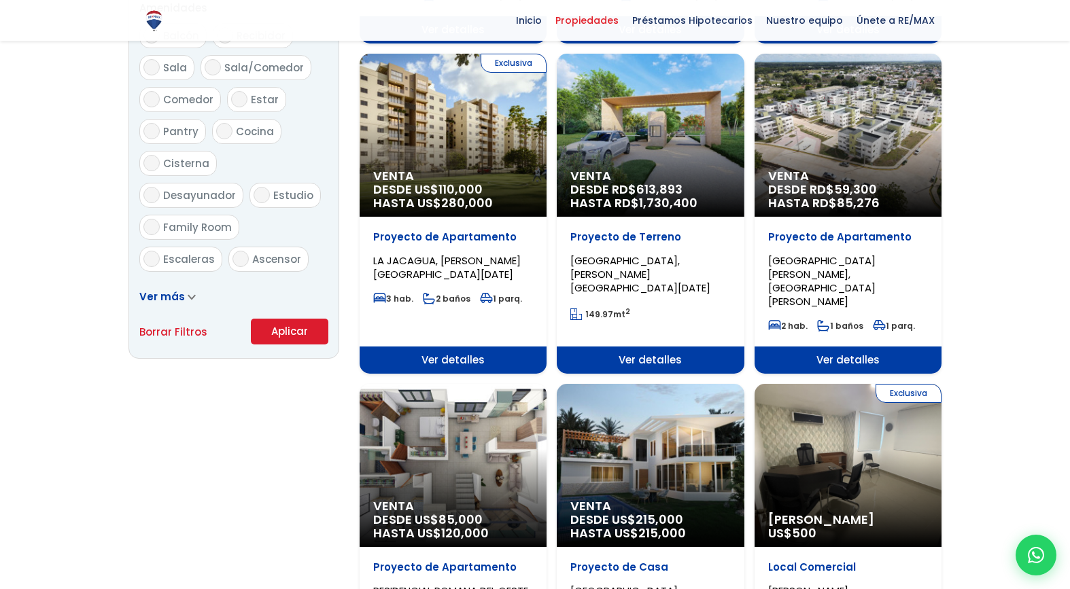
click at [188, 294] on span at bounding box center [192, 297] width 8 height 14
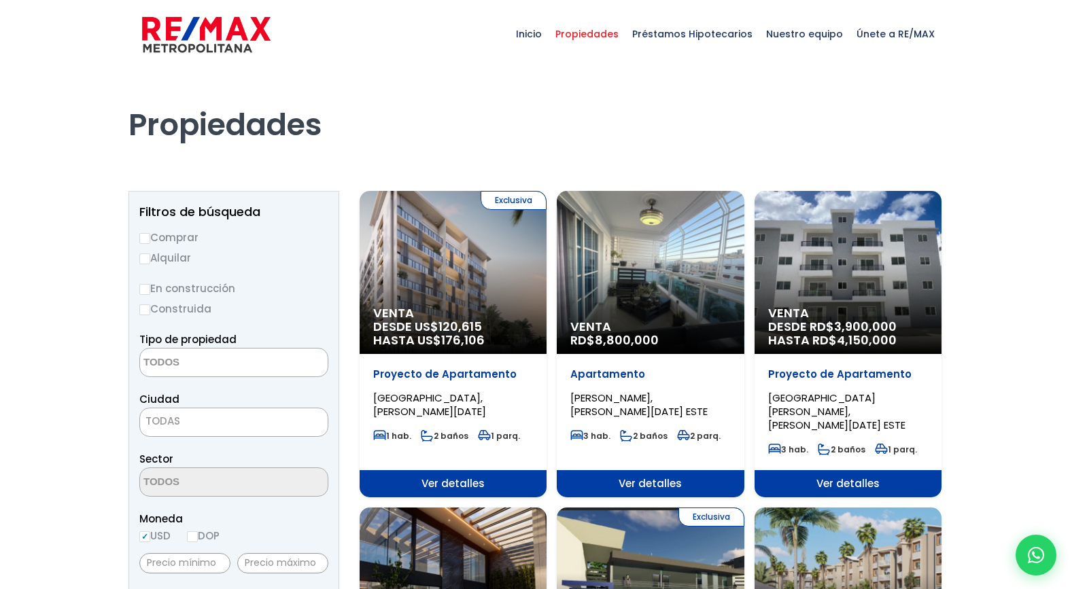
scroll to position [0, 0]
click at [541, 37] on span "Inicio" at bounding box center [528, 34] width 39 height 41
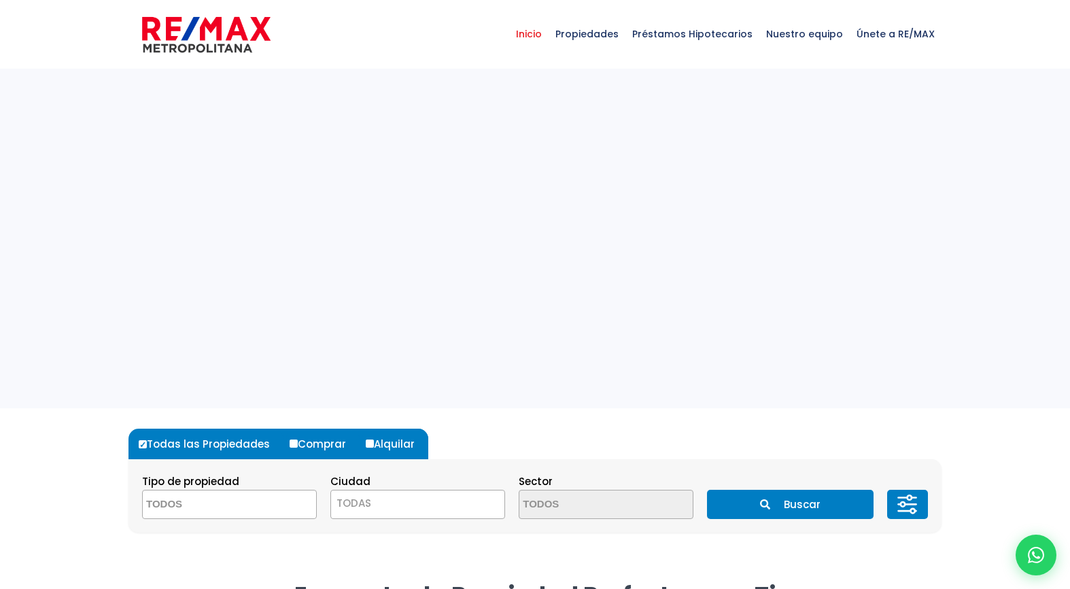
select select
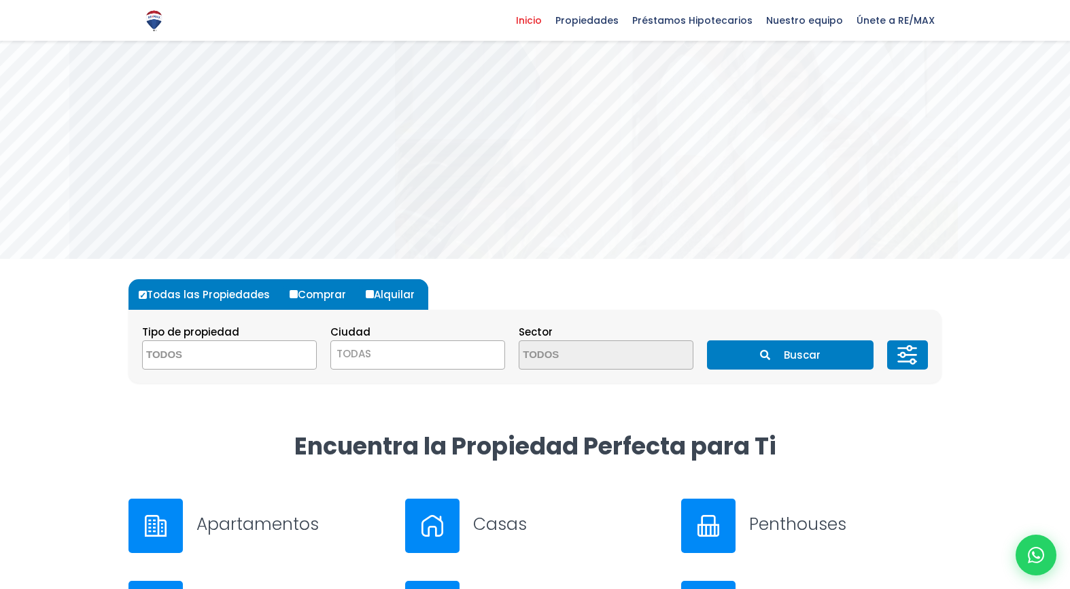
scroll to position [150, 0]
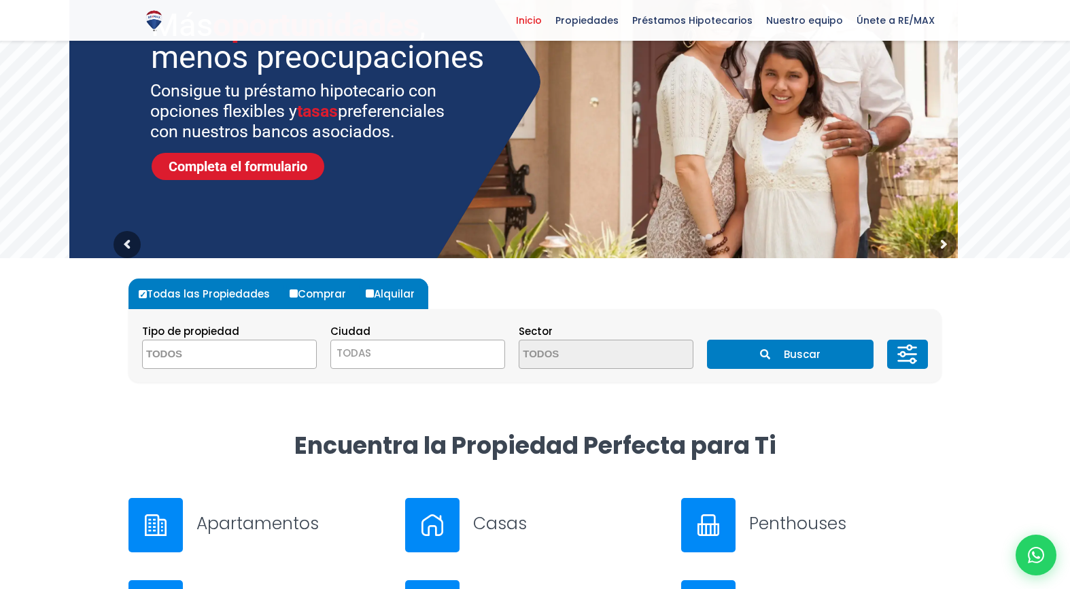
click at [818, 351] on button "Buscar" at bounding box center [790, 354] width 166 height 29
click at [779, 358] on button "Buscar" at bounding box center [790, 354] width 166 height 29
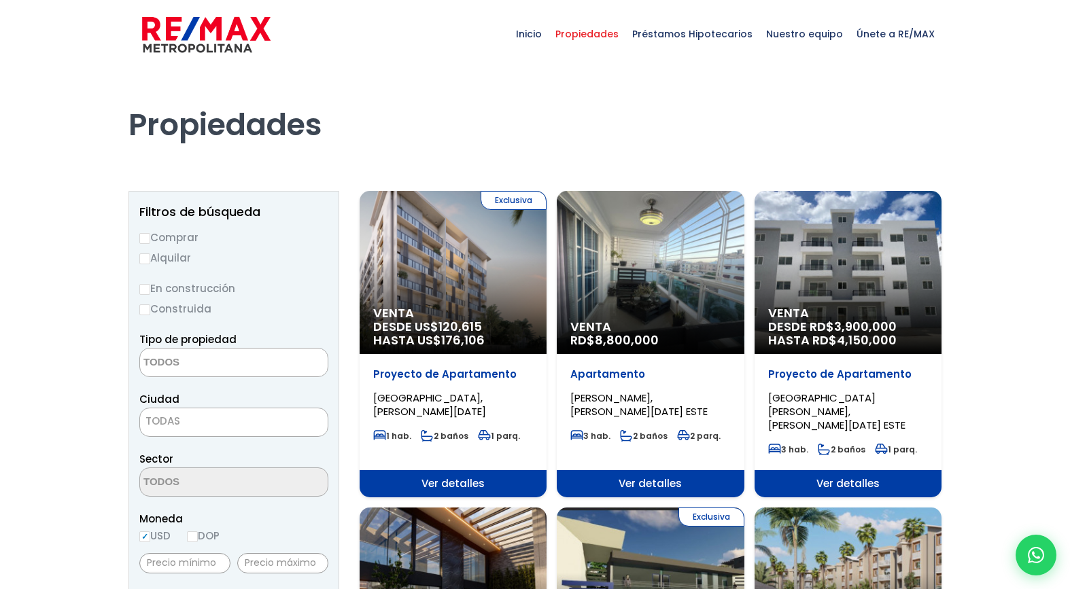
select select
click at [209, 368] on textarea "Search" at bounding box center [206, 363] width 132 height 29
click at [309, 258] on label "Alquilar" at bounding box center [233, 257] width 189 height 17
click at [150, 258] on input "Alquilar" at bounding box center [144, 259] width 11 height 11
radio input "true"
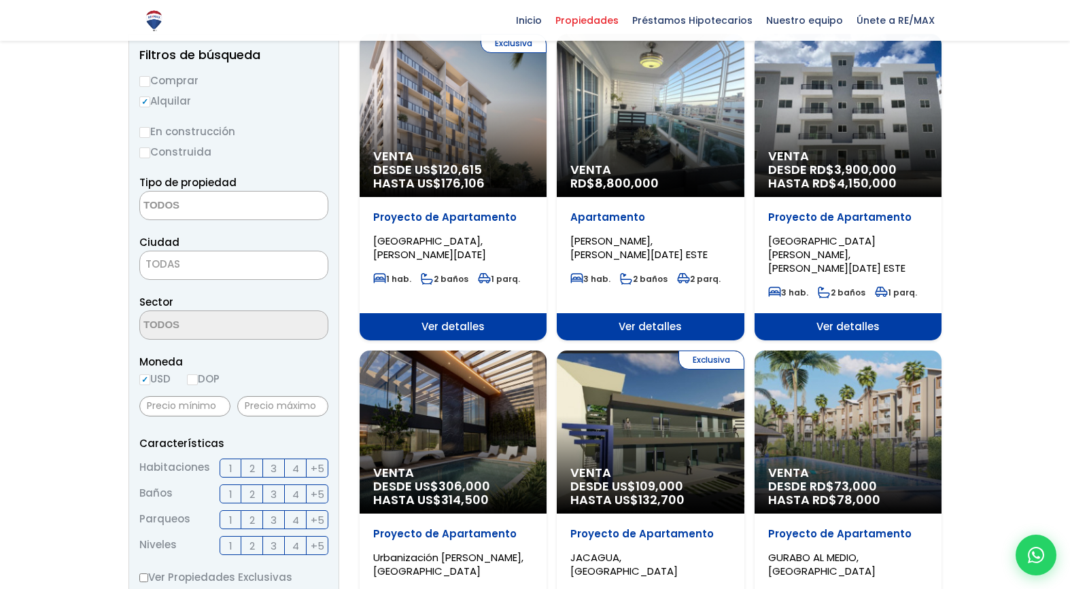
scroll to position [157, 0]
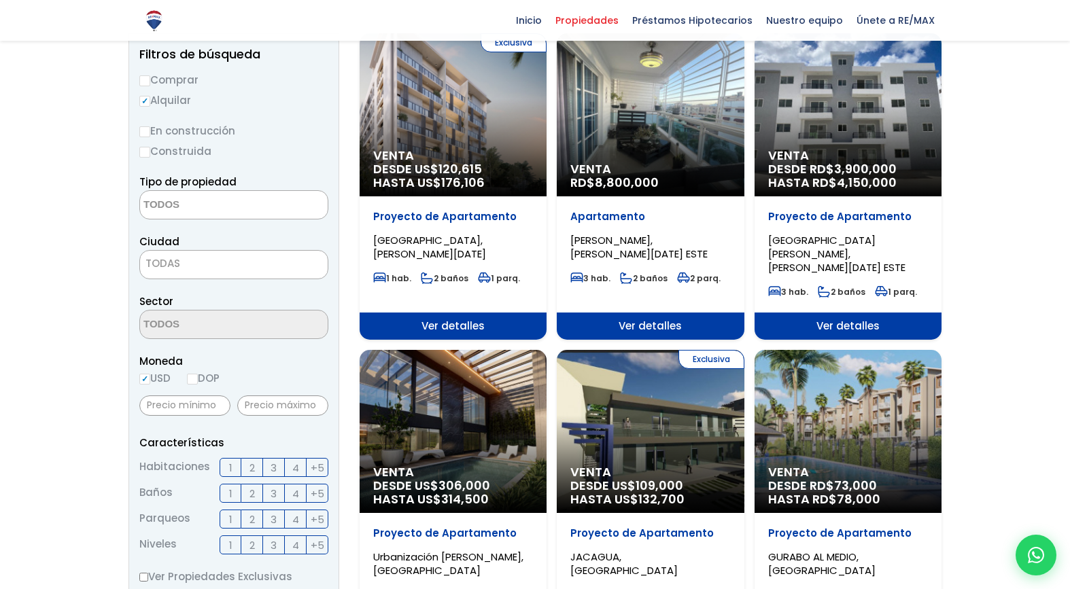
click at [150, 79] on input "Comprar" at bounding box center [144, 80] width 11 height 11
radio input "true"
click at [146, 151] on input "Construida" at bounding box center [144, 152] width 11 height 11
radio input "true"
click at [195, 213] on textarea "Search" at bounding box center [206, 205] width 132 height 29
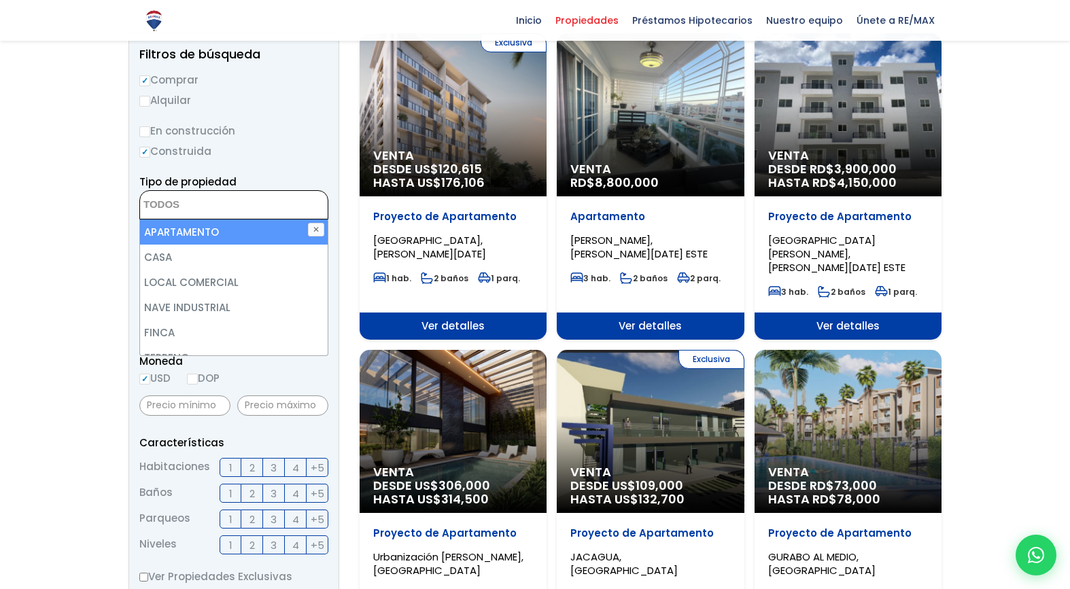
click at [213, 224] on li "APARTAMENTO" at bounding box center [234, 232] width 188 height 25
select select "apartment"
click at [296, 166] on form "Comprar Alquilar En construcción Construida Tipo de propiedad APARTAMENTO CASA …" at bounding box center [233, 507] width 189 height 873
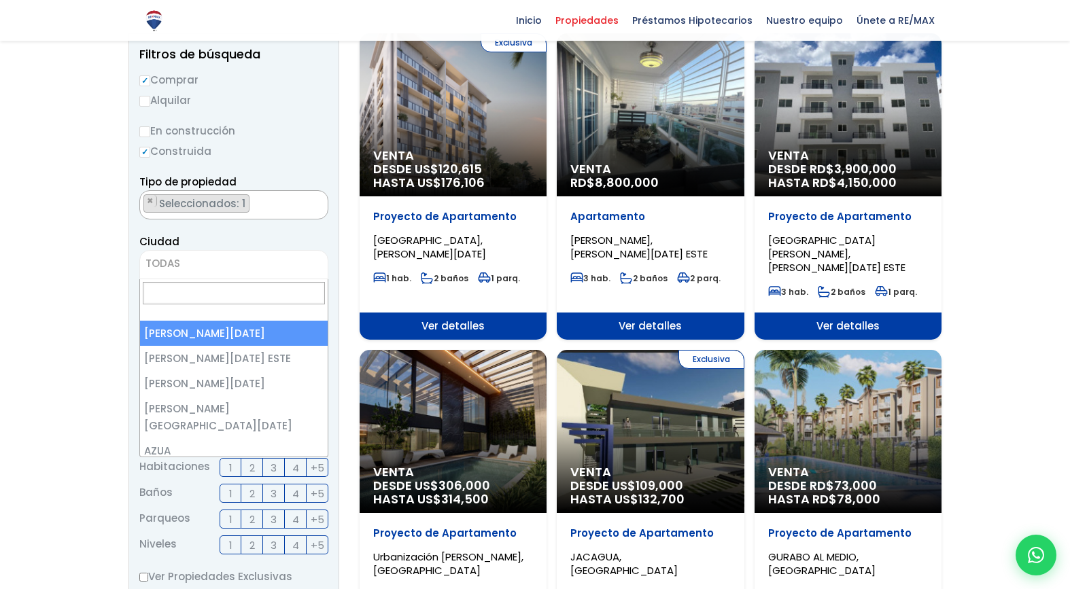
click at [245, 262] on span "TODAS" at bounding box center [234, 263] width 188 height 19
select select "1"
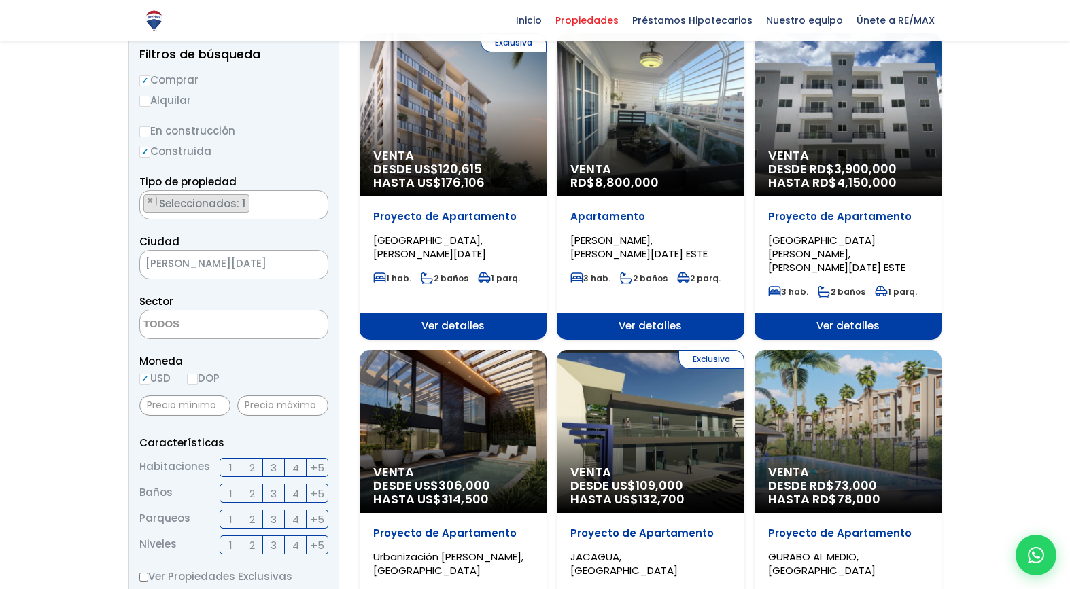
click at [239, 332] on textarea "Search" at bounding box center [206, 325] width 132 height 29
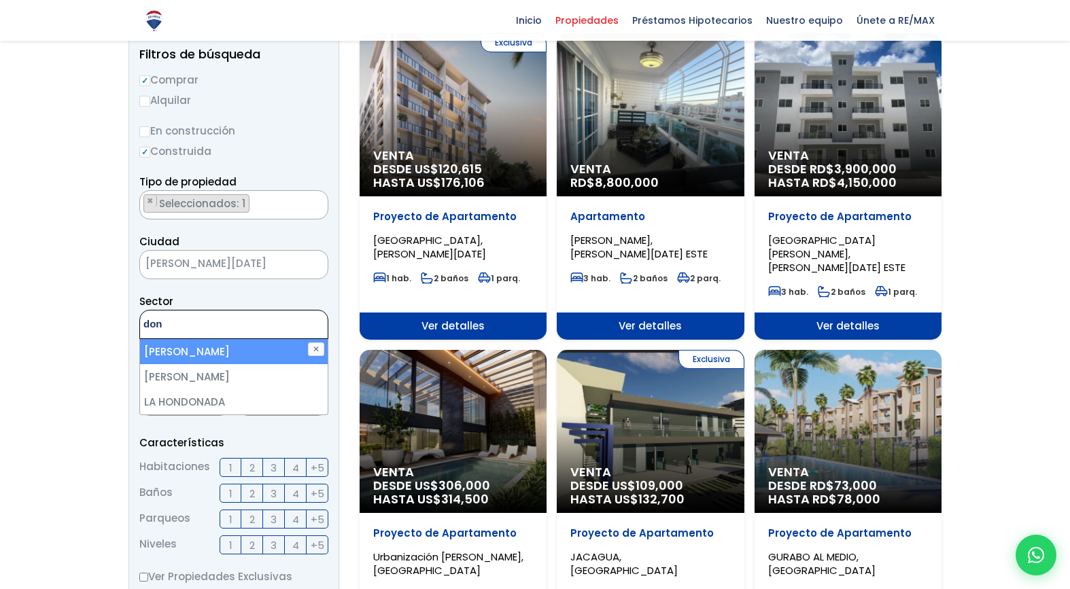
type textarea "don"
click at [232, 353] on li "DON HONORIO" at bounding box center [234, 351] width 188 height 25
select select "29"
click at [305, 297] on div "Sector 16 DE AGOSTO 24 DE ABRIL 27 DE FEBRERO 30 DE MAYO AESA ALFIMAR ALTOS DE …" at bounding box center [233, 316] width 189 height 46
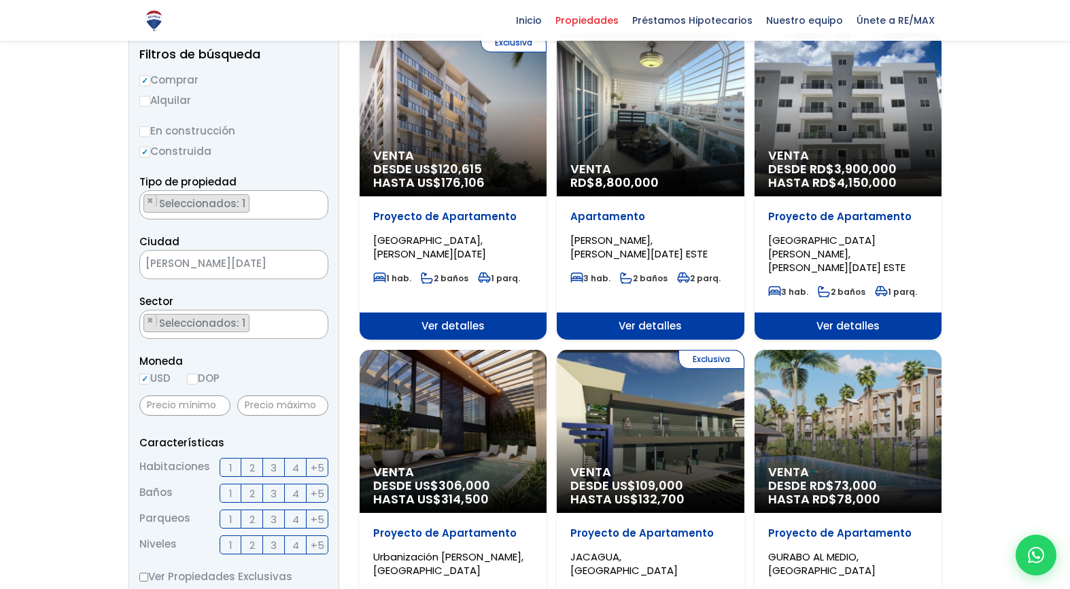
click at [273, 468] on span "3" at bounding box center [274, 467] width 6 height 17
click at [0, 0] on input "3" at bounding box center [0, 0] width 0 height 0
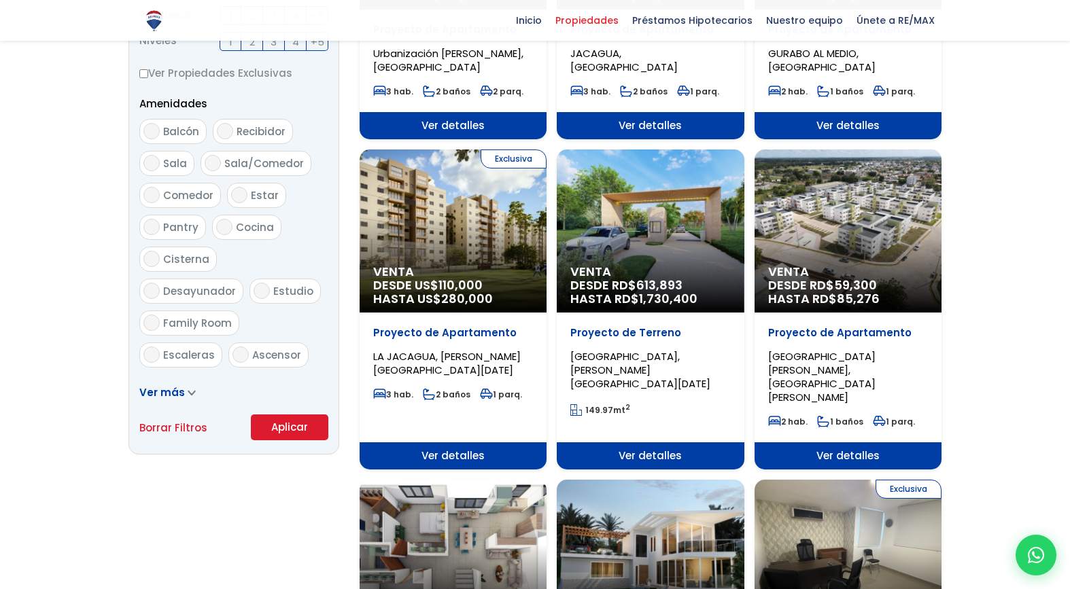
scroll to position [661, 0]
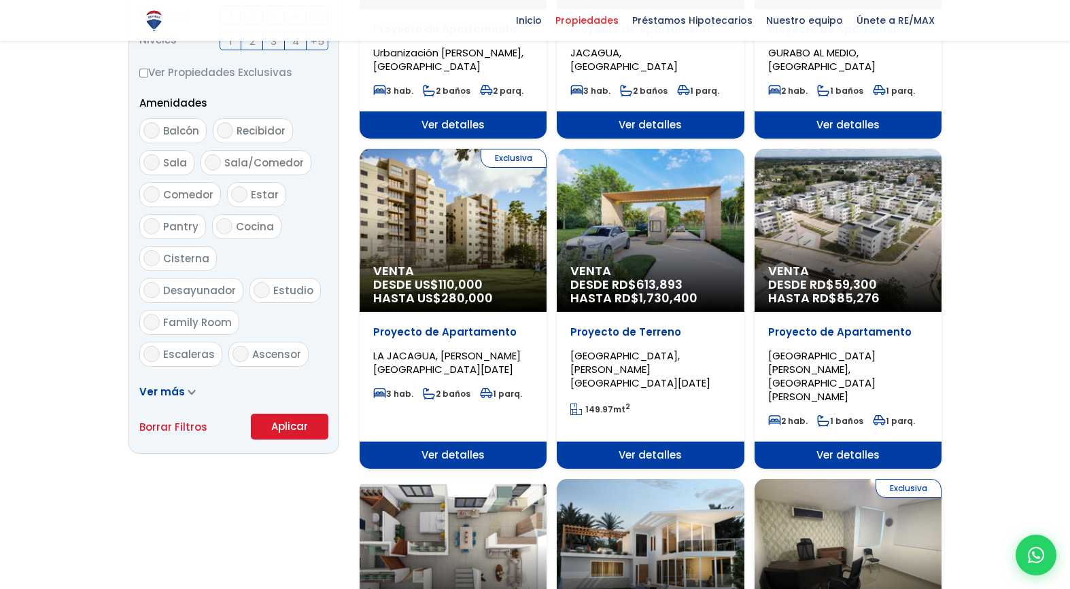
click at [299, 427] on button "Aplicar" at bounding box center [289, 427] width 77 height 26
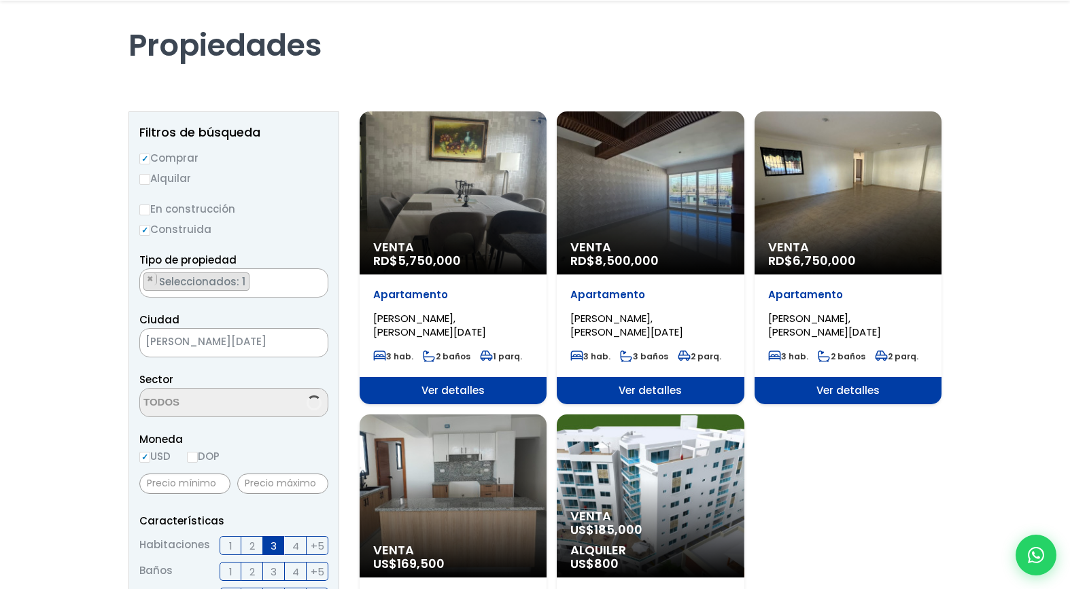
scroll to position [80, 0]
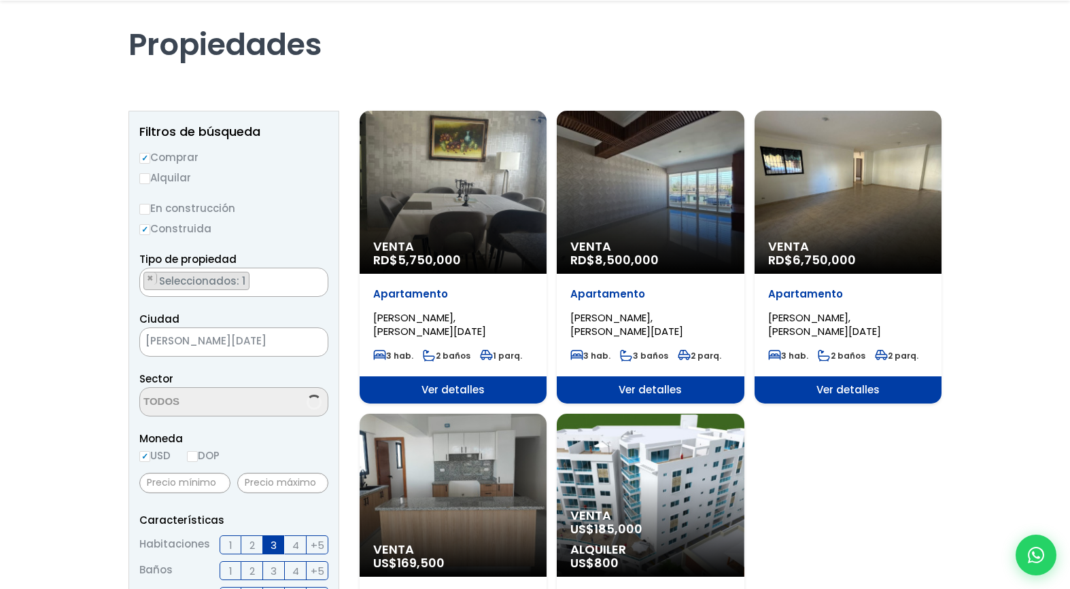
select select "29"
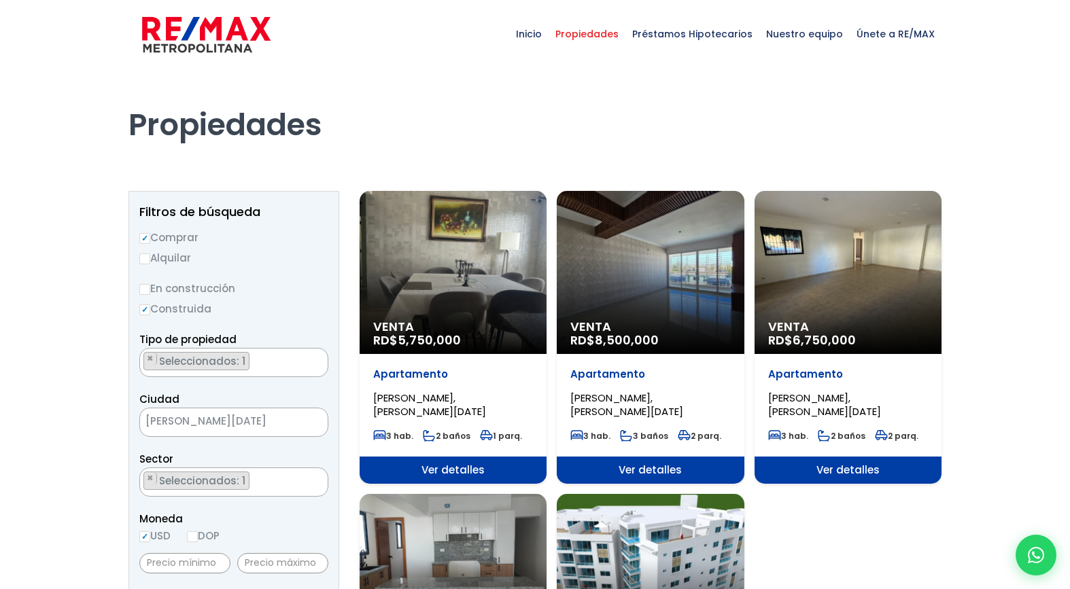
scroll to position [0, 0]
click at [150, 358] on span "×" at bounding box center [150, 359] width 7 height 12
select select
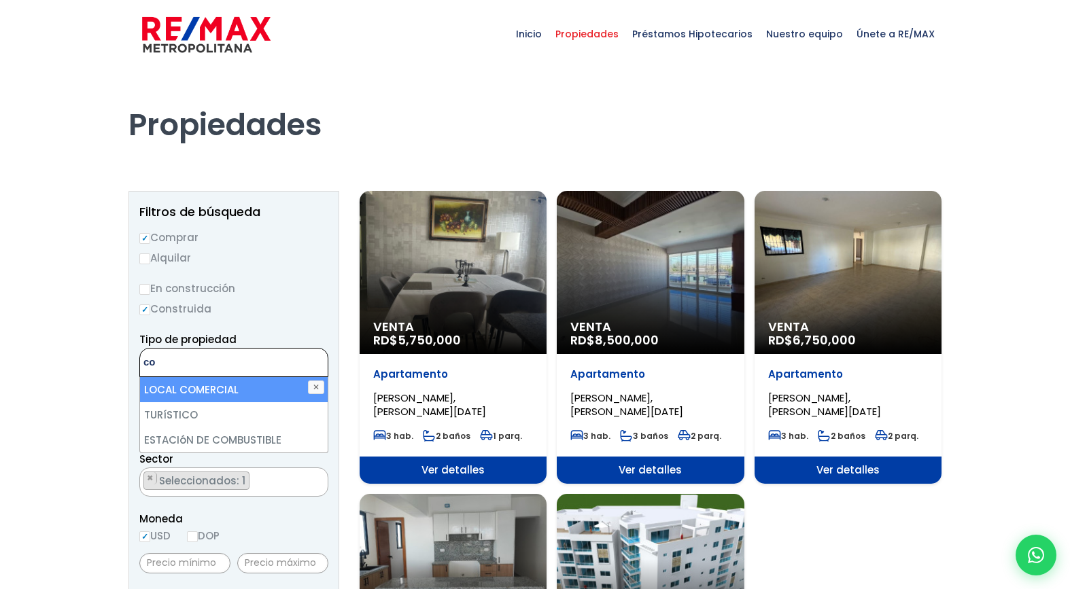
type textarea "c"
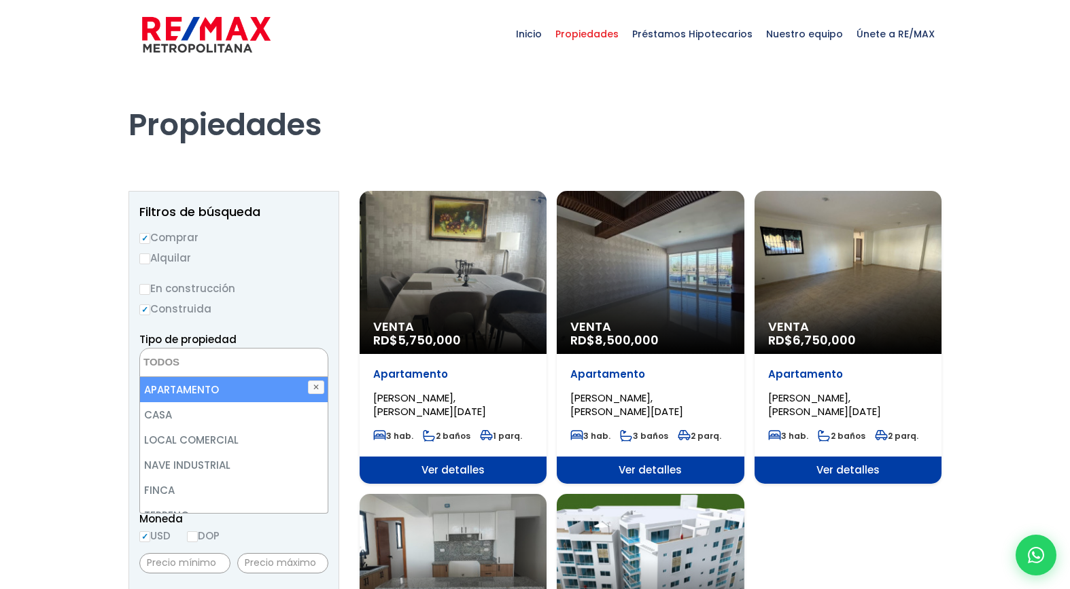
click at [190, 394] on li "APARTAMENTO" at bounding box center [234, 389] width 188 height 25
select select "apartment"
click at [280, 305] on label "Construida" at bounding box center [233, 308] width 189 height 17
click at [0, 0] on input "Construida" at bounding box center [0, 0] width 0 height 0
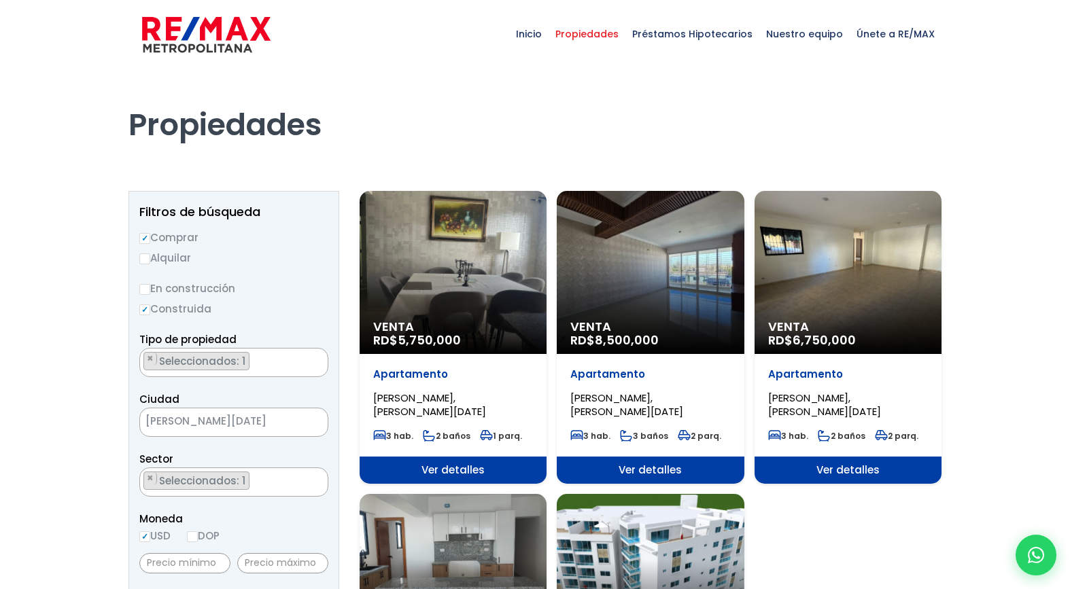
click at [266, 486] on ul "× Seleccionados: 1" at bounding box center [225, 482] width 171 height 29
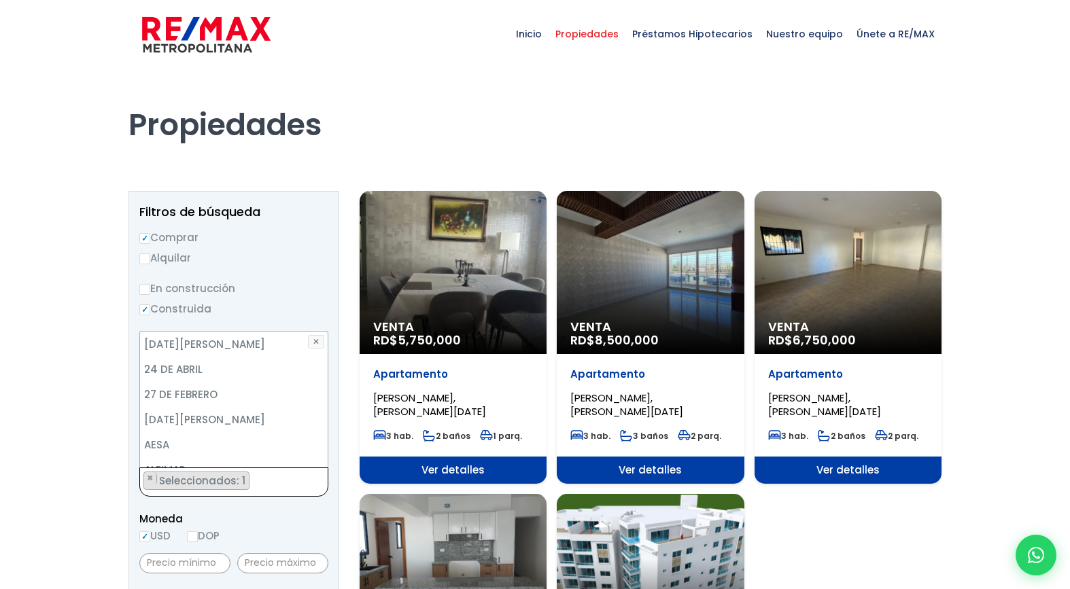
scroll to position [1249, 0]
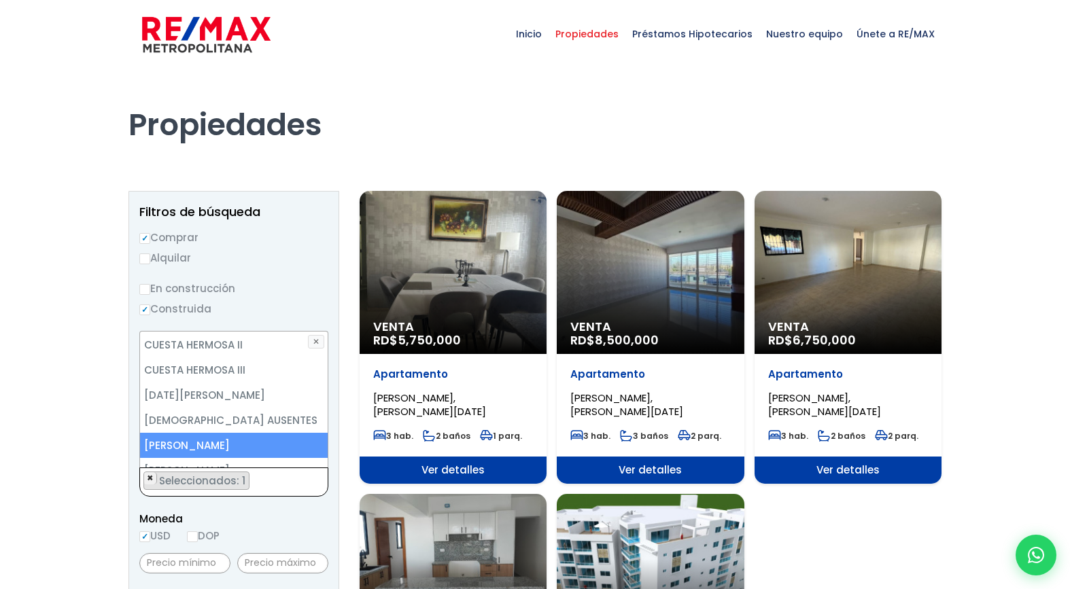
click at [151, 479] on span "×" at bounding box center [150, 478] width 7 height 12
select select
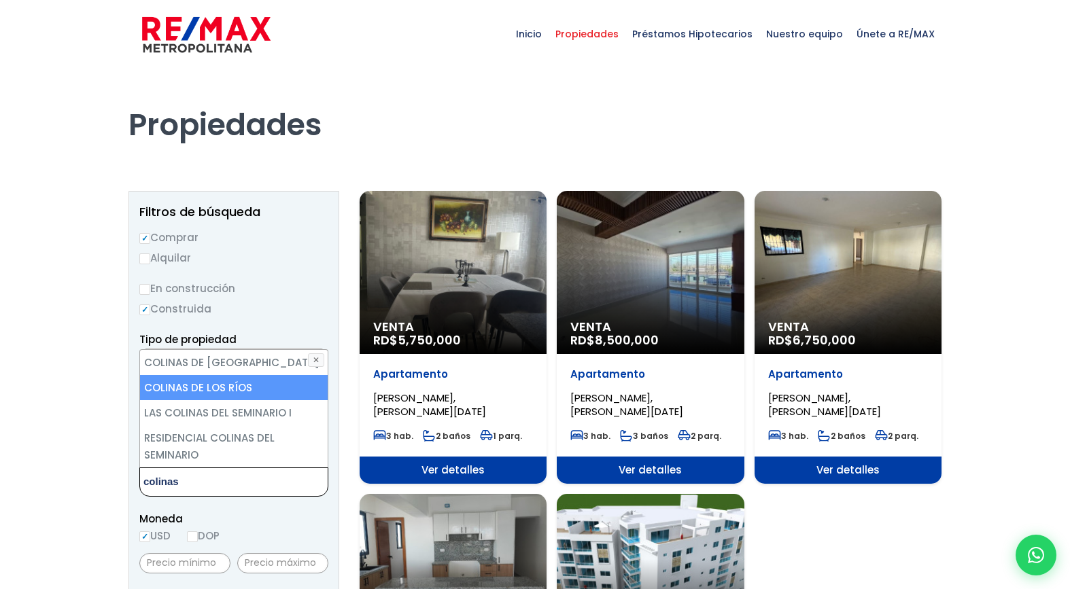
type textarea "colinas"
click at [198, 383] on li "COLINAS DE LOS RÍOS" at bounding box center [234, 387] width 188 height 25
select select "37"
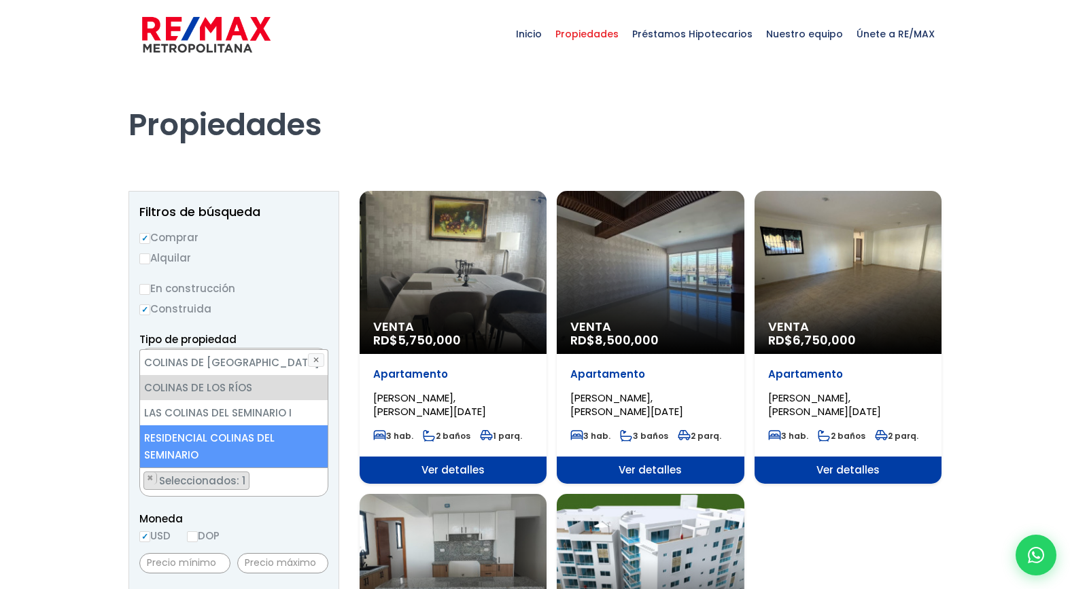
click at [294, 519] on span "Moneda" at bounding box center [233, 518] width 189 height 17
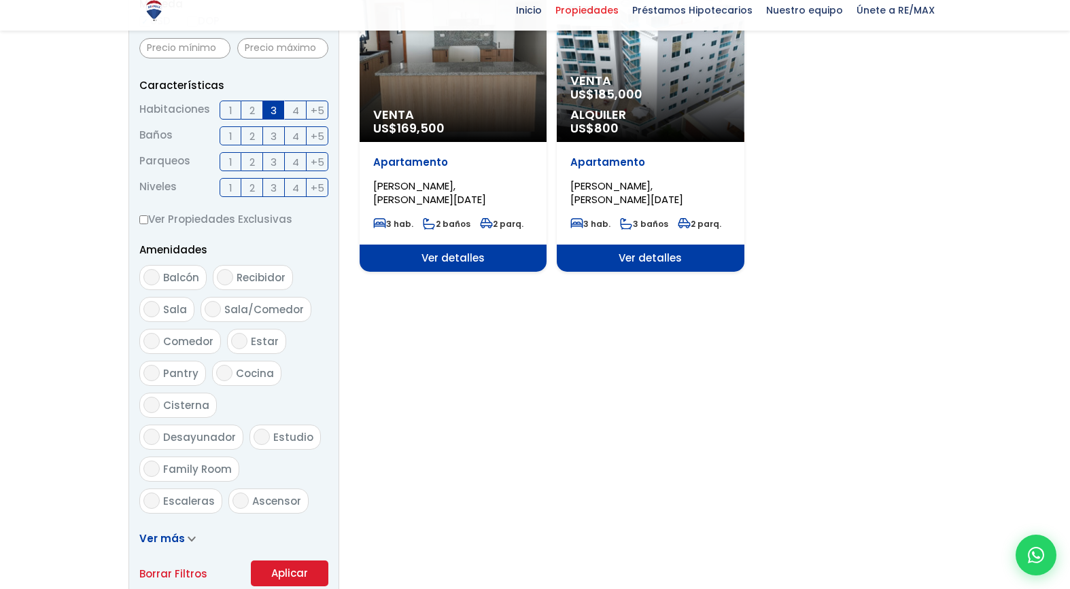
scroll to position [844, 0]
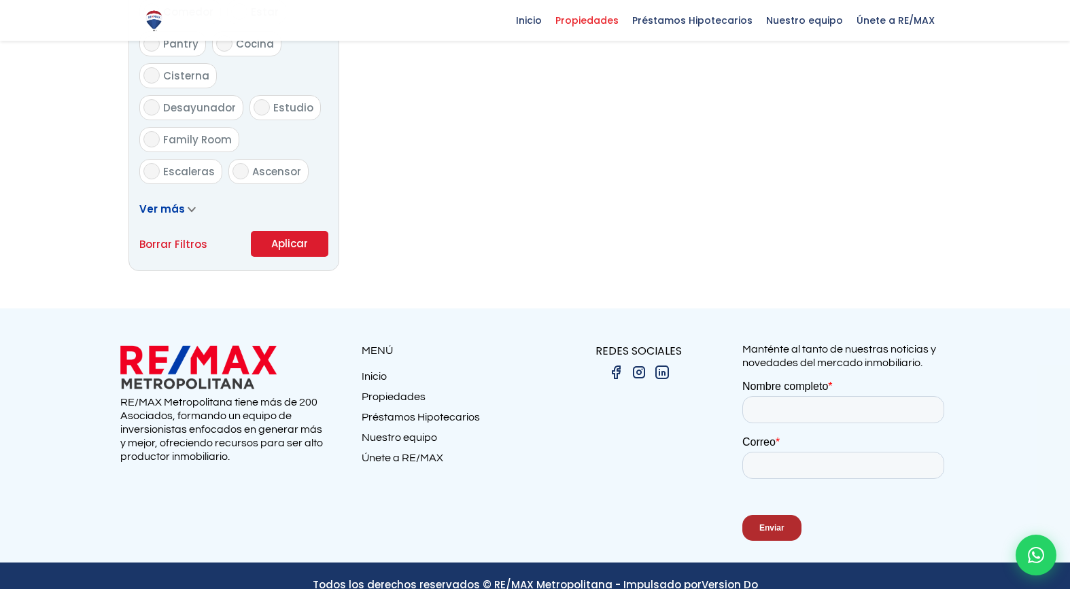
click at [294, 245] on button "Aplicar" at bounding box center [289, 244] width 77 height 26
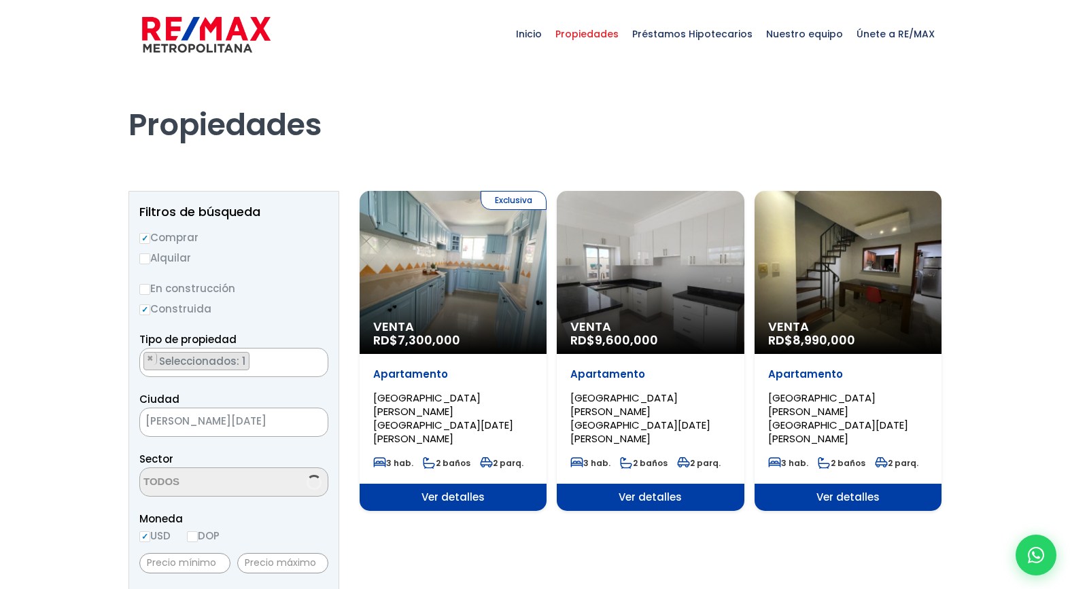
click at [827, 260] on div "Venta RD$ 8,990,000" at bounding box center [848, 272] width 187 height 163
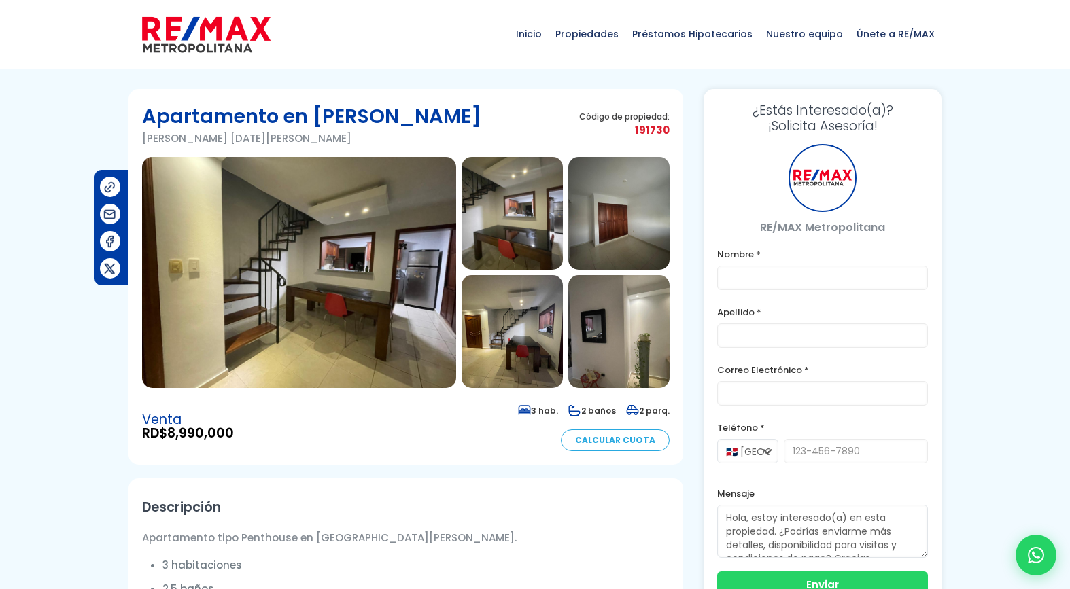
click at [369, 245] on img at bounding box center [299, 272] width 314 height 231
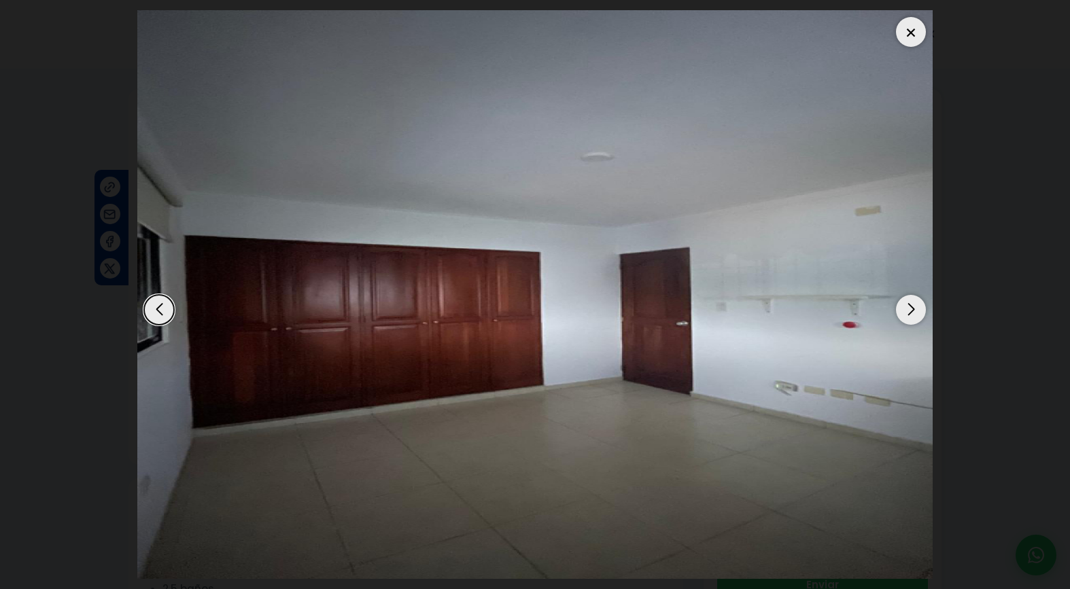
click at [909, 313] on div "Next slide" at bounding box center [911, 310] width 30 height 30
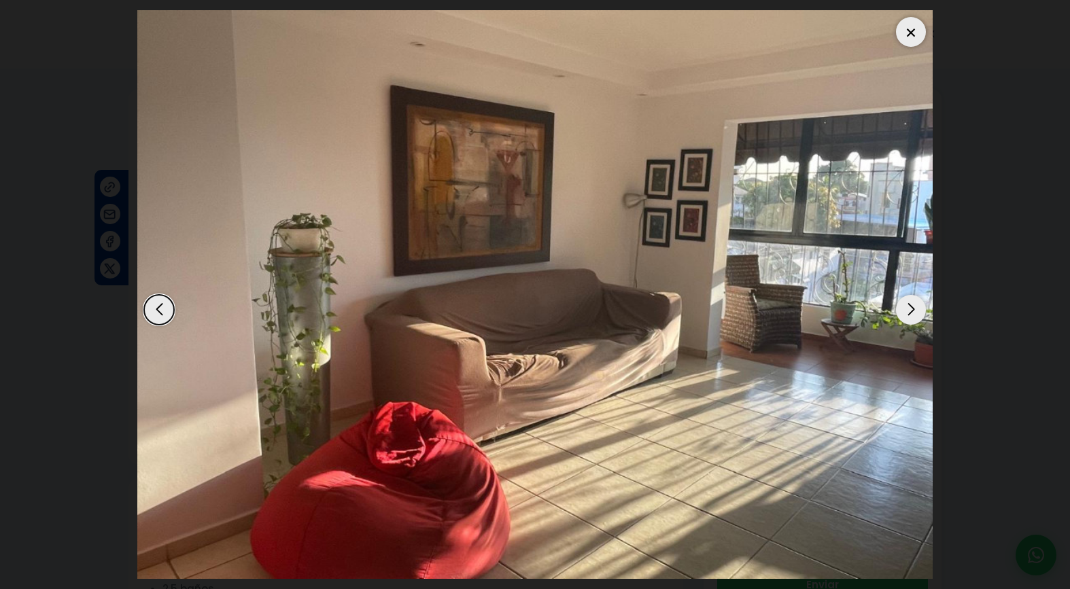
click at [909, 313] on div "Next slide" at bounding box center [911, 310] width 30 height 30
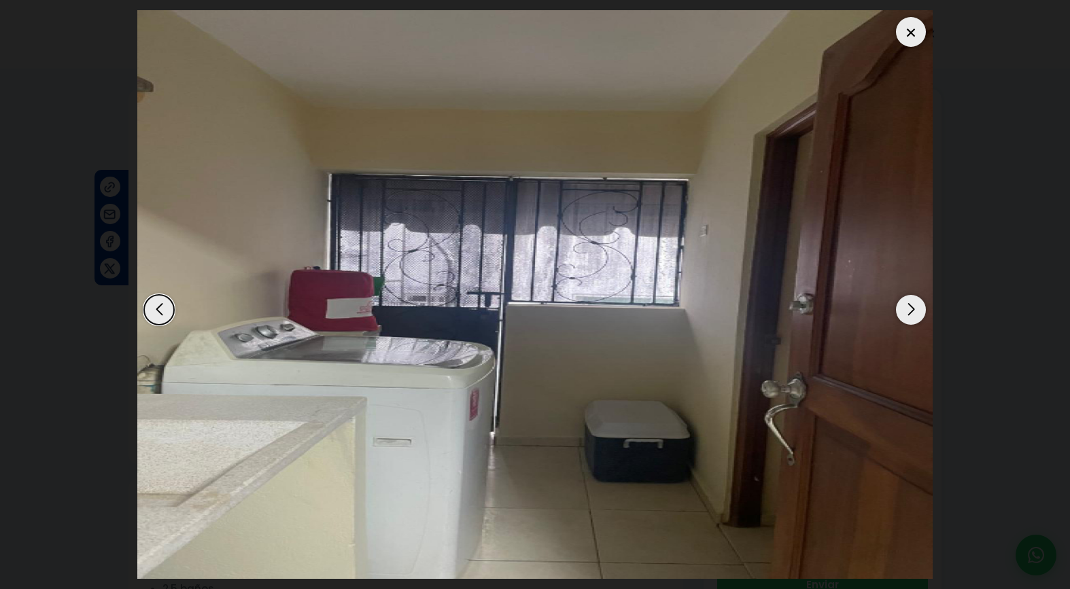
click at [909, 313] on div "Next slide" at bounding box center [911, 310] width 30 height 30
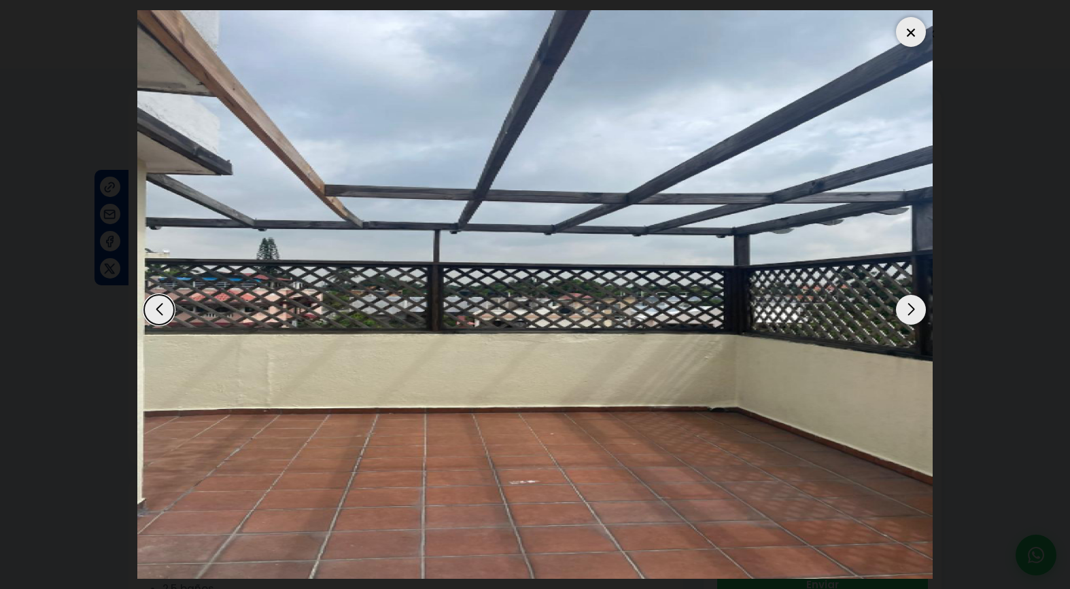
click at [909, 313] on div "Next slide" at bounding box center [911, 310] width 30 height 30
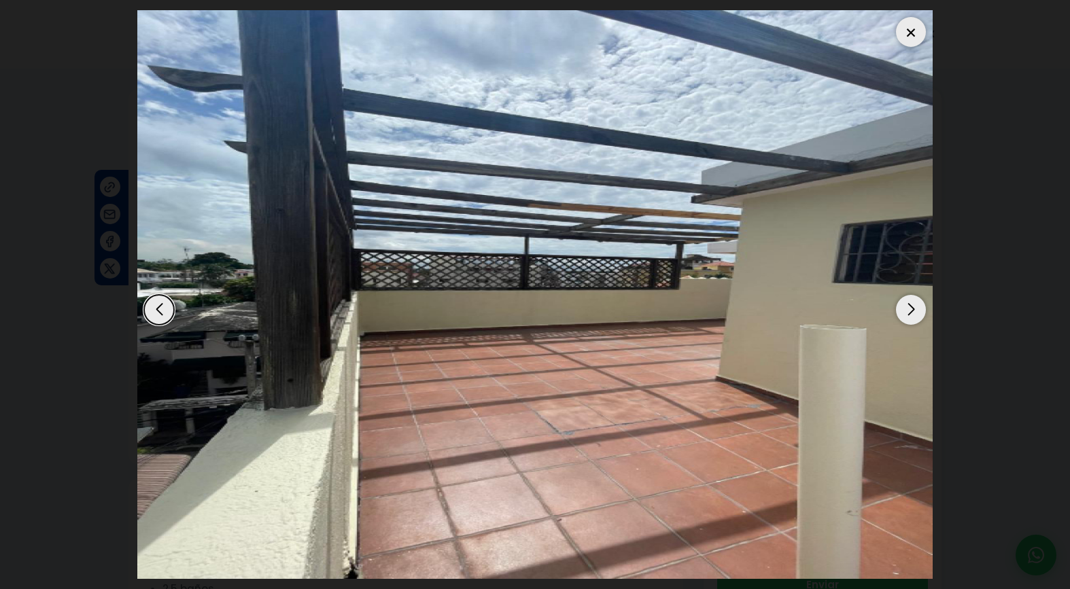
click at [909, 313] on div "Next slide" at bounding box center [911, 310] width 30 height 30
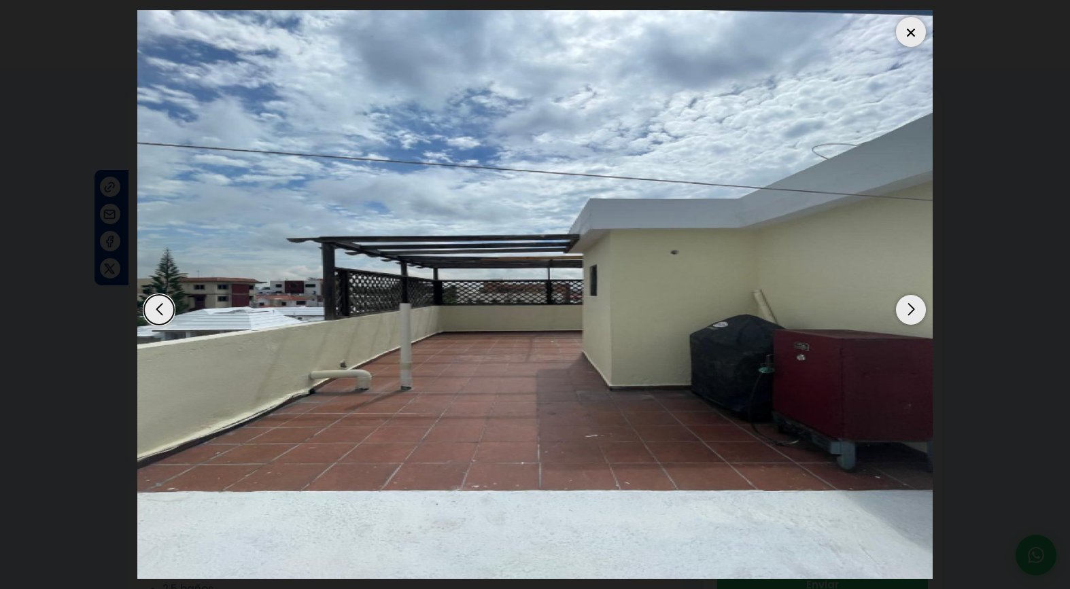
click at [909, 313] on div "Next slide" at bounding box center [911, 310] width 30 height 30
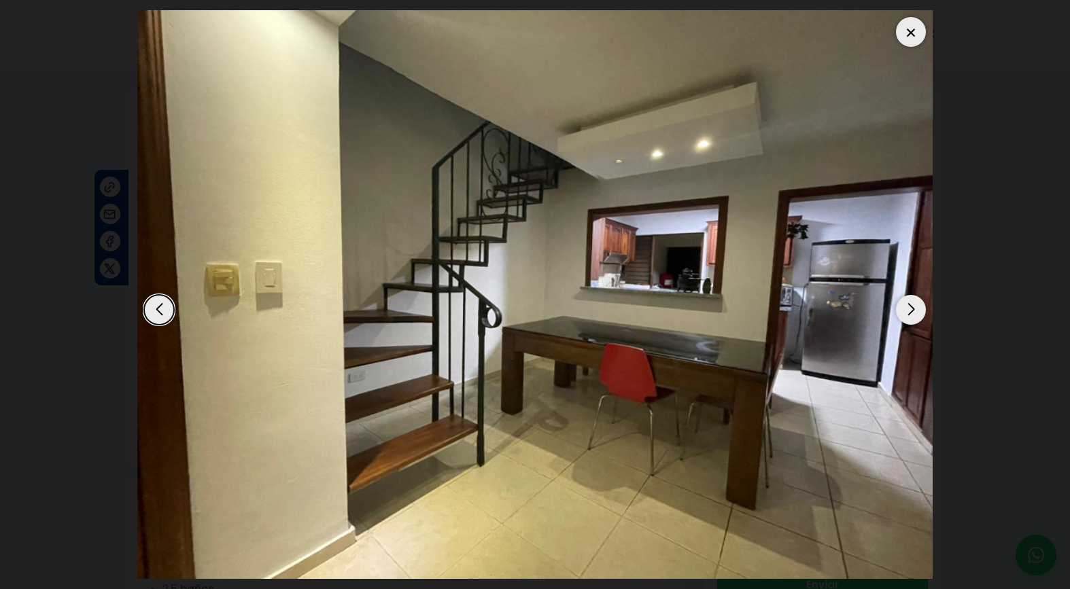
click at [909, 313] on div "Next slide" at bounding box center [911, 310] width 30 height 30
